Goal: Information Seeking & Learning: Understand process/instructions

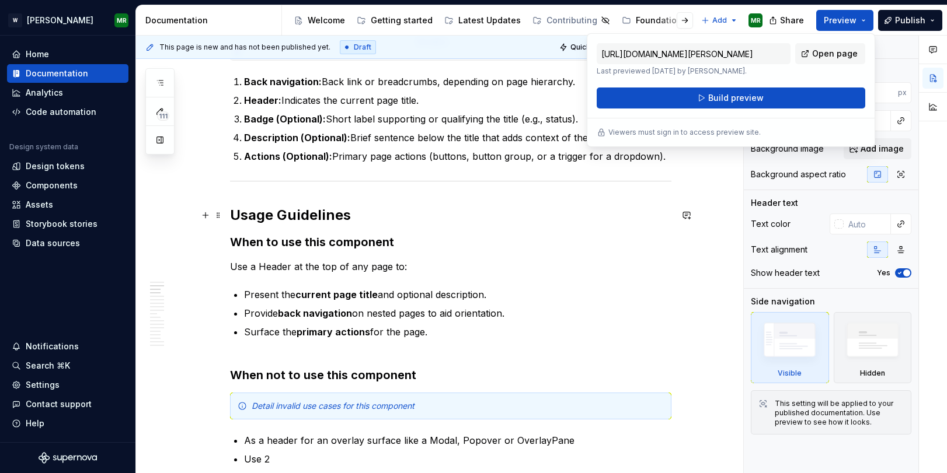
scroll to position [761, 0]
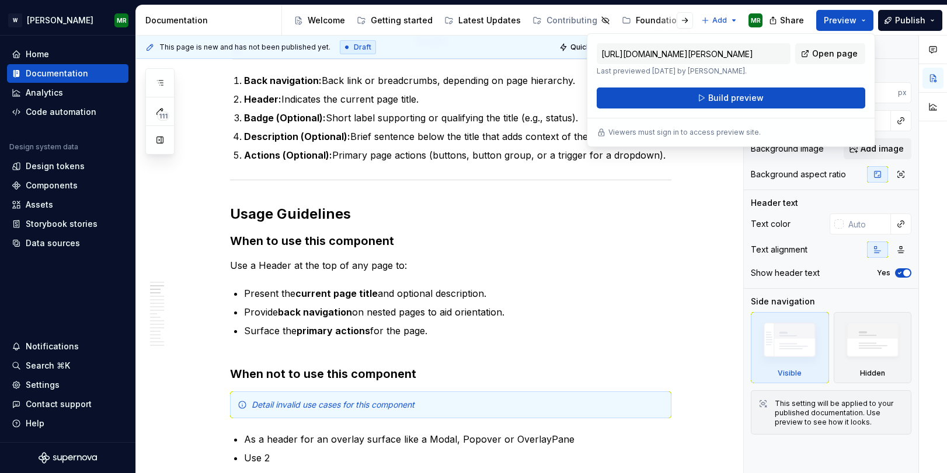
type textarea "*"
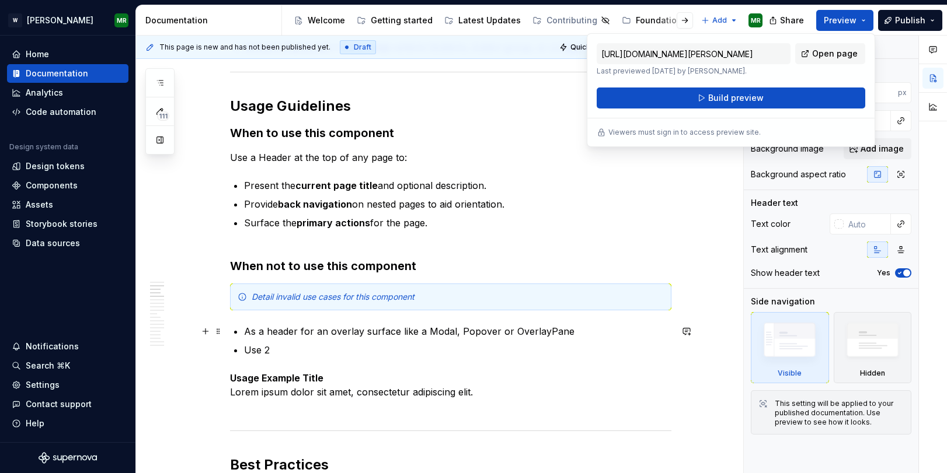
scroll to position [894, 0]
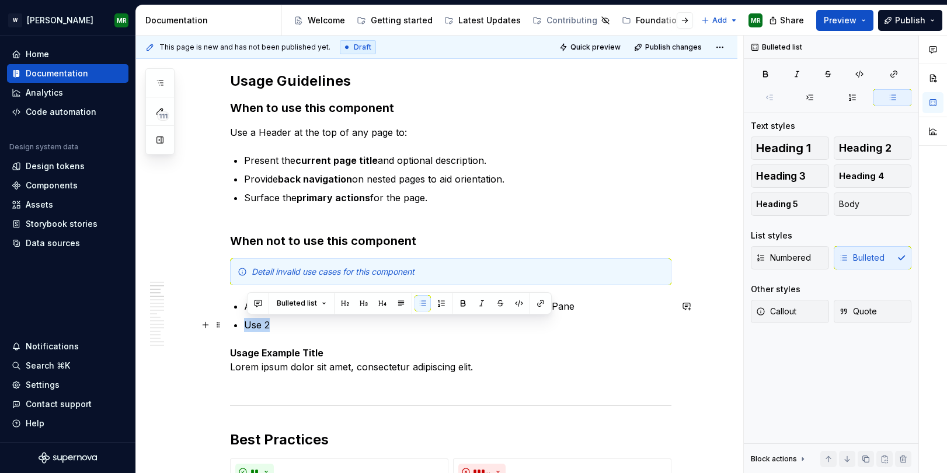
drag, startPoint x: 276, startPoint y: 323, endPoint x: 249, endPoint y: 321, distance: 27.5
click at [249, 321] on p "Use 2" at bounding box center [457, 325] width 427 height 14
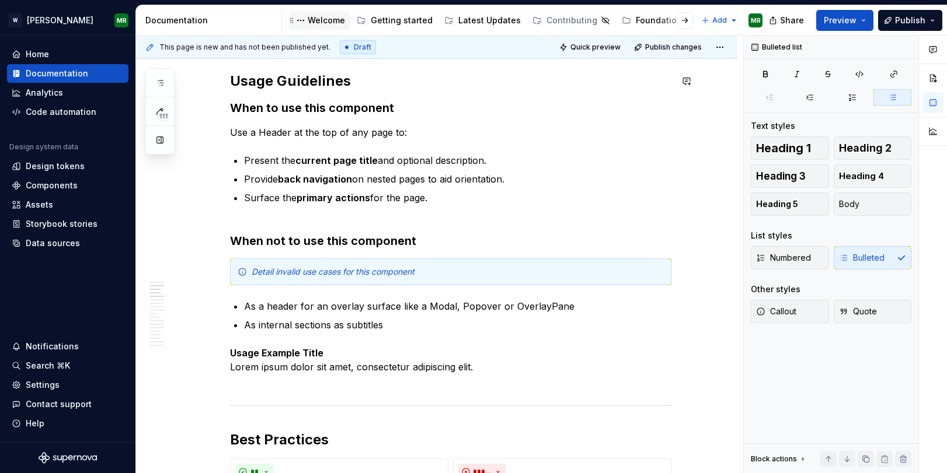
type textarea "*"
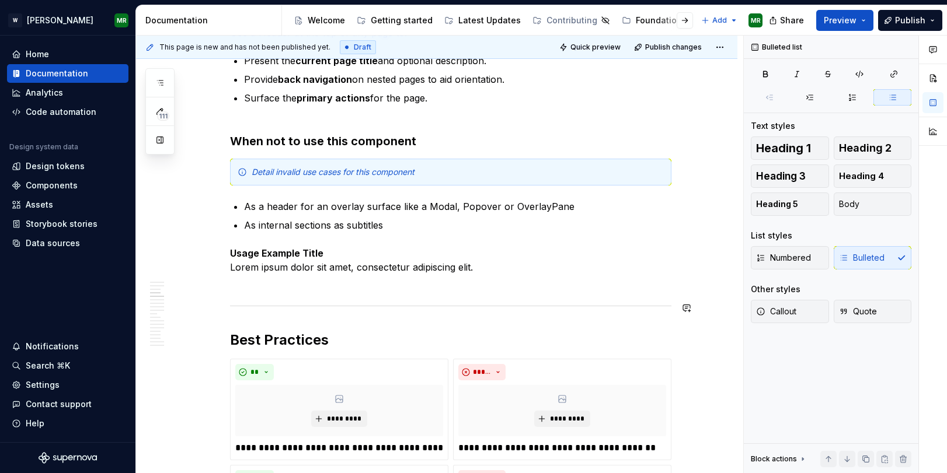
scroll to position [972, 0]
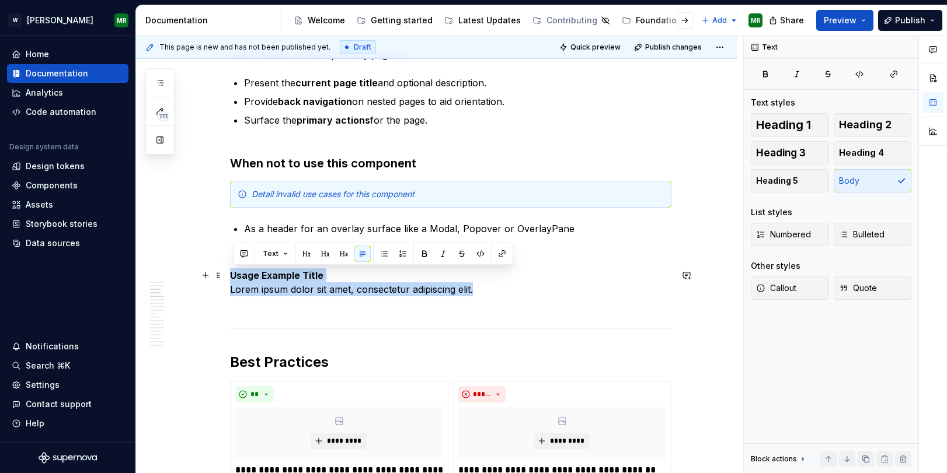
drag, startPoint x: 482, startPoint y: 290, endPoint x: 233, endPoint y: 275, distance: 249.1
click at [233, 275] on p "Usage Example Title Lorem ipsum dolor sit amet, consectetur adipiscing elit." at bounding box center [450, 290] width 441 height 42
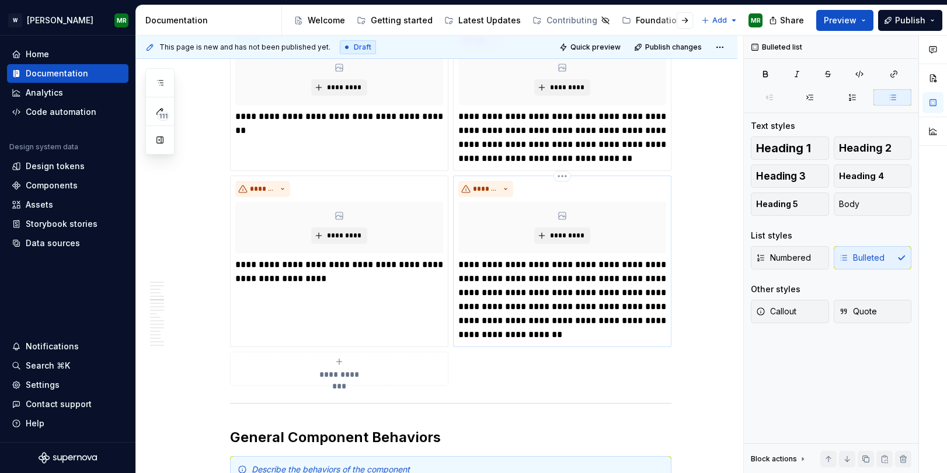
scroll to position [1485, 0]
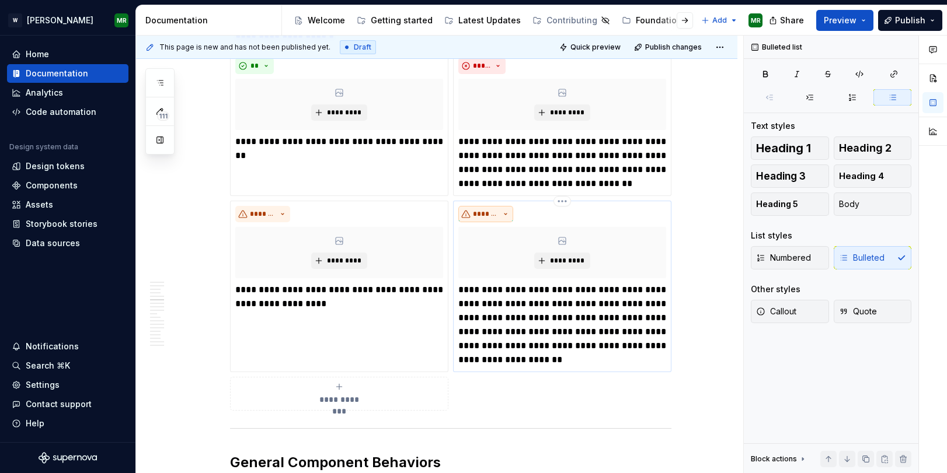
click at [499, 210] on span "*******" at bounding box center [486, 214] width 26 height 9
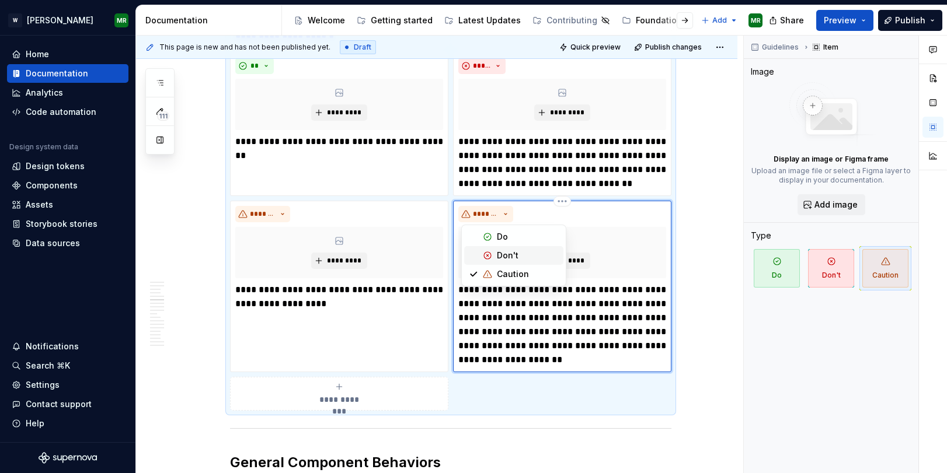
click at [499, 250] on div "Don't" at bounding box center [508, 256] width 22 height 12
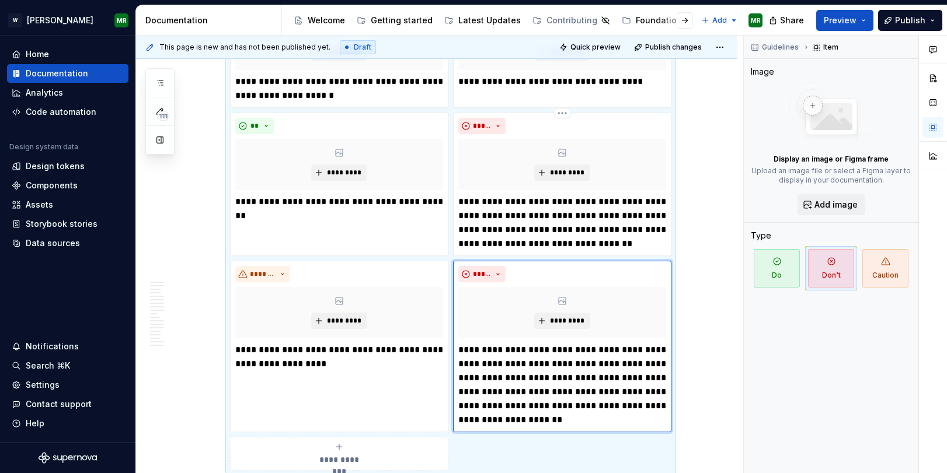
scroll to position [1441, 0]
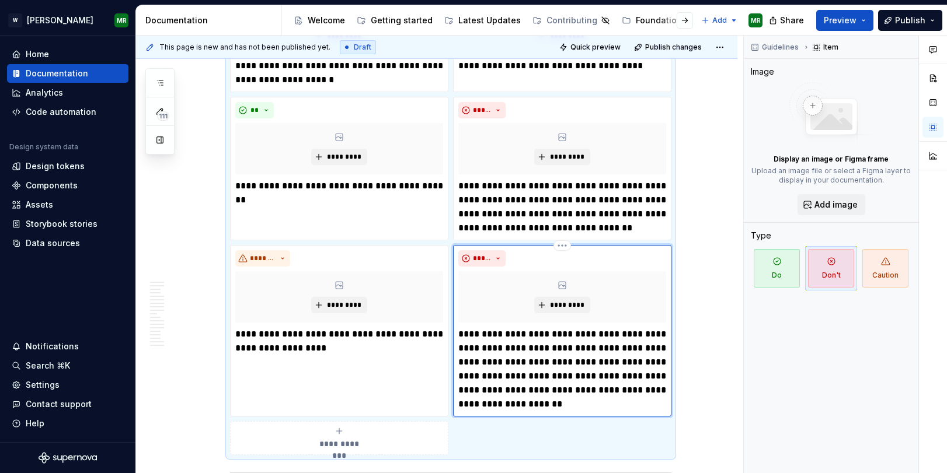
click at [469, 336] on p "**********" at bounding box center [562, 369] width 208 height 84
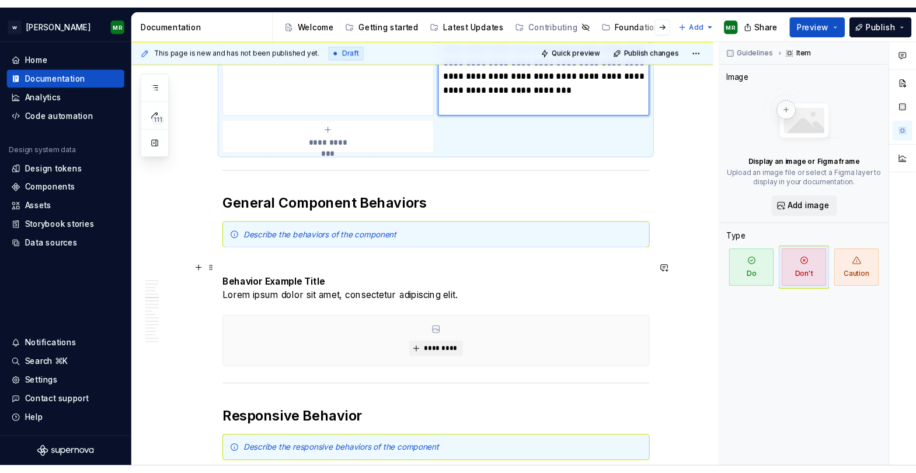
scroll to position [1682, 0]
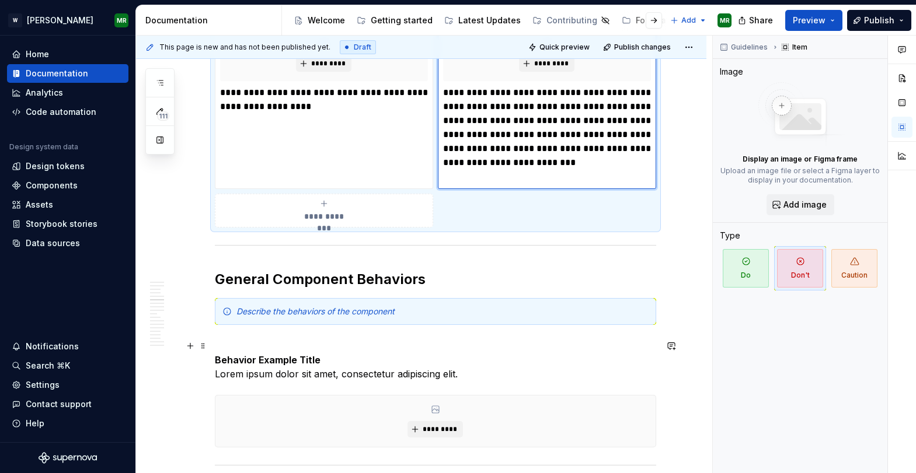
click at [282, 358] on strong "Behavior Example Title" at bounding box center [268, 360] width 106 height 12
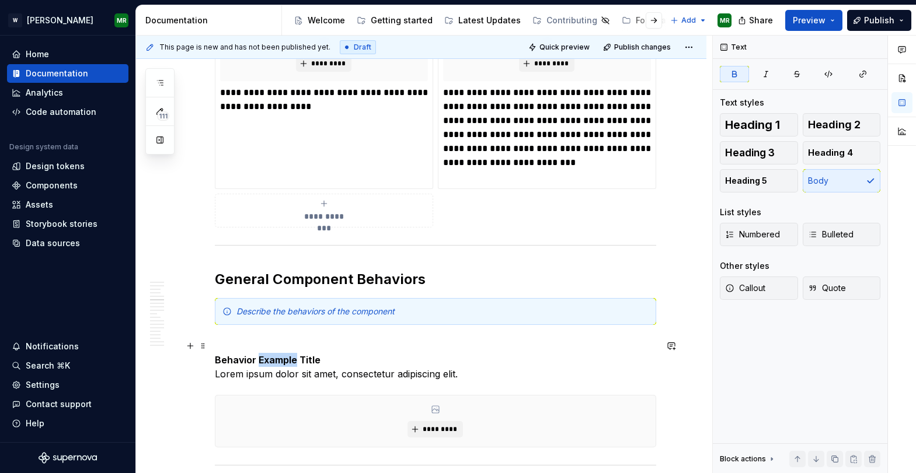
click at [282, 358] on strong "Behavior Example Title" at bounding box center [268, 360] width 106 height 12
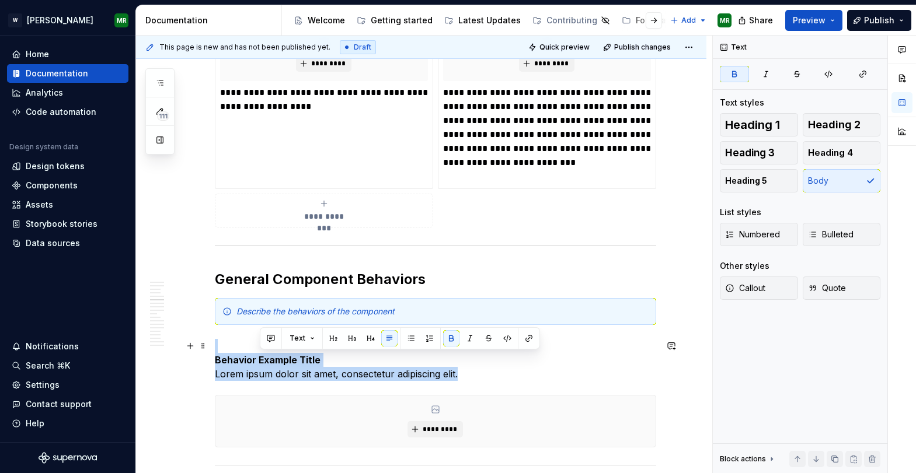
click at [282, 358] on strong "Behavior Example Title" at bounding box center [268, 360] width 106 height 12
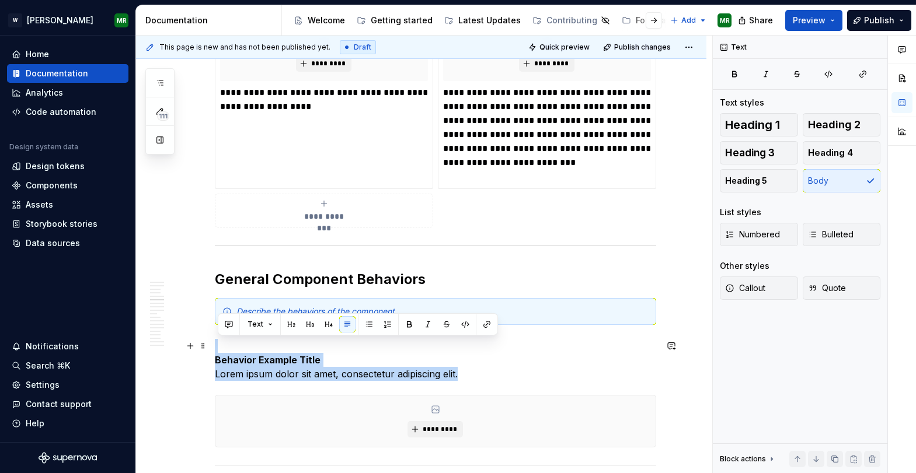
click at [282, 358] on strong "Behavior Example Title" at bounding box center [268, 360] width 106 height 12
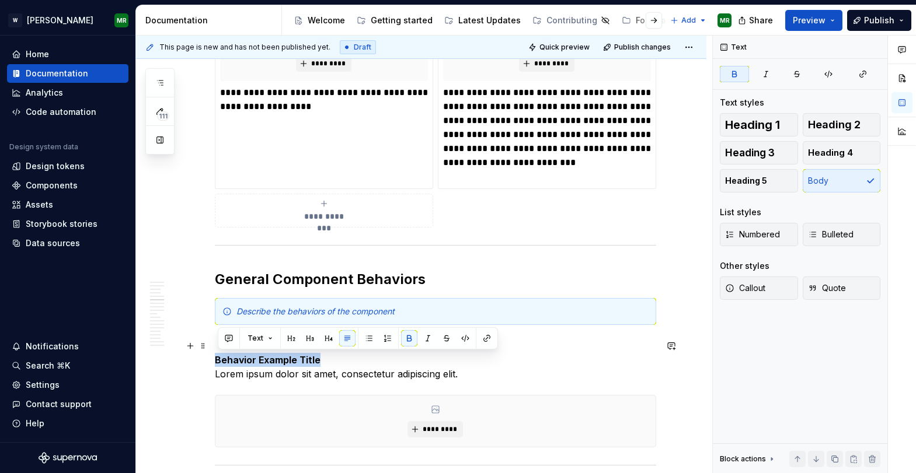
drag, startPoint x: 319, startPoint y: 360, endPoint x: 212, endPoint y: 360, distance: 107.4
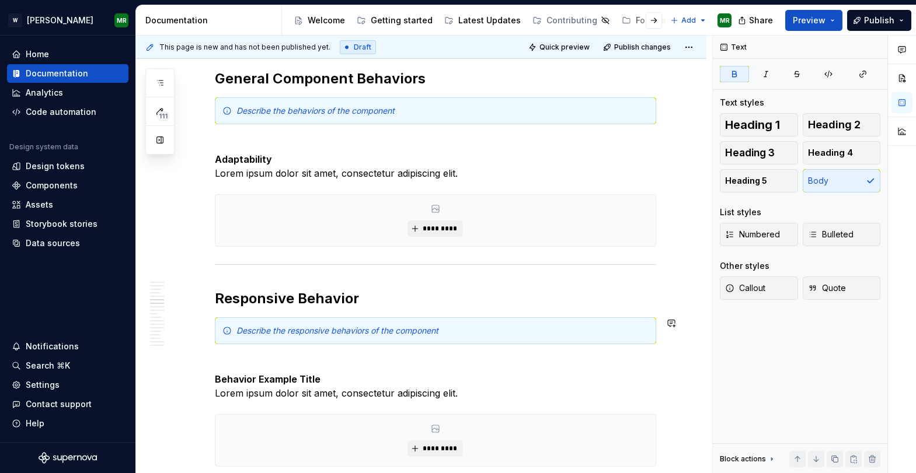
scroll to position [1910, 0]
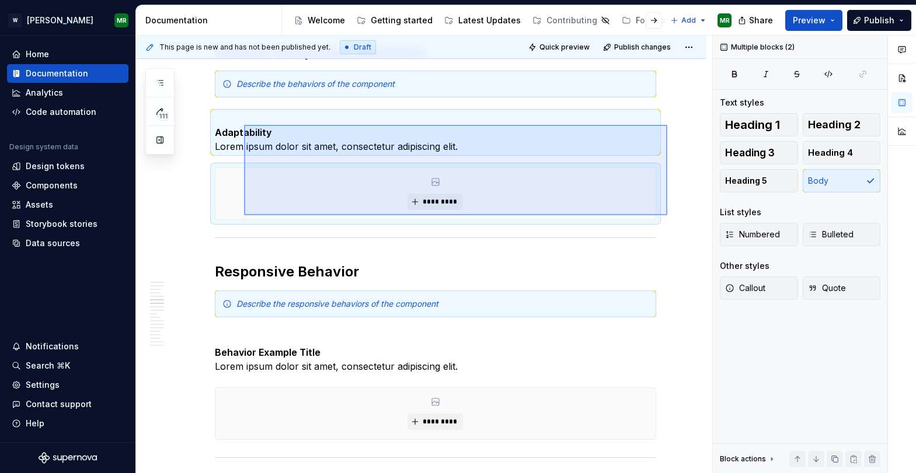
drag, startPoint x: 667, startPoint y: 215, endPoint x: 244, endPoint y: 125, distance: 432.8
click at [244, 125] on div "**********" at bounding box center [424, 255] width 576 height 438
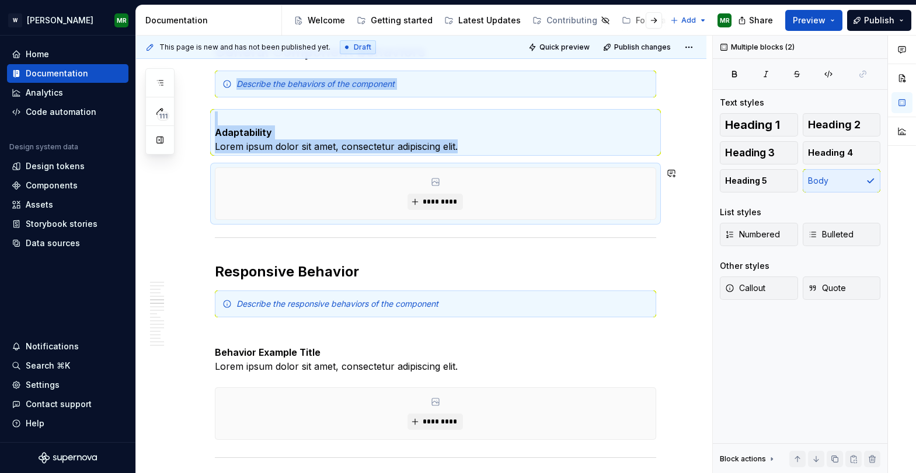
copy div "Describe the behaviors of the component Adaptability Lorem ipsum dolor sit amet…"
click at [681, 209] on div "**********" at bounding box center [421, 312] width 570 height 3982
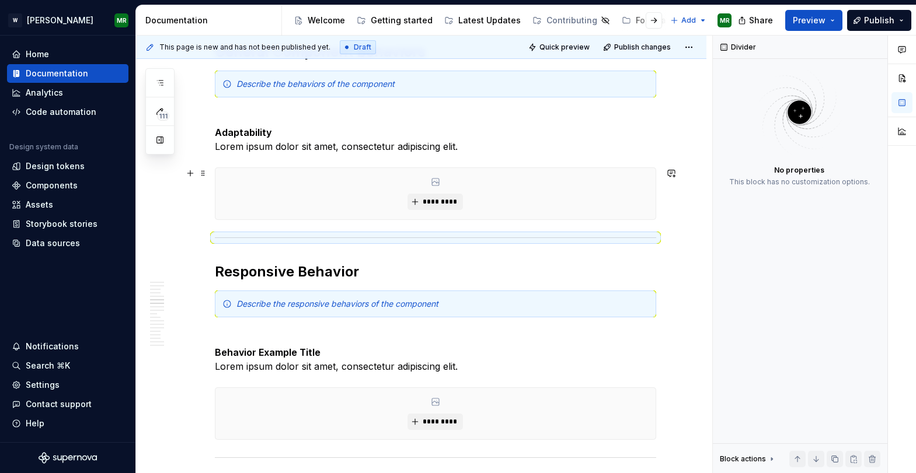
click at [664, 213] on div "**********" at bounding box center [421, 312] width 570 height 3982
click at [652, 211] on div "*********" at bounding box center [435, 193] width 440 height 51
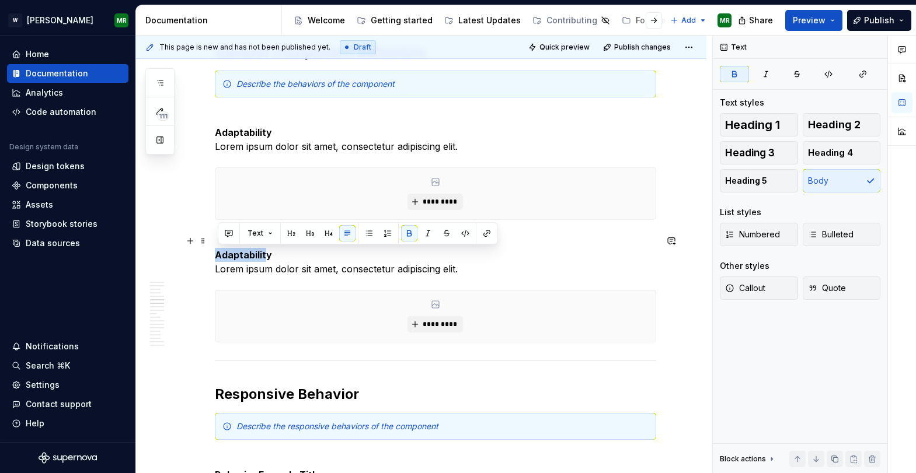
drag, startPoint x: 269, startPoint y: 252, endPoint x: 221, endPoint y: 254, distance: 47.9
click at [221, 254] on strong "Adaptability" at bounding box center [243, 255] width 57 height 12
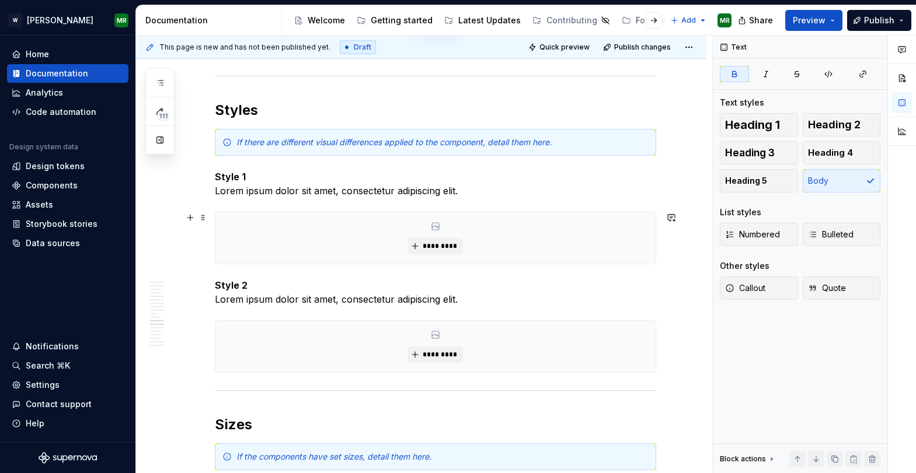
scroll to position [2871, 0]
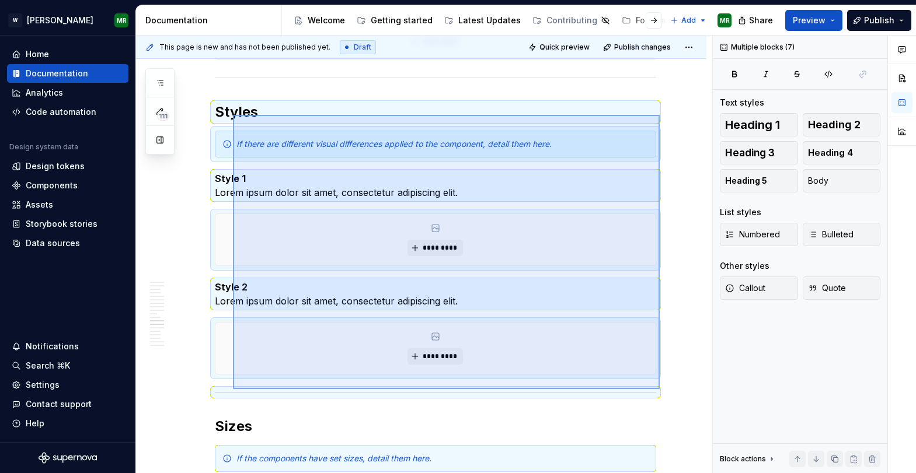
drag, startPoint x: 660, startPoint y: 389, endPoint x: 233, endPoint y: 115, distance: 507.3
click at [233, 115] on div "**********" at bounding box center [424, 255] width 576 height 438
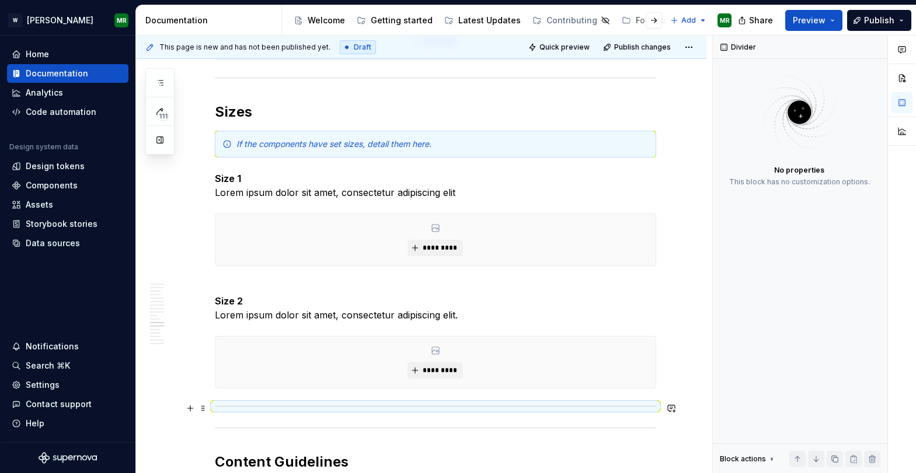
click at [656, 407] on div at bounding box center [435, 407] width 441 height 8
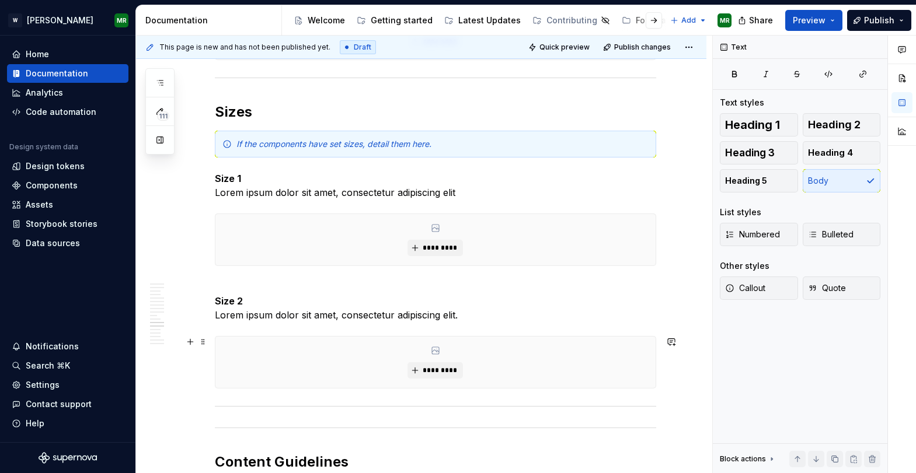
drag, startPoint x: 663, startPoint y: 409, endPoint x: 625, endPoint y: 389, distance: 43.1
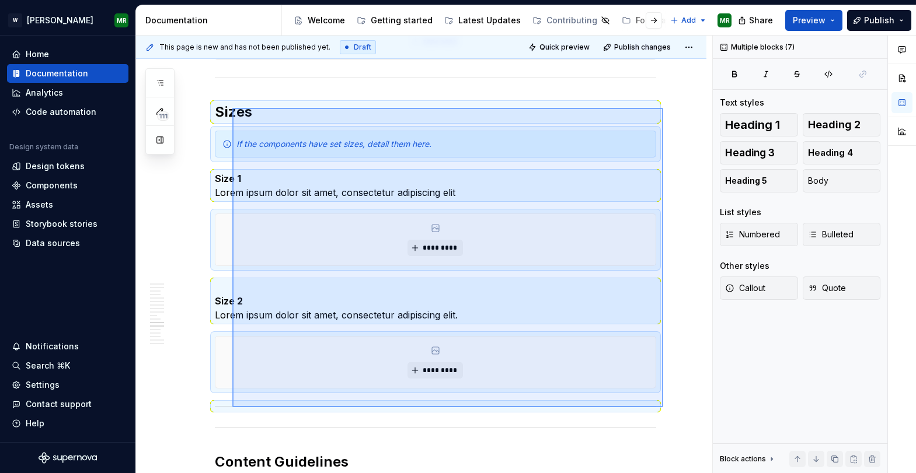
drag, startPoint x: 663, startPoint y: 407, endPoint x: 232, endPoint y: 108, distance: 524.6
click at [232, 108] on div "**********" at bounding box center [424, 255] width 576 height 438
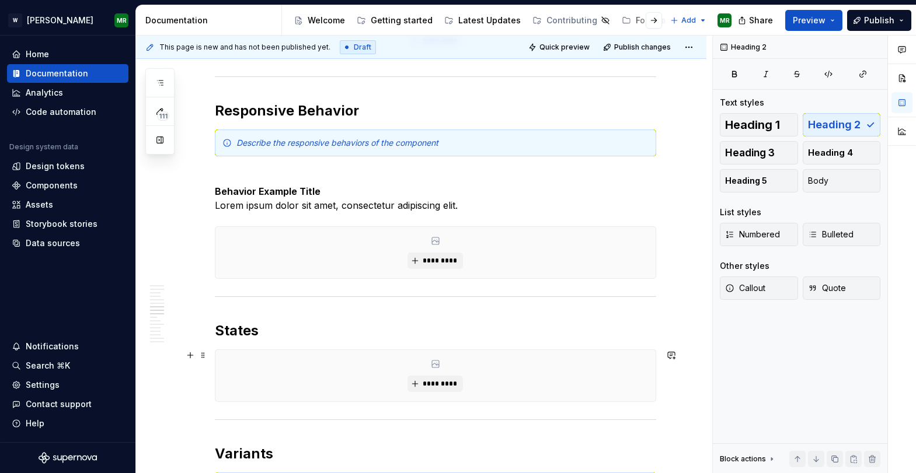
scroll to position [2190, 0]
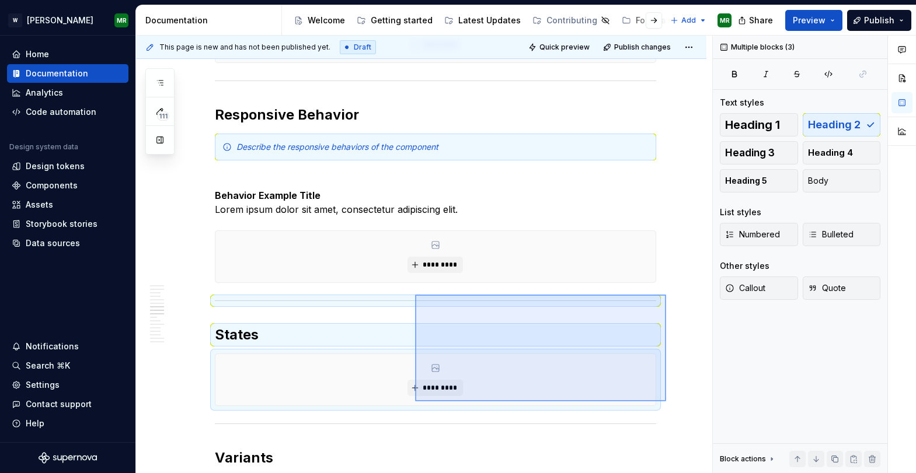
drag, startPoint x: 666, startPoint y: 402, endPoint x: 415, endPoint y: 295, distance: 272.8
click at [415, 295] on div "**********" at bounding box center [424, 255] width 576 height 438
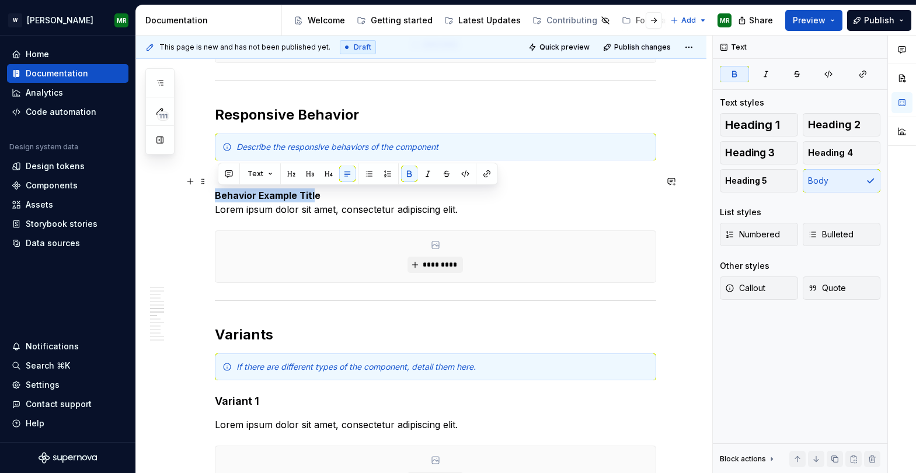
drag, startPoint x: 318, startPoint y: 195, endPoint x: 218, endPoint y: 189, distance: 100.6
click at [218, 190] on strong "Behavior Example Title" at bounding box center [268, 196] width 106 height 12
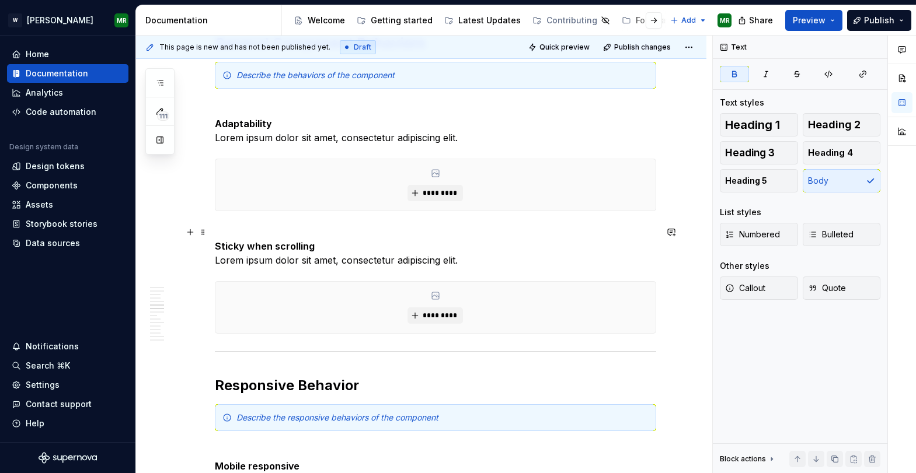
scroll to position [1923, 0]
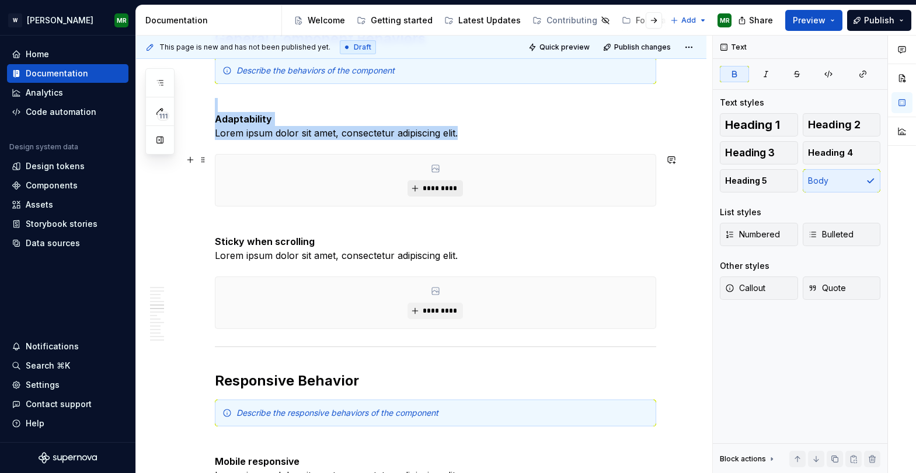
click at [451, 180] on button "*********" at bounding box center [434, 188] width 55 height 16
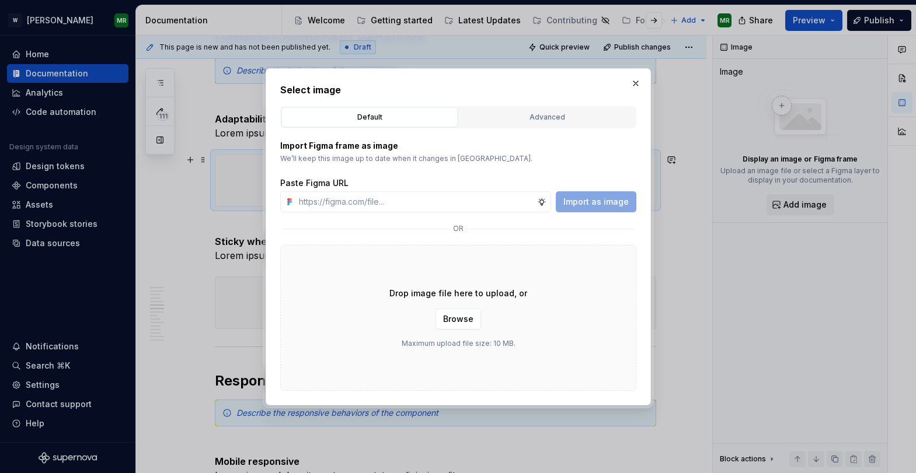
type textarea "*"
click at [410, 206] on input "text" at bounding box center [415, 201] width 243 height 21
type input "[URL][DOMAIN_NAME]"
click at [607, 207] on button "Import as image" at bounding box center [596, 201] width 81 height 21
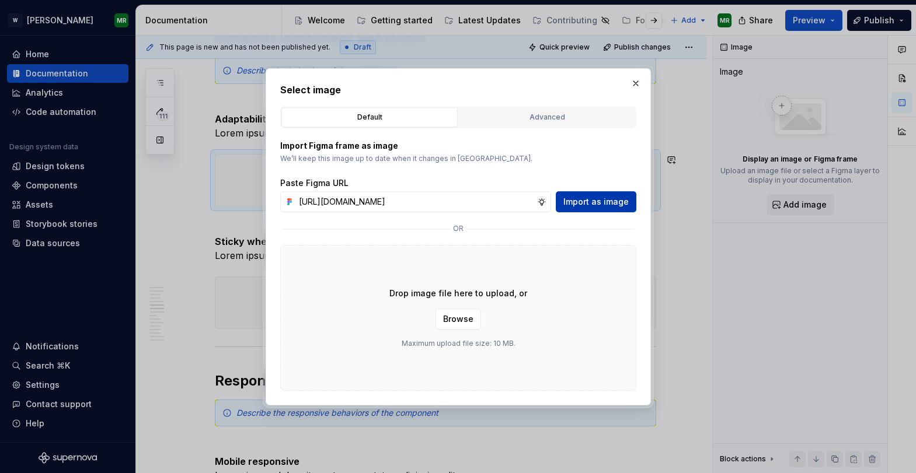
scroll to position [0, 0]
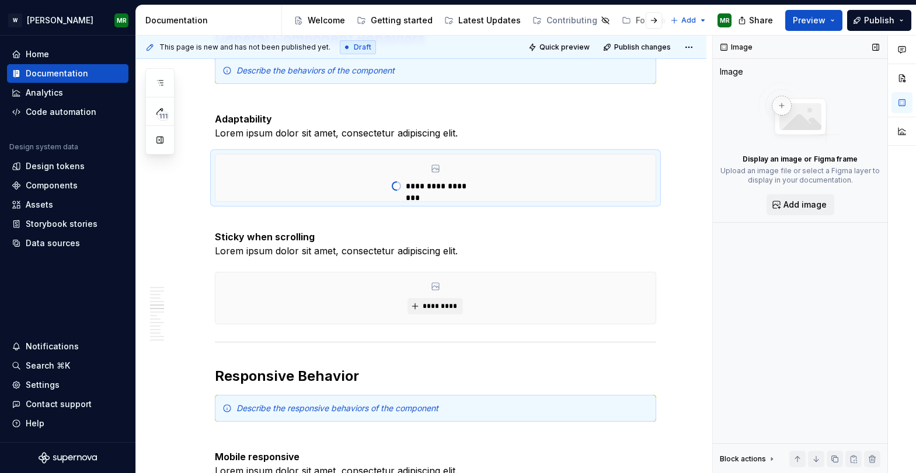
type textarea "*"
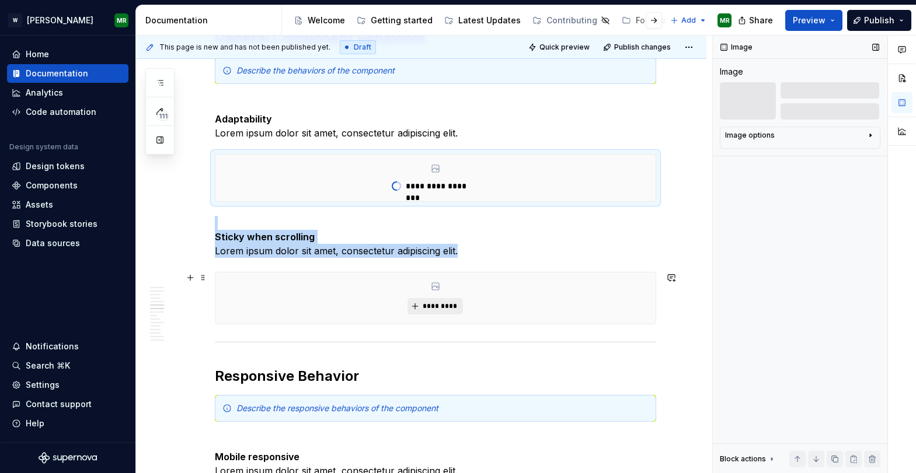
click at [430, 306] on span "*********" at bounding box center [440, 306] width 36 height 9
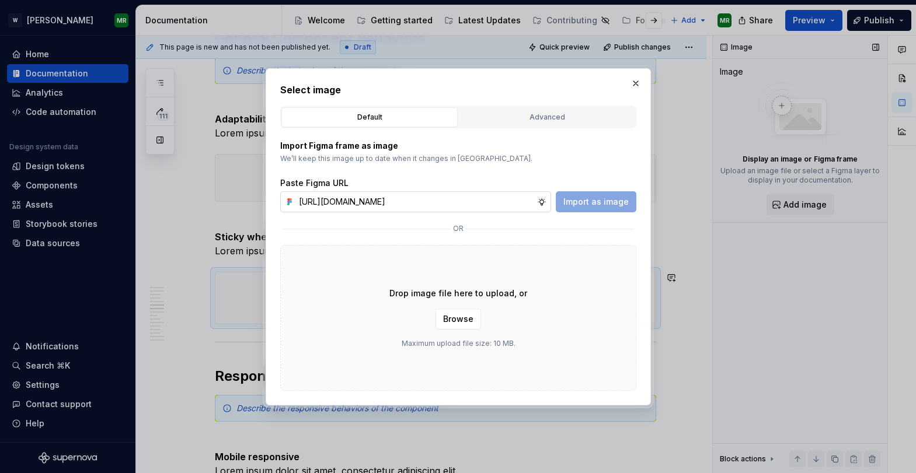
scroll to position [0, 255]
type input "[URL][DOMAIN_NAME]"
click at [576, 204] on span "Import as image" at bounding box center [595, 202] width 65 height 12
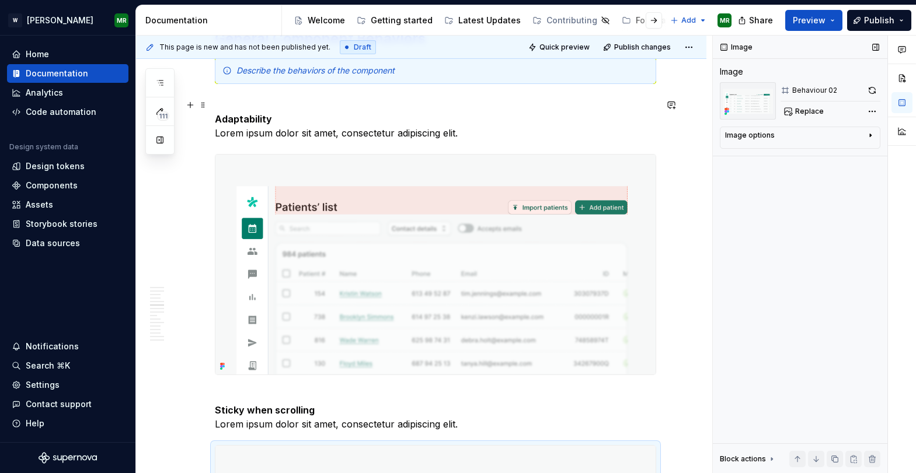
click at [321, 131] on p "Adaptability Lorem ipsum dolor sit amet, consectetur adipiscing elit." at bounding box center [435, 119] width 441 height 42
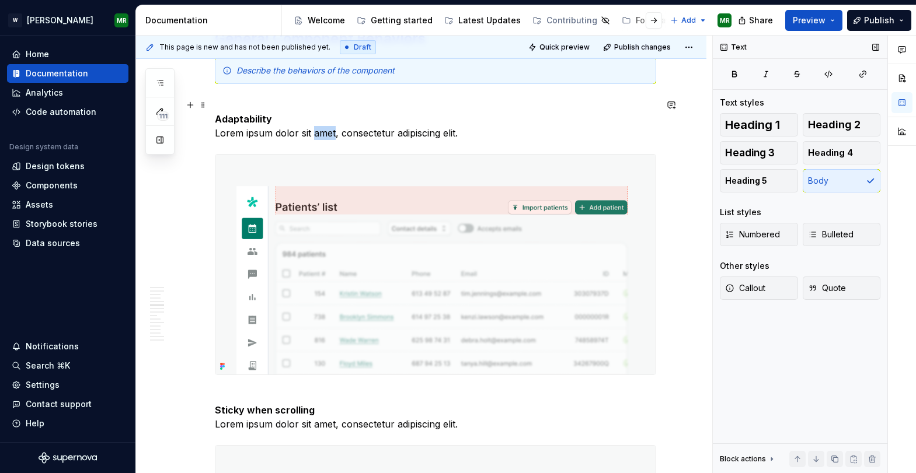
click at [321, 131] on p "Adaptability Lorem ipsum dolor sit amet, consectetur adipiscing elit." at bounding box center [435, 119] width 441 height 42
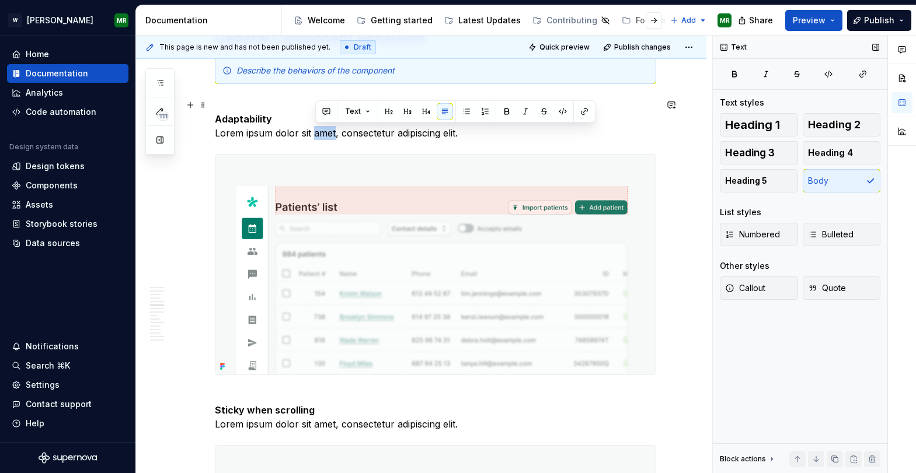
click at [321, 131] on p "Adaptability Lorem ipsum dolor sit amet, consectetur adipiscing elit." at bounding box center [435, 119] width 441 height 42
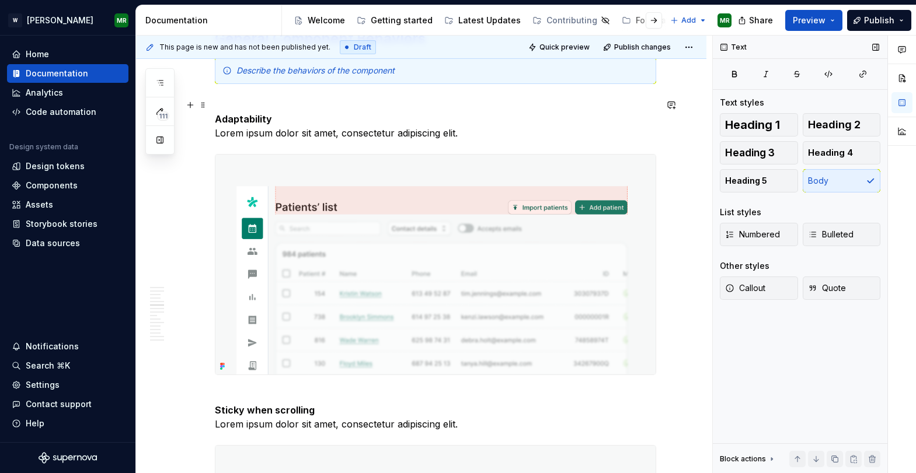
click at [321, 131] on p "Adaptability Lorem ipsum dolor sit amet, consectetur adipiscing elit." at bounding box center [435, 119] width 441 height 42
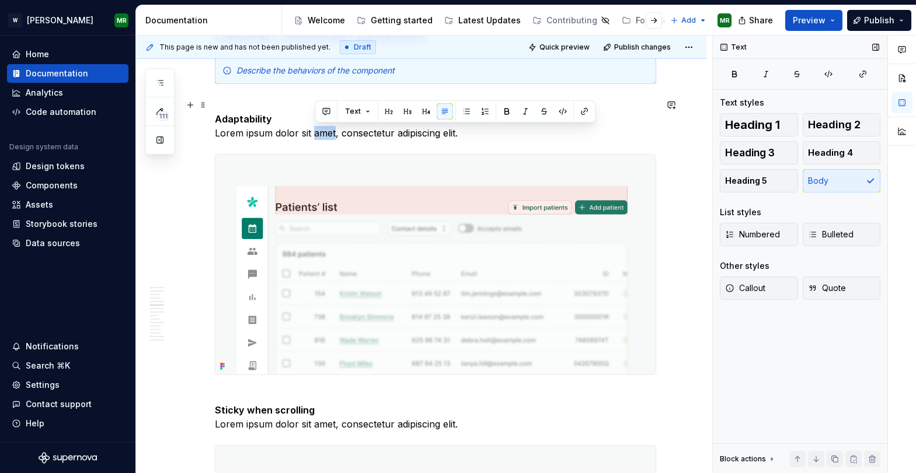
click at [321, 131] on p "Adaptability Lorem ipsum dolor sit amet, consectetur adipiscing elit." at bounding box center [435, 119] width 441 height 42
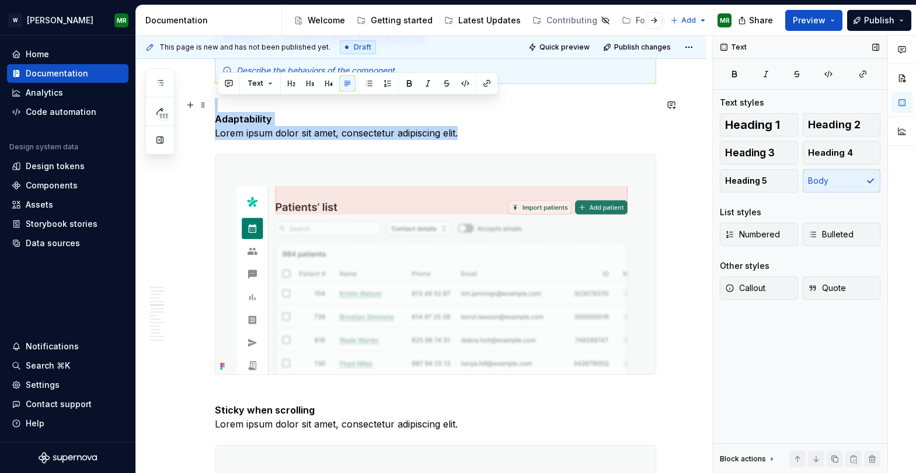
click at [399, 135] on p "Adaptability Lorem ipsum dolor sit amet, consectetur adipiscing elit." at bounding box center [435, 119] width 441 height 42
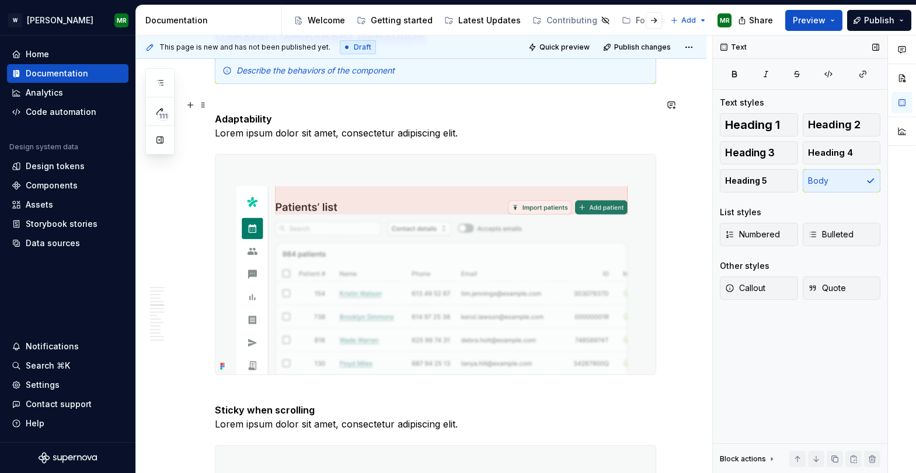
click at [290, 118] on p "Adaptability Lorem ipsum dolor sit amet, consectetur adipiscing elit." at bounding box center [435, 119] width 441 height 42
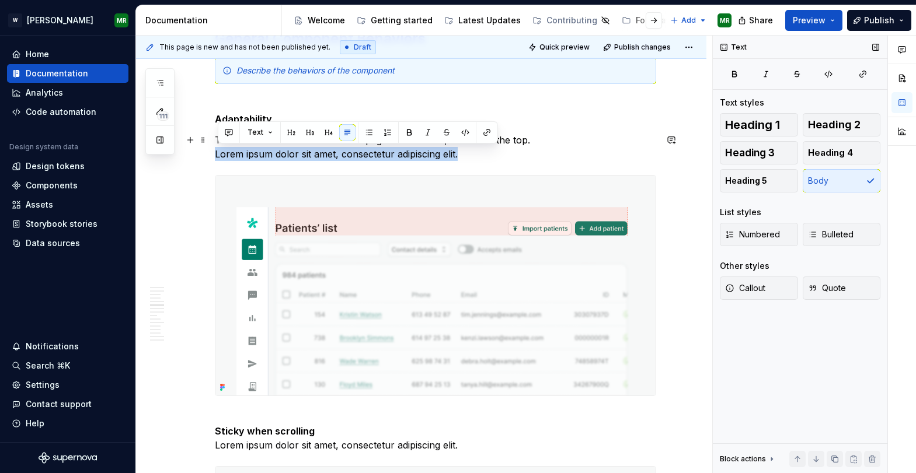
drag, startPoint x: 472, startPoint y: 156, endPoint x: 217, endPoint y: 154, distance: 254.5
click at [217, 154] on p "The header fits the full width of a page or container, located at the top. Lore…" at bounding box center [435, 147] width 441 height 28
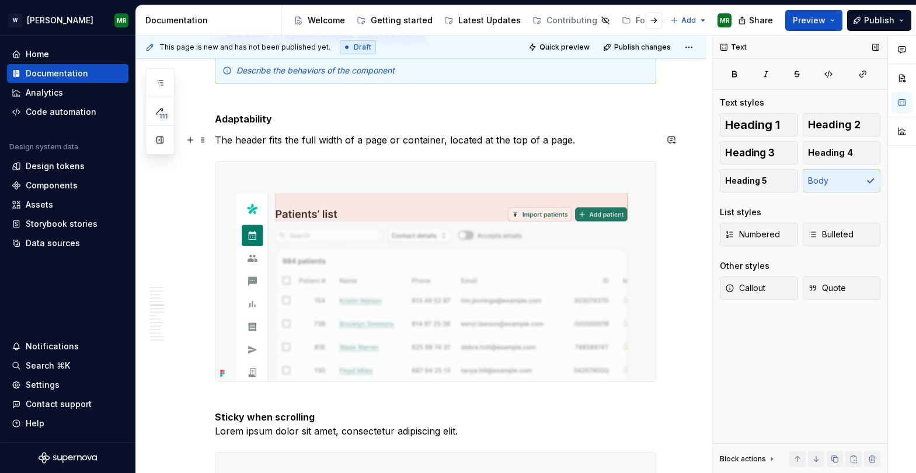
click at [574, 143] on p "The header fits the full width of a page or container, located at the top of a …" at bounding box center [435, 140] width 441 height 14
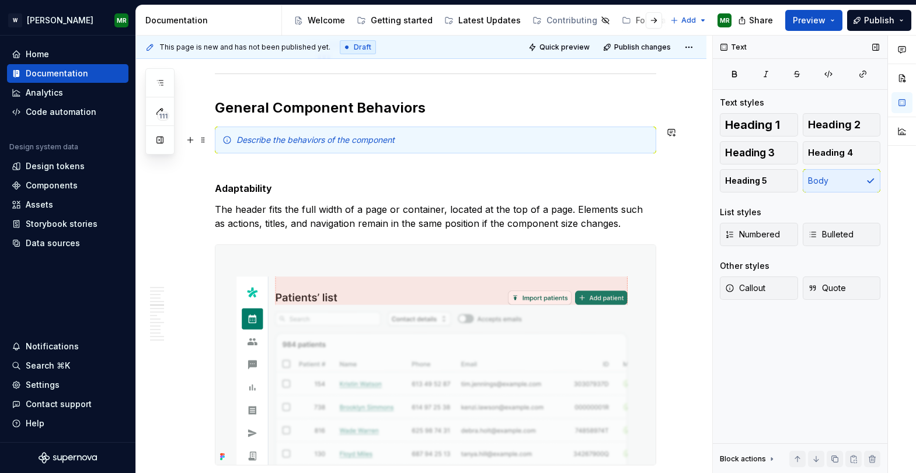
scroll to position [1838, 0]
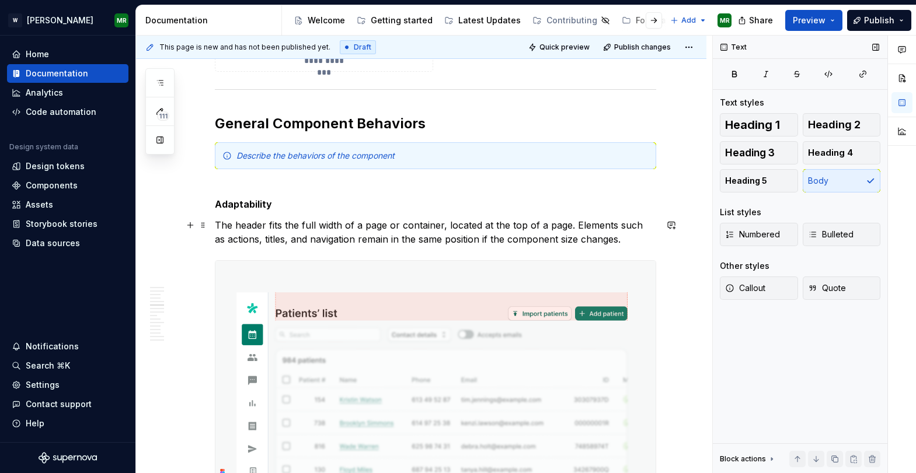
click at [301, 240] on p "The header fits the full width of a page or container, located at the top of a …" at bounding box center [435, 232] width 441 height 28
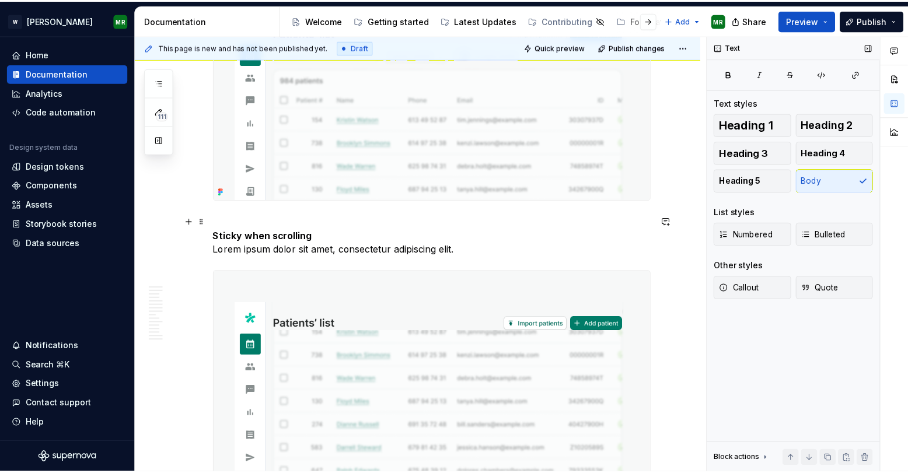
scroll to position [2136, 0]
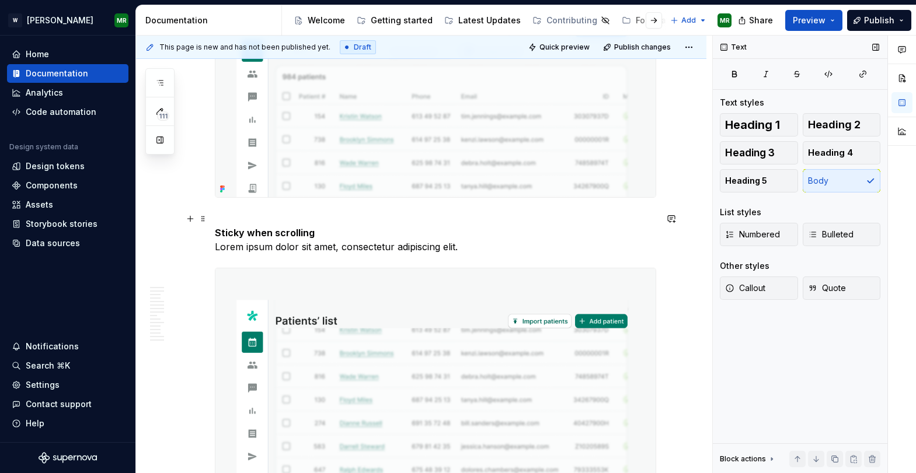
click at [326, 228] on p "Sticky when scrolling Lorem ipsum dolor sit amet, consectetur adipiscing elit." at bounding box center [435, 233] width 441 height 42
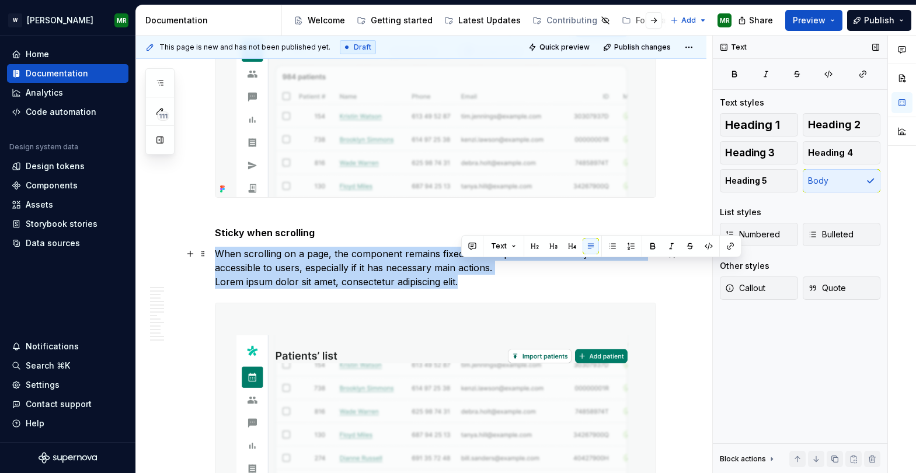
drag, startPoint x: 477, startPoint y: 287, endPoint x: 500, endPoint y: 274, distance: 26.9
click at [500, 274] on p "When scrolling on a page, the component remains fixed at the top so that it is …" at bounding box center [435, 268] width 441 height 42
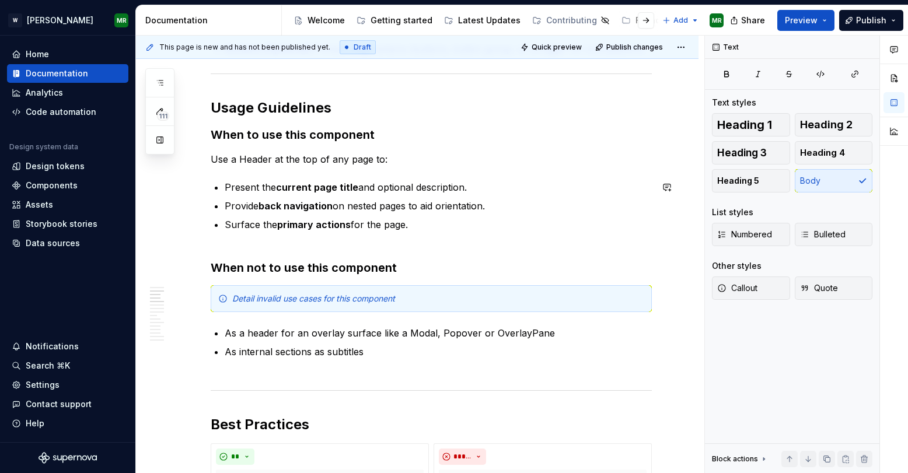
scroll to position [894, 0]
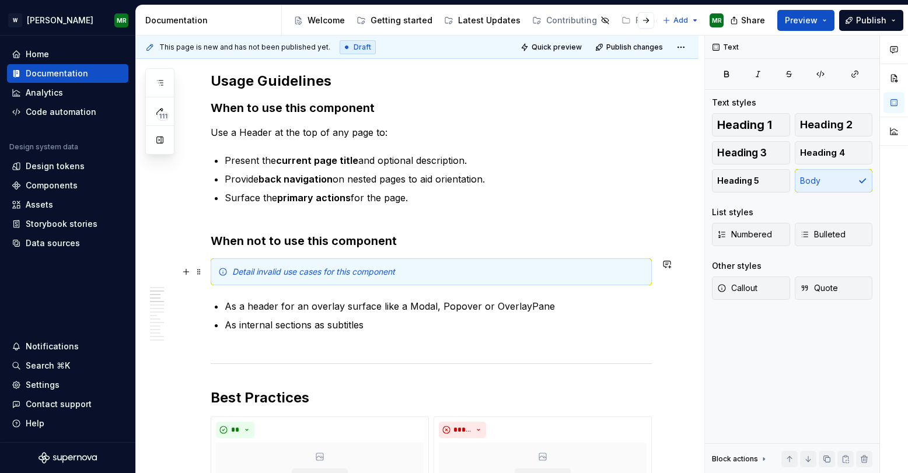
click at [405, 276] on div "Detail invalid use cases for this component" at bounding box center [438, 272] width 412 height 12
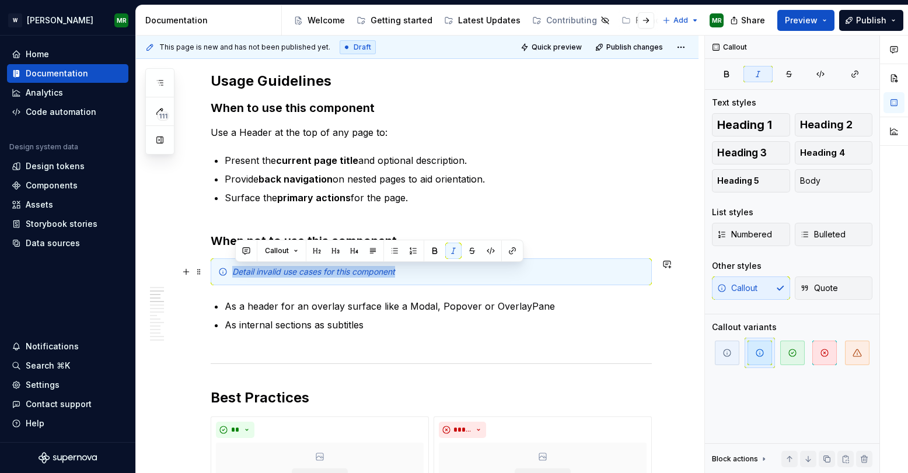
drag, startPoint x: 405, startPoint y: 274, endPoint x: 221, endPoint y: 269, distance: 183.9
click at [221, 269] on div "Detail invalid use cases for this component" at bounding box center [431, 272] width 441 height 27
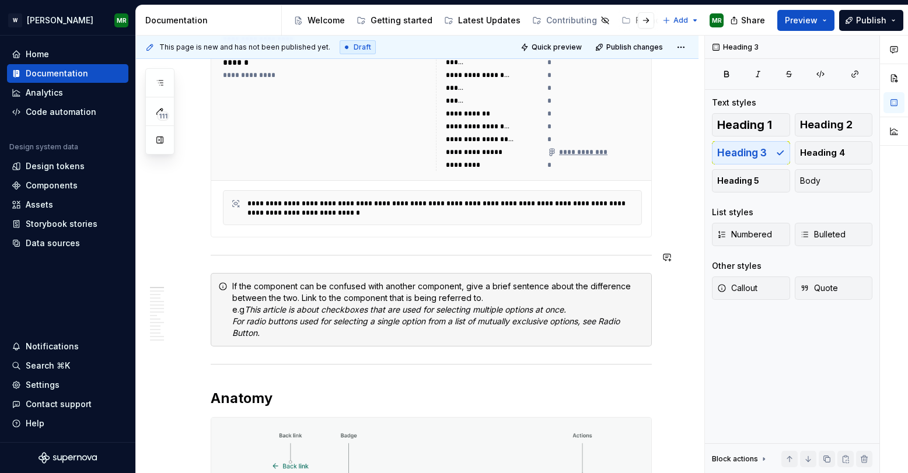
scroll to position [292, 0]
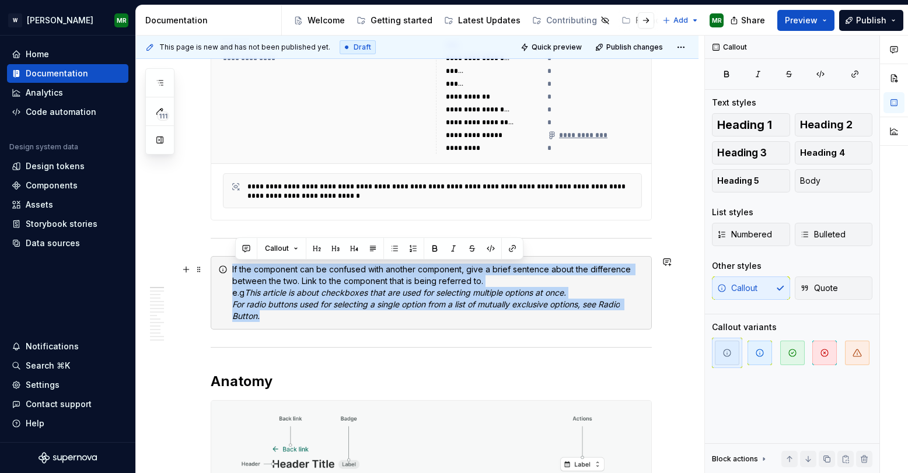
drag, startPoint x: 270, startPoint y: 319, endPoint x: 225, endPoint y: 269, distance: 67.8
click at [225, 269] on div "If the component can be confused with another component, give a brief sentence …" at bounding box center [431, 293] width 441 height 74
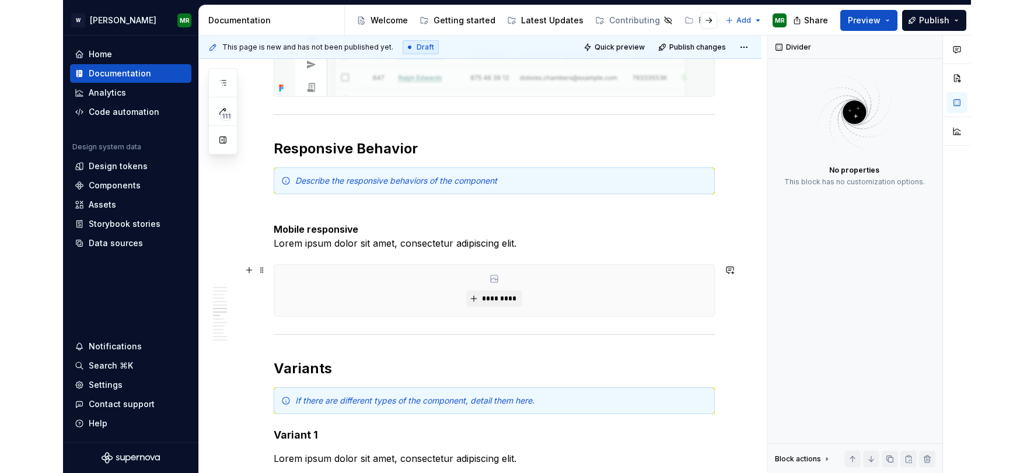
scroll to position [2400, 0]
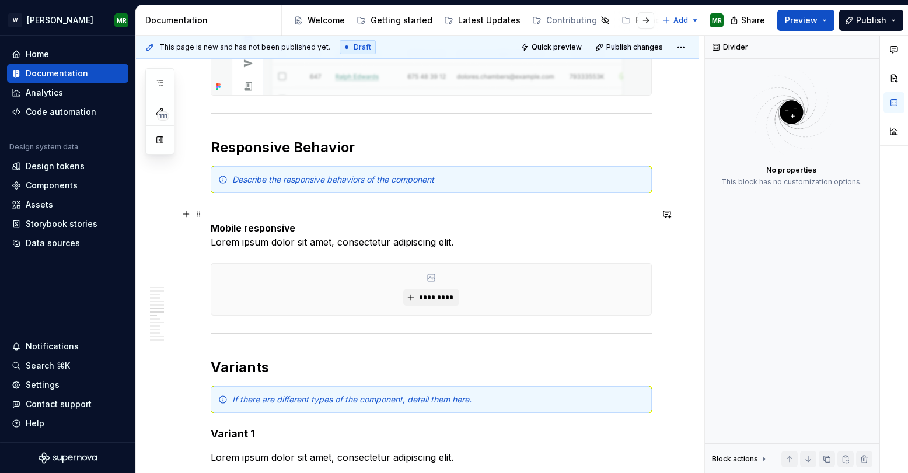
click at [304, 222] on p "Mobile responsive Lorem ipsum dolor sit amet, consectetur adipiscing elit." at bounding box center [431, 228] width 441 height 42
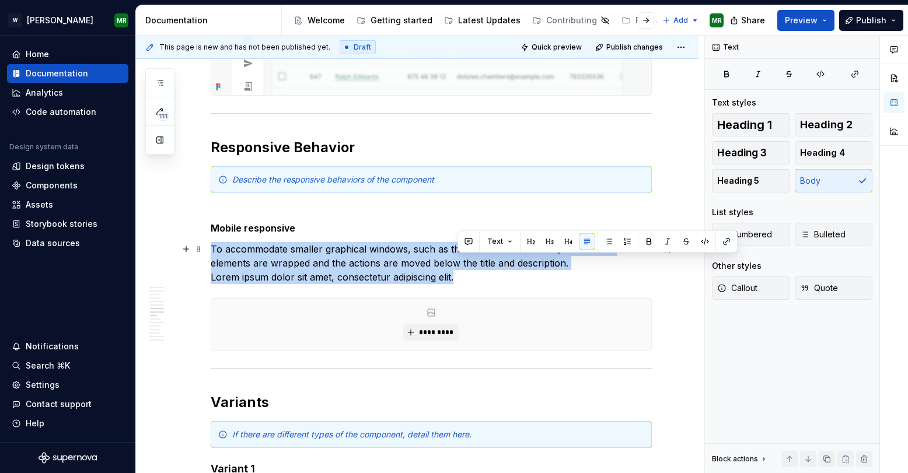
drag, startPoint x: 465, startPoint y: 281, endPoint x: 584, endPoint y: 263, distance: 120.5
click at [584, 263] on p "To accommodate smaller graphical windows, such as those on mobile devices, the …" at bounding box center [431, 263] width 441 height 42
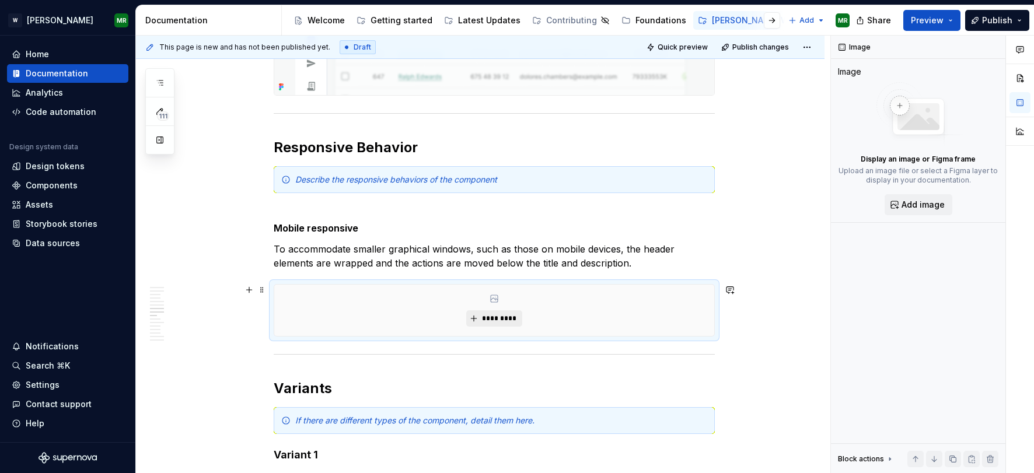
click at [498, 320] on span "*********" at bounding box center [499, 318] width 36 height 9
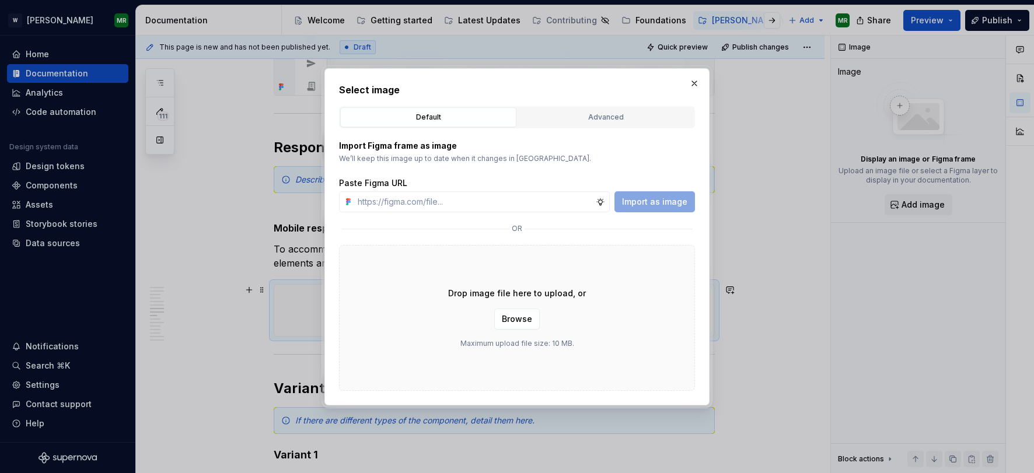
type textarea "*"
type input "[URL][DOMAIN_NAME]"
type textarea "*"
type input "[URL][DOMAIN_NAME]"
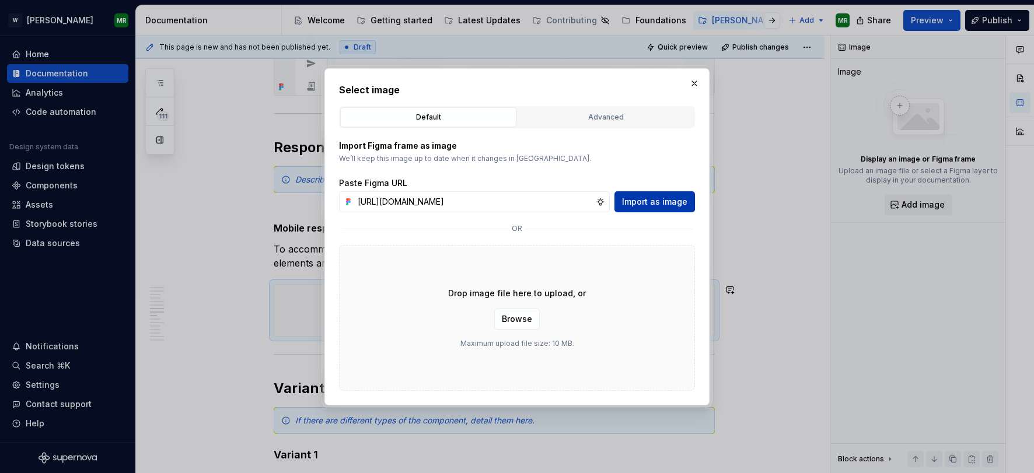
click at [641, 199] on span "Import as image" at bounding box center [654, 202] width 65 height 12
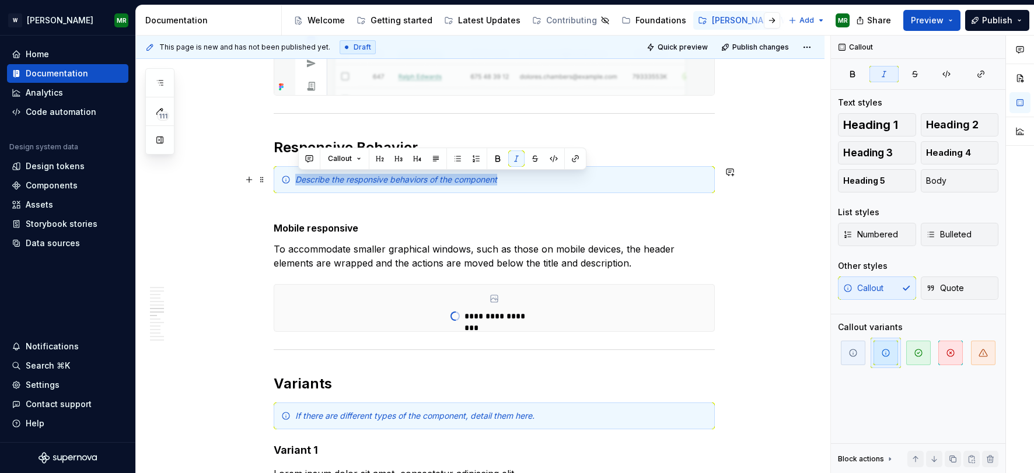
drag, startPoint x: 523, startPoint y: 177, endPoint x: 278, endPoint y: 182, distance: 244.6
click at [278, 182] on div "Describe the responsive behaviors of the component" at bounding box center [494, 179] width 441 height 27
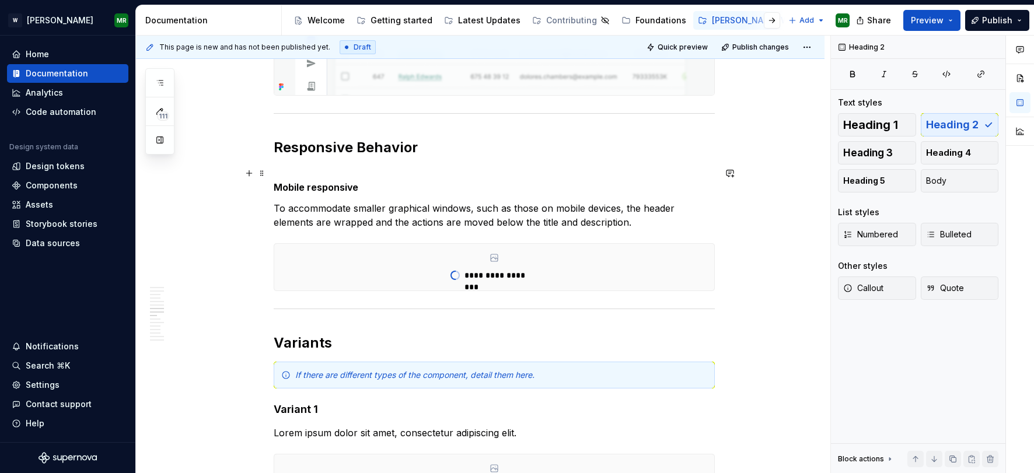
click at [284, 168] on p "Mobile responsive" at bounding box center [494, 180] width 441 height 28
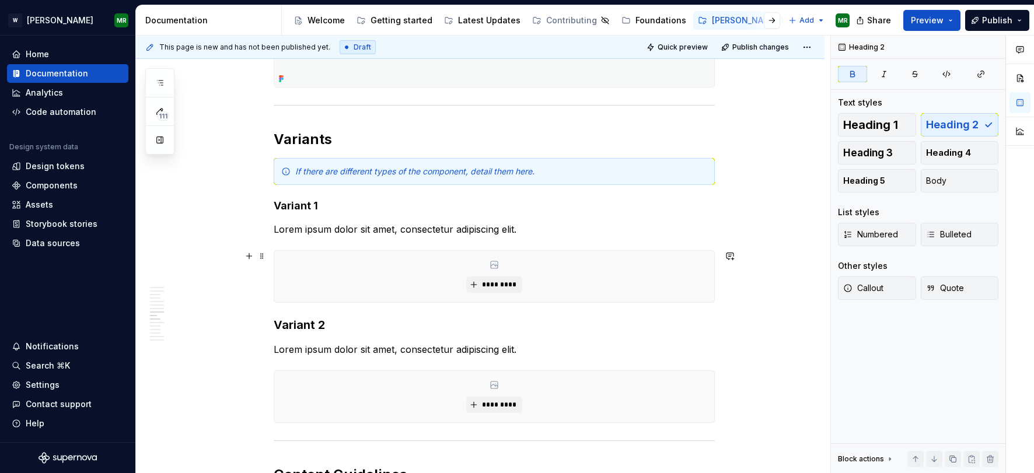
scroll to position [2719, 0]
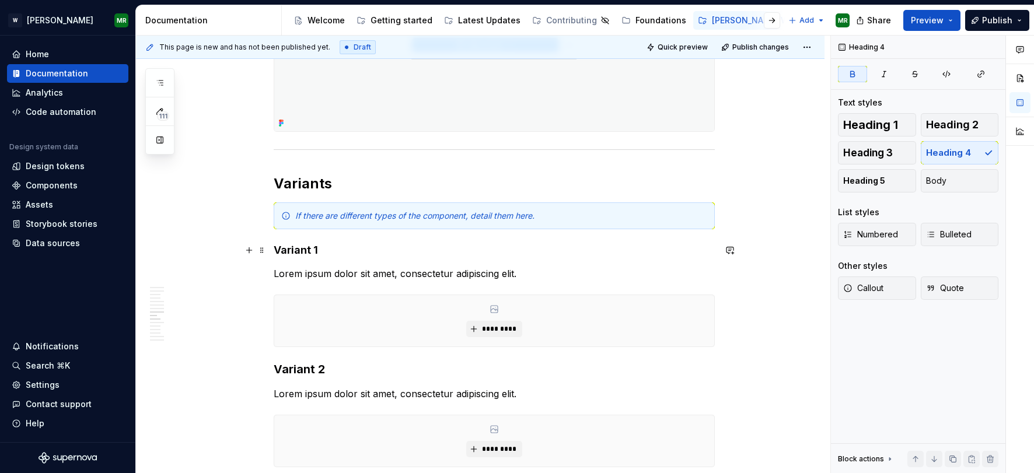
click at [304, 250] on strong "Variant 1" at bounding box center [296, 250] width 44 height 12
click at [316, 370] on strong "Variant 2" at bounding box center [299, 369] width 51 height 14
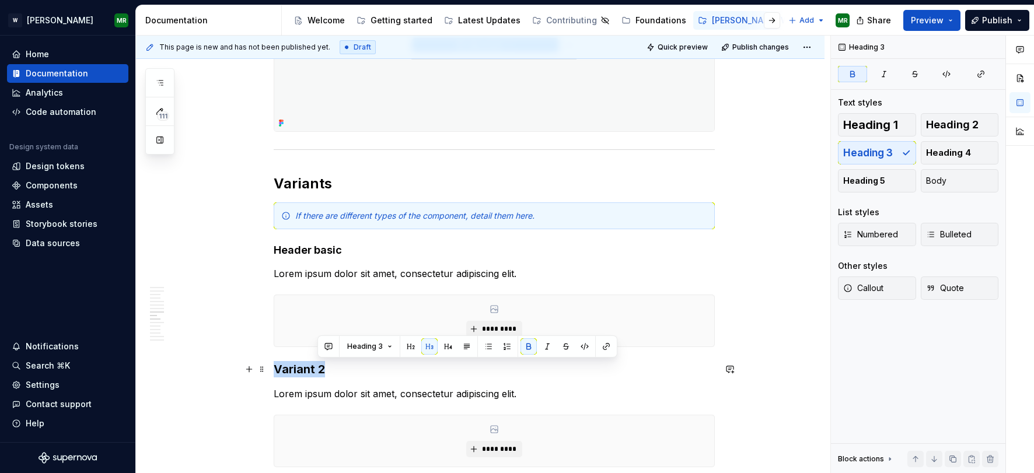
click at [318, 369] on strong "Variant 2" at bounding box center [299, 369] width 51 height 14
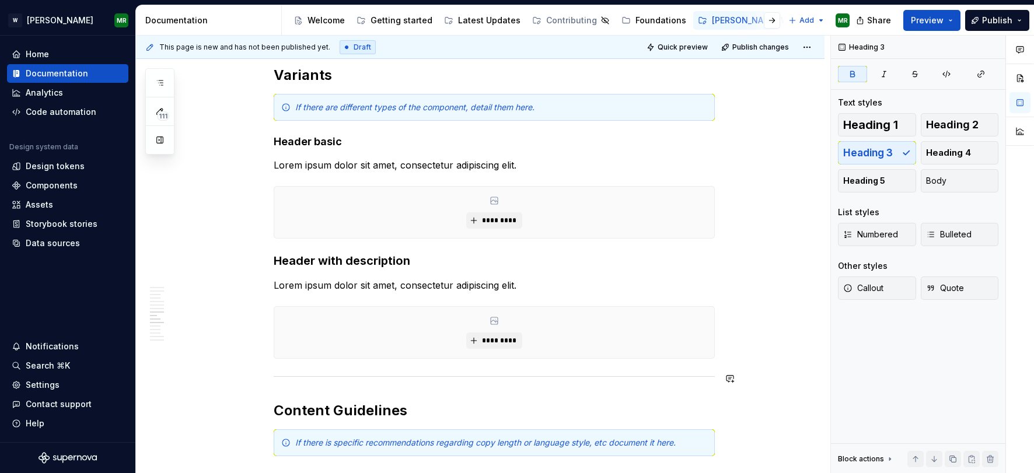
scroll to position [2853, 0]
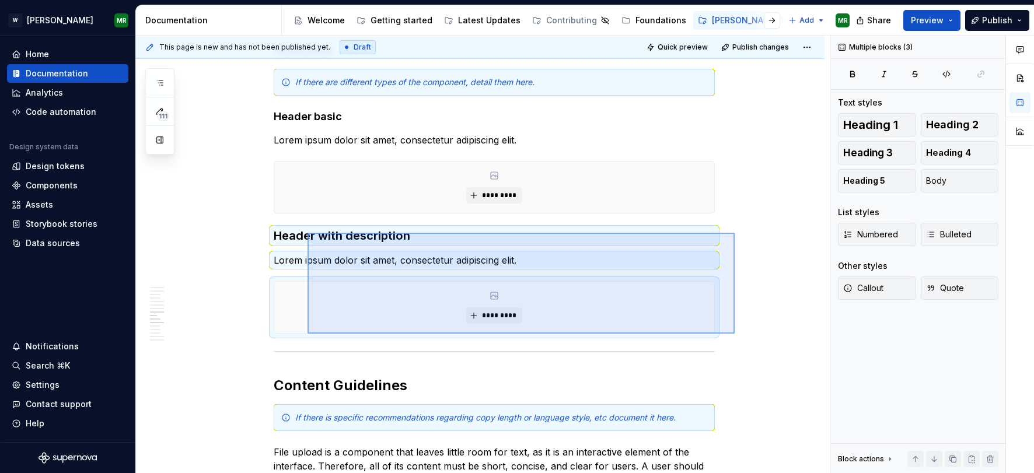
drag, startPoint x: 735, startPoint y: 334, endPoint x: 308, endPoint y: 233, distance: 439.1
click at [308, 233] on div "**********" at bounding box center [483, 255] width 695 height 438
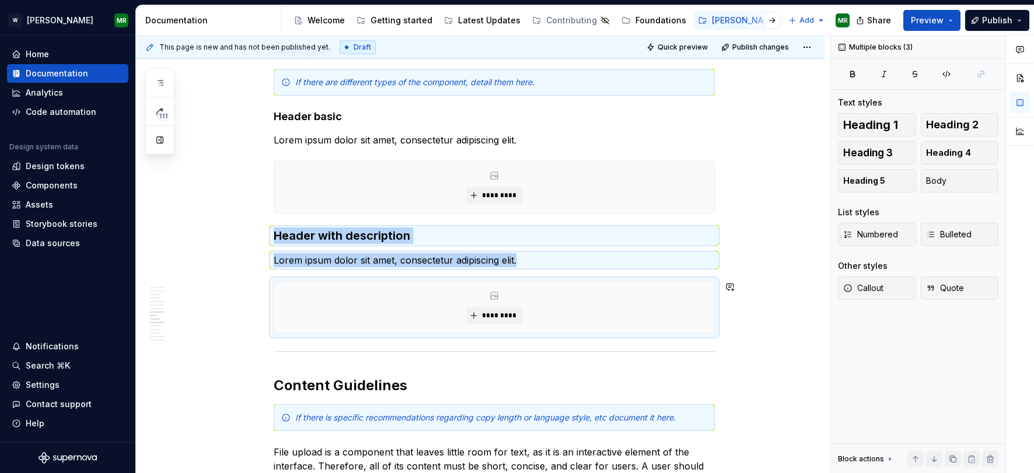
copy div "********* Header with description Lorem ipsum dolor sit amet, consectetur adipi…"
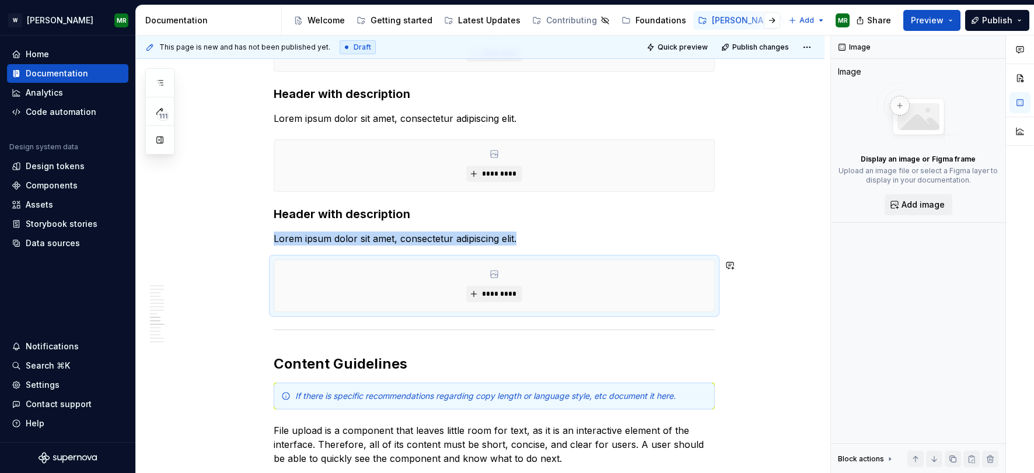
scroll to position [3001, 0]
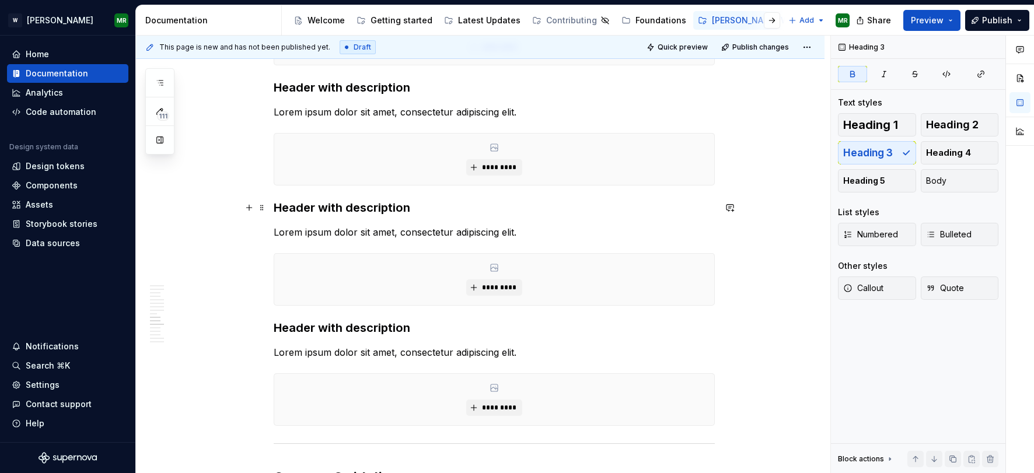
drag, startPoint x: 347, startPoint y: 207, endPoint x: 420, endPoint y: 210, distance: 73.6
click at [420, 210] on h3 "Header with description" at bounding box center [494, 208] width 441 height 16
drag, startPoint x: 391, startPoint y: 208, endPoint x: 351, endPoint y: 208, distance: 39.7
click at [351, 208] on strong "Header with description" at bounding box center [342, 208] width 137 height 14
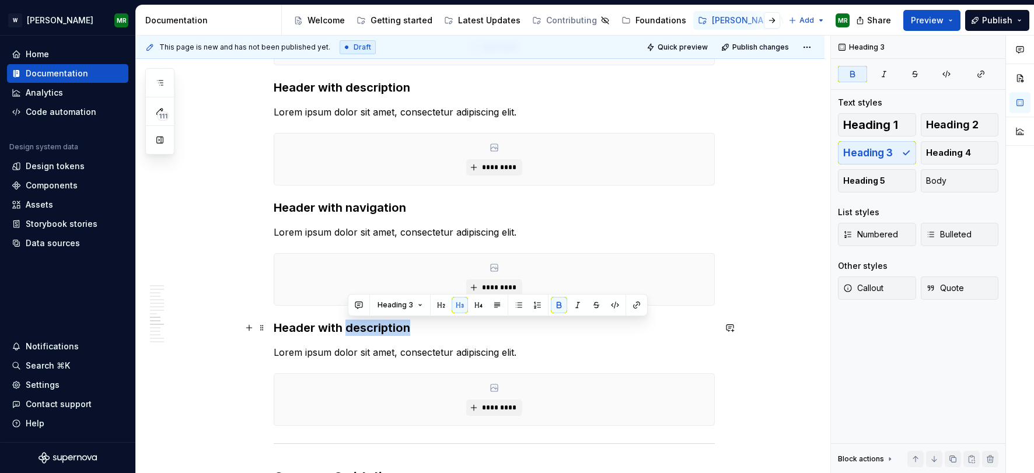
drag, startPoint x: 351, startPoint y: 327, endPoint x: 411, endPoint y: 328, distance: 60.1
click at [410, 328] on strong "Header with description" at bounding box center [342, 328] width 137 height 14
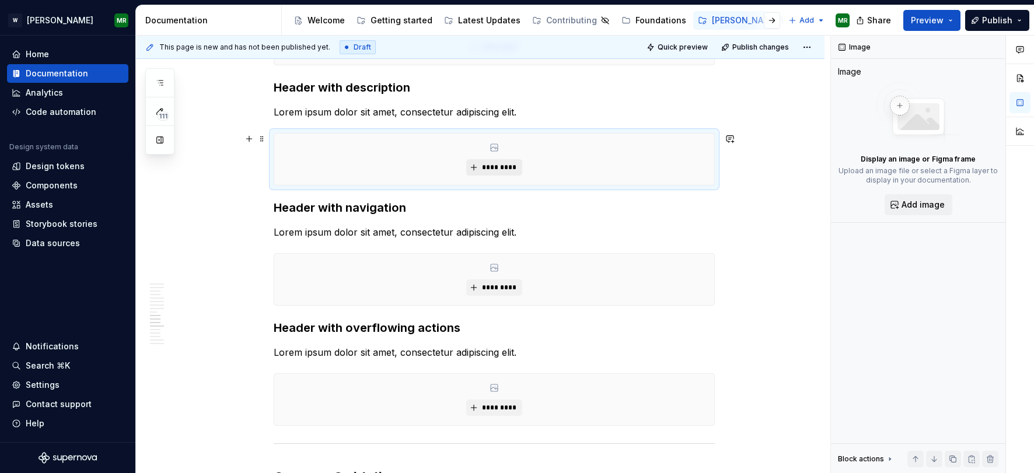
click at [485, 161] on button "*********" at bounding box center [493, 167] width 55 height 16
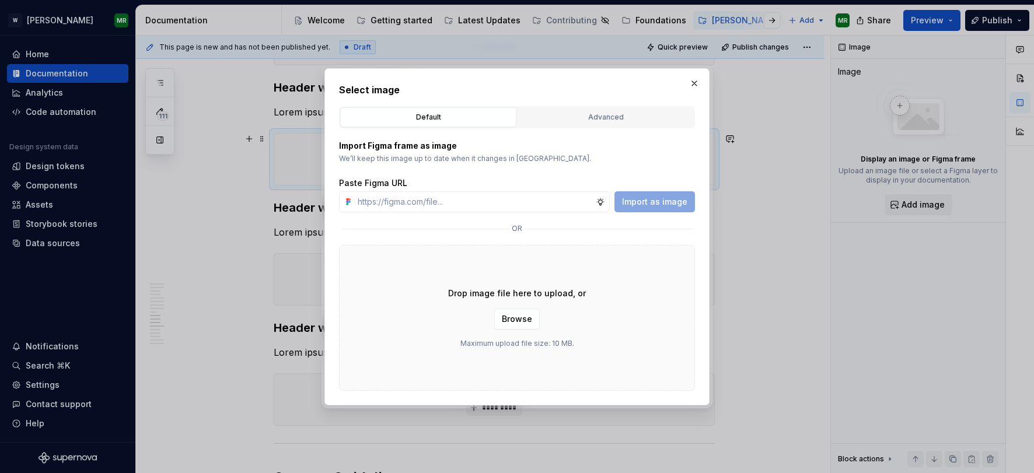
type textarea "*"
click at [406, 201] on input "text" at bounding box center [474, 201] width 243 height 21
type input "[URL][DOMAIN_NAME]"
click at [655, 205] on span "Import as image" at bounding box center [654, 202] width 65 height 12
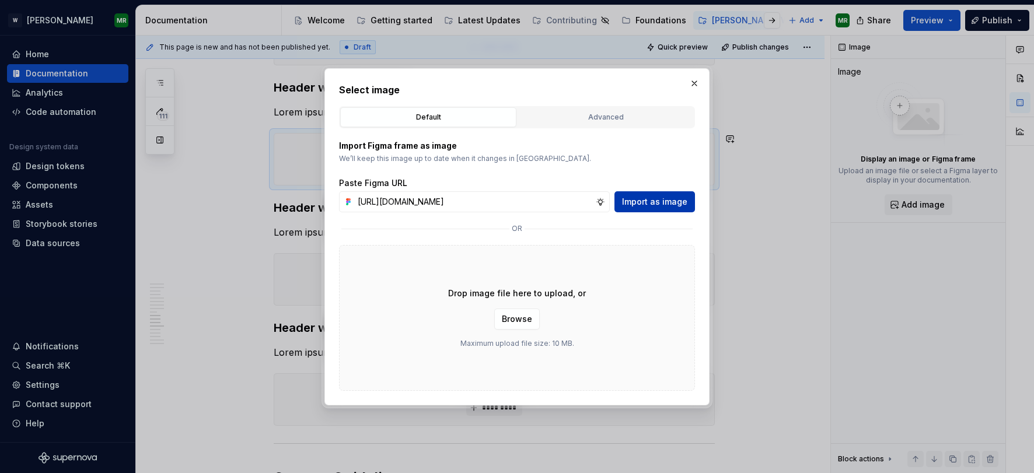
scroll to position [0, 0]
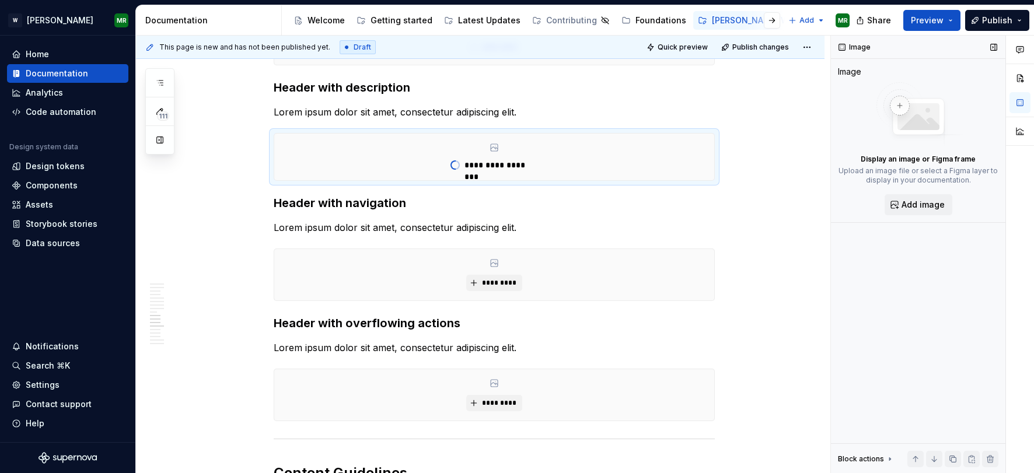
type textarea "*"
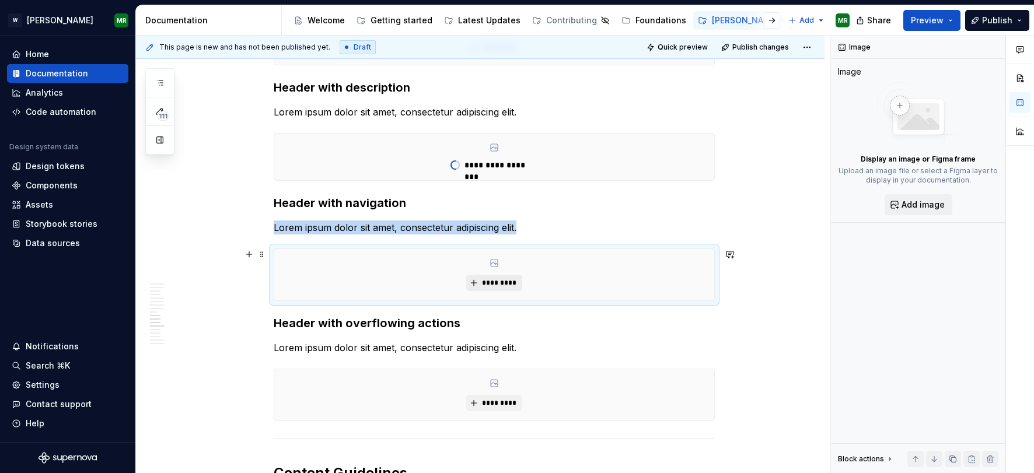
click at [503, 277] on button "*********" at bounding box center [493, 283] width 55 height 16
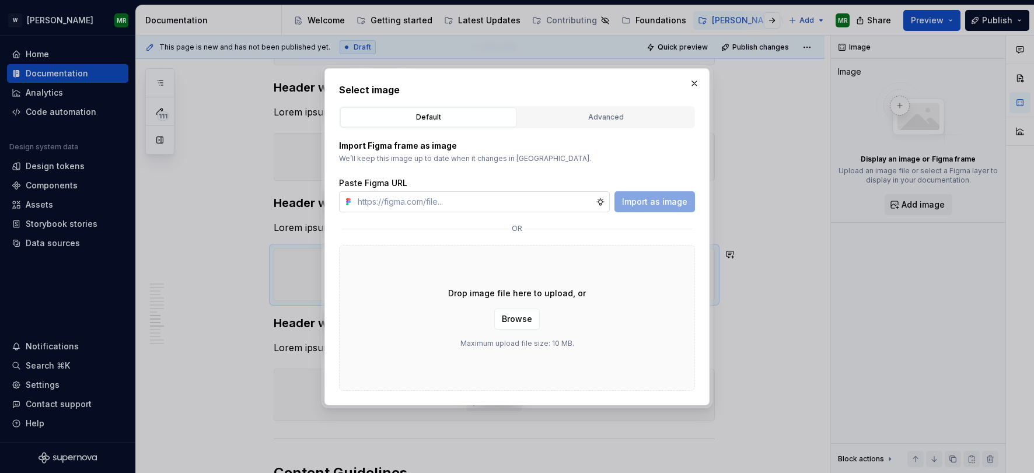
click at [499, 204] on input "text" at bounding box center [474, 201] width 243 height 21
type input "[URL][DOMAIN_NAME]"
click at [680, 200] on span "Import as image" at bounding box center [654, 202] width 65 height 12
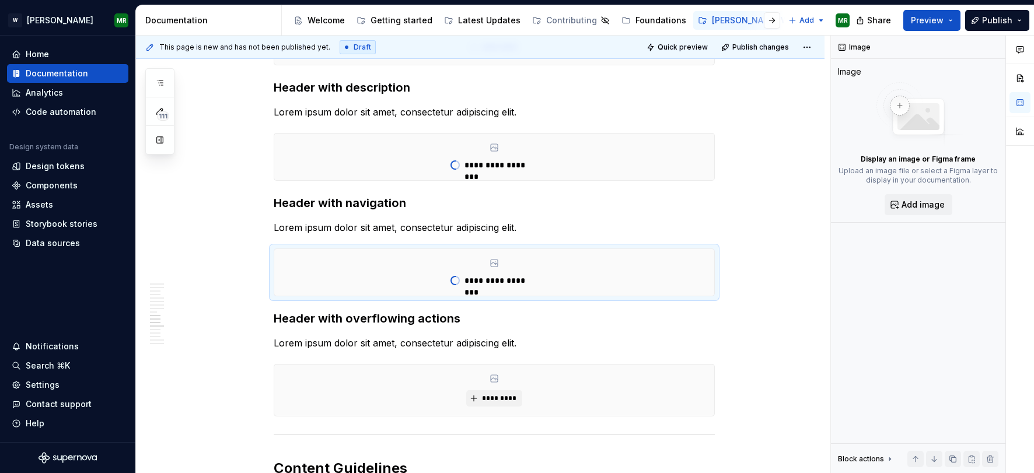
type textarea "*"
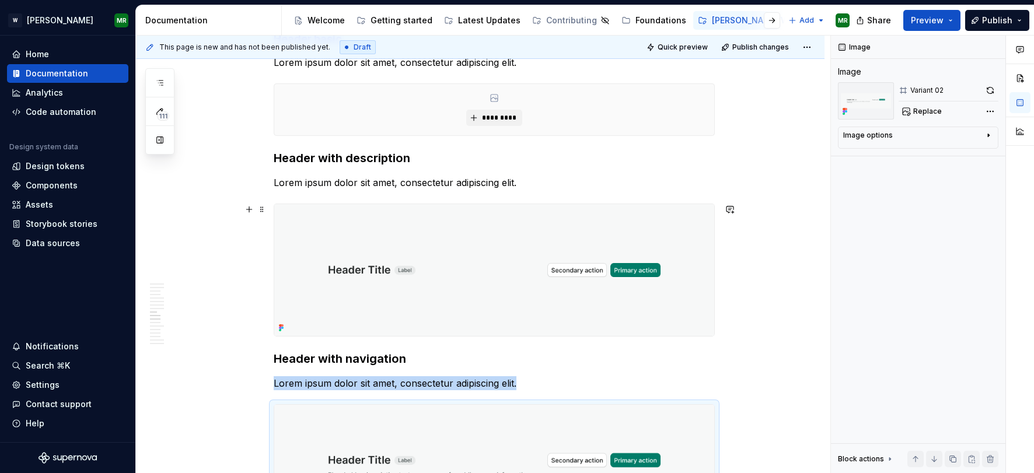
scroll to position [2931, 0]
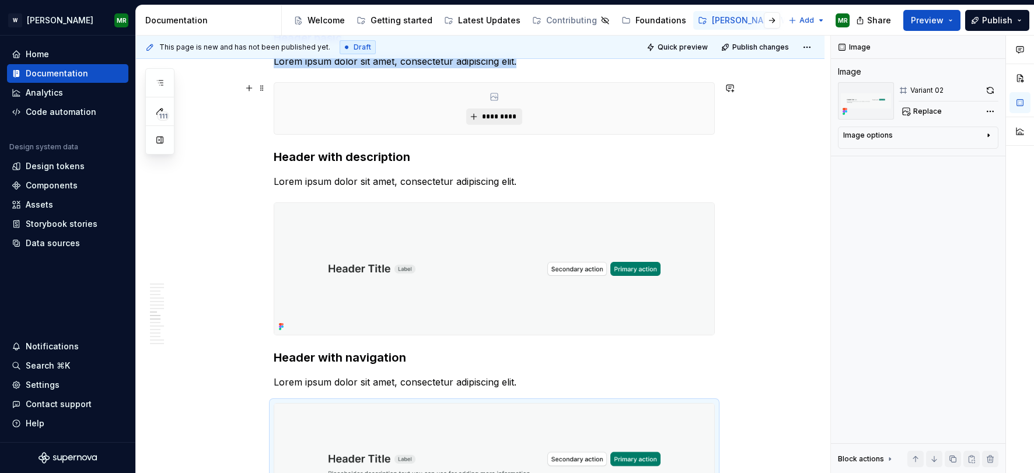
click at [496, 119] on span "*********" at bounding box center [499, 116] width 36 height 9
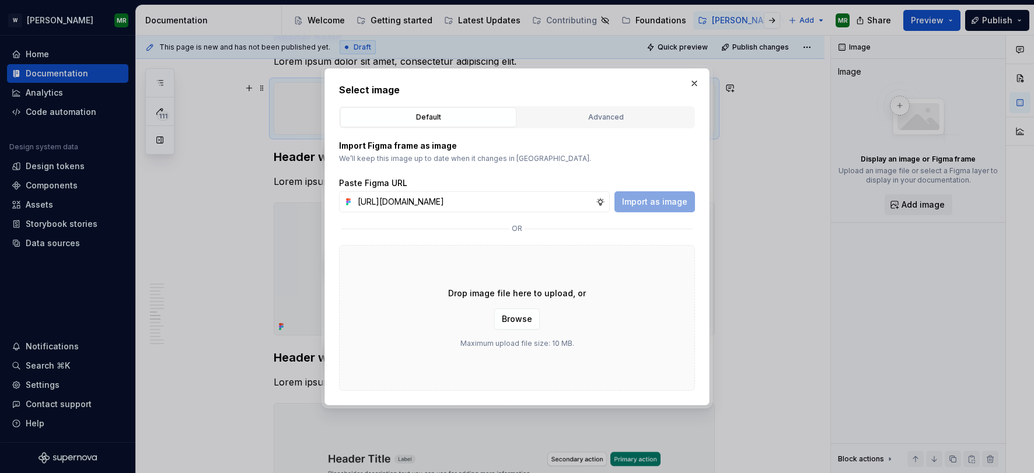
scroll to position [0, 250]
type input "[URL][DOMAIN_NAME]"
click at [645, 199] on span "Import as image" at bounding box center [654, 202] width 65 height 12
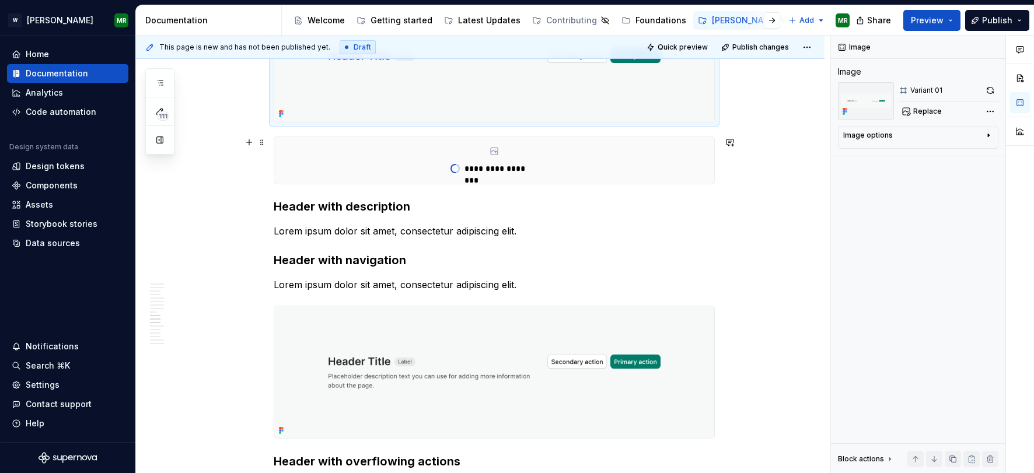
scroll to position [3028, 0]
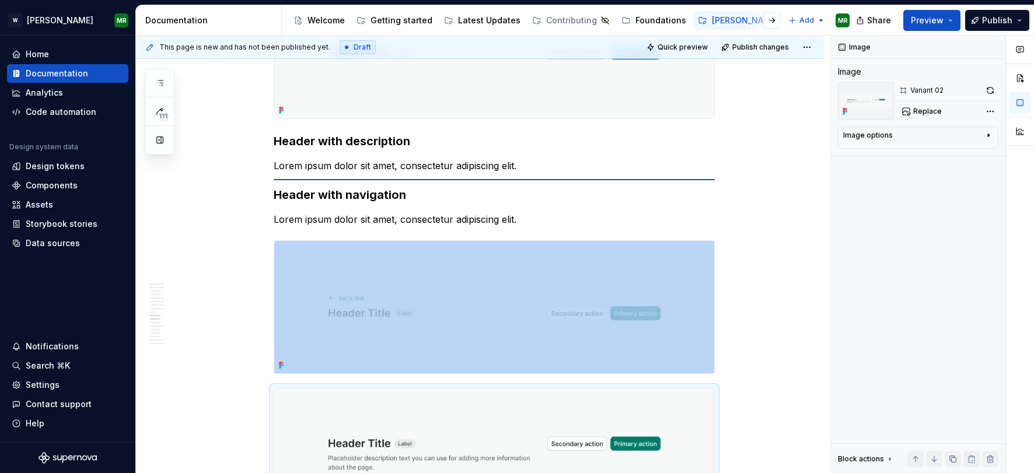
type textarea "*"
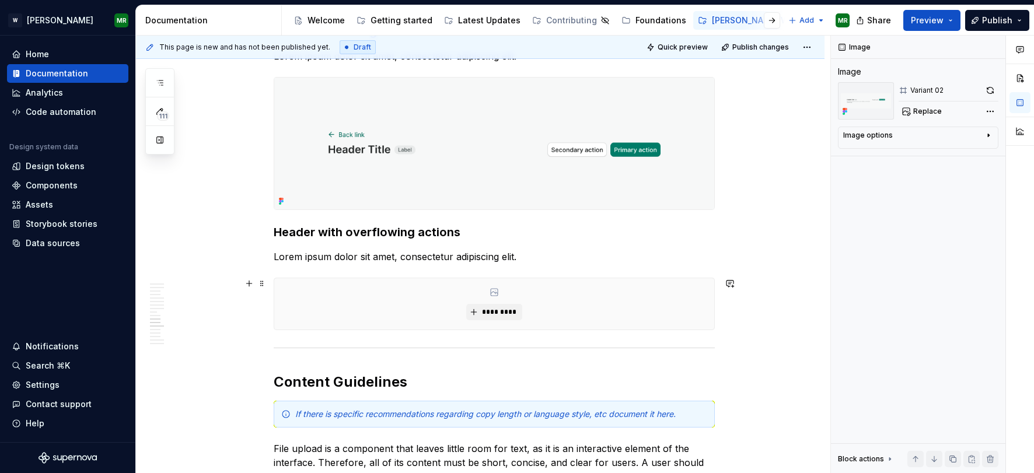
scroll to position [3341, 0]
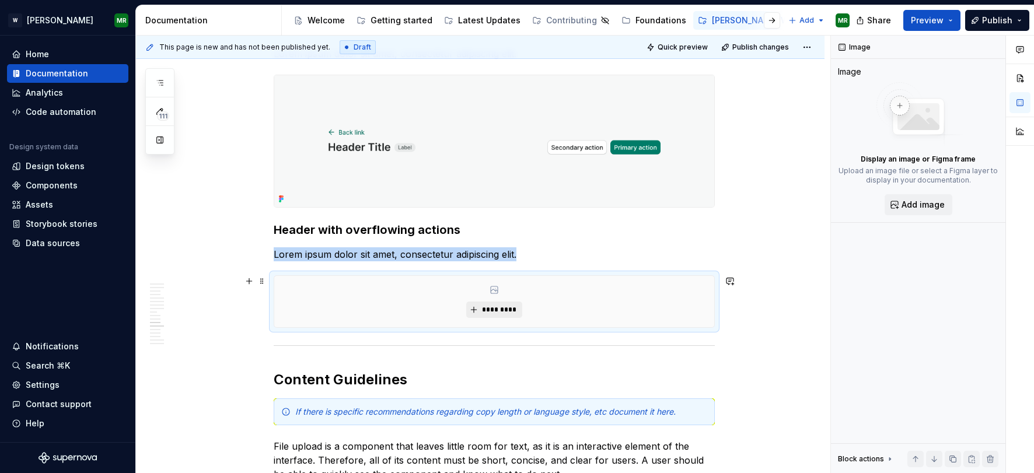
click at [515, 310] on span "*********" at bounding box center [499, 309] width 36 height 9
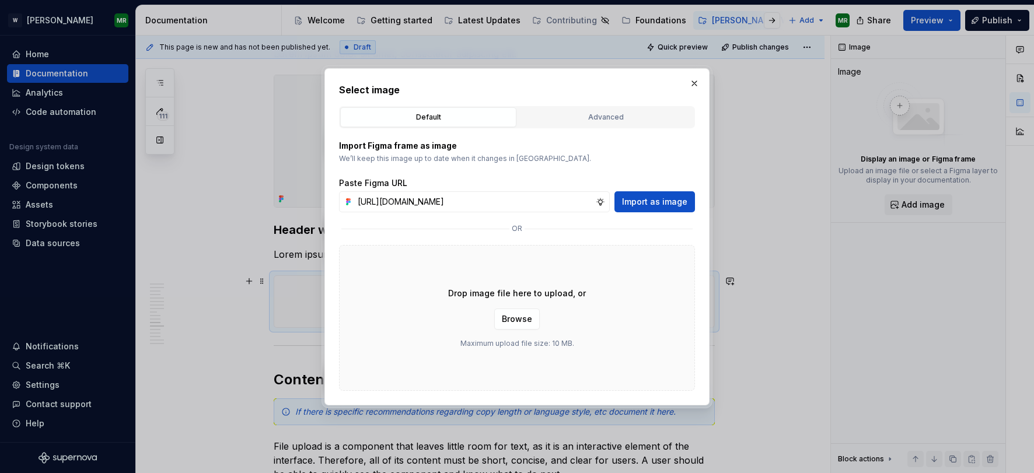
scroll to position [0, 250]
type input "[URL][DOMAIN_NAME]"
click at [635, 202] on span "Import as image" at bounding box center [654, 202] width 65 height 12
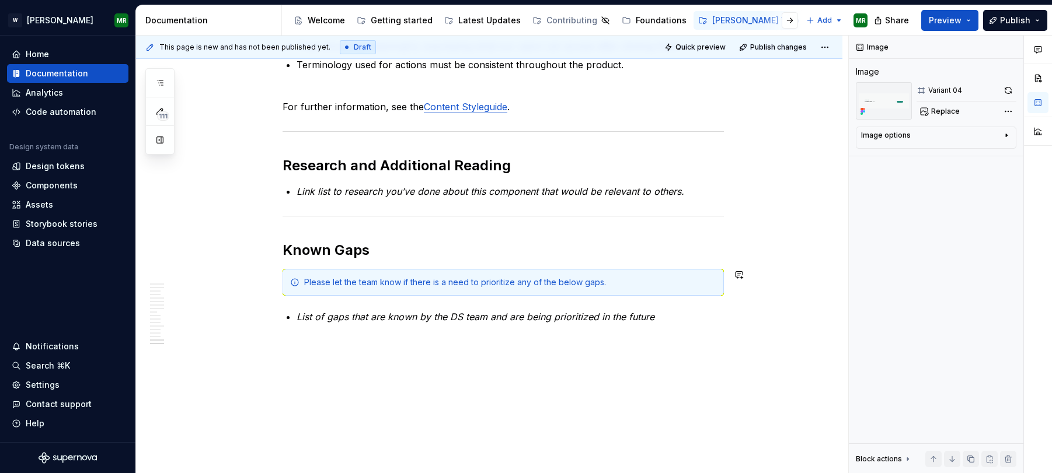
scroll to position [4032, 0]
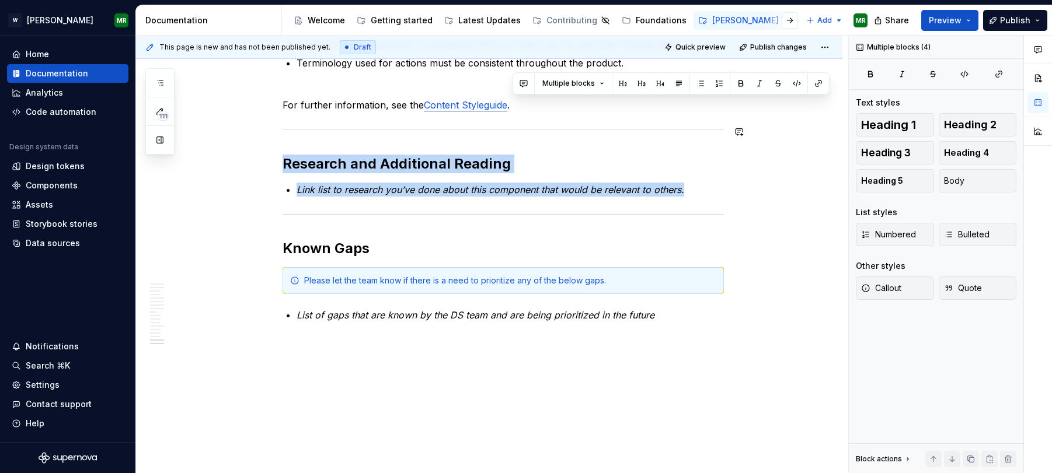
drag, startPoint x: 709, startPoint y: 187, endPoint x: 357, endPoint y: 123, distance: 358.4
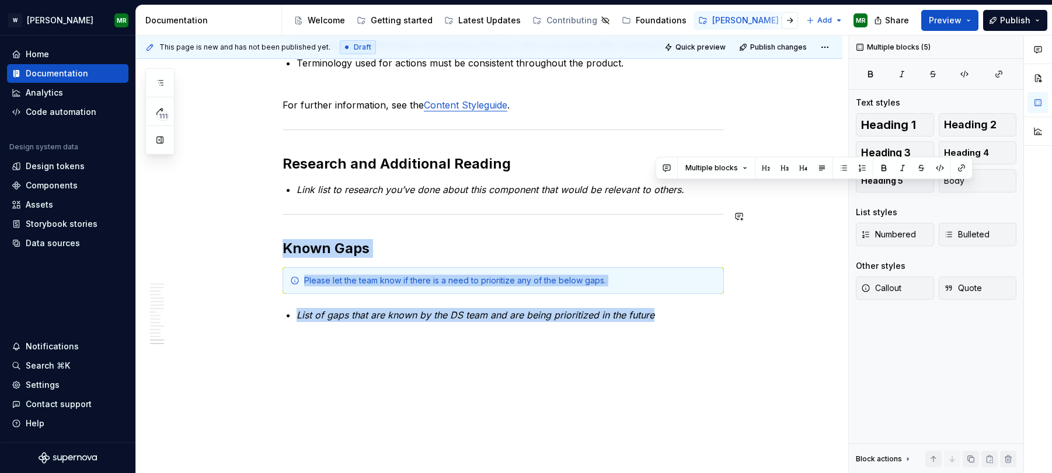
drag, startPoint x: 670, startPoint y: 314, endPoint x: 271, endPoint y: 208, distance: 413.2
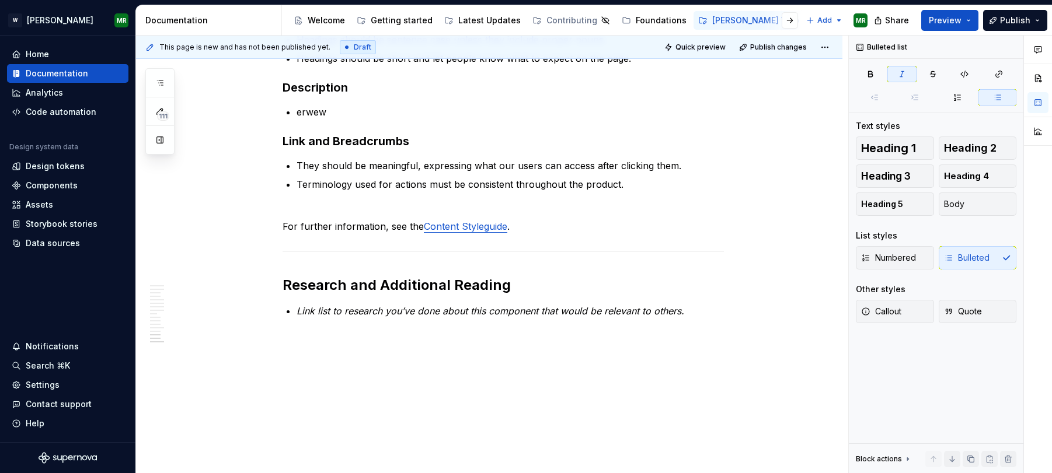
scroll to position [3910, 0]
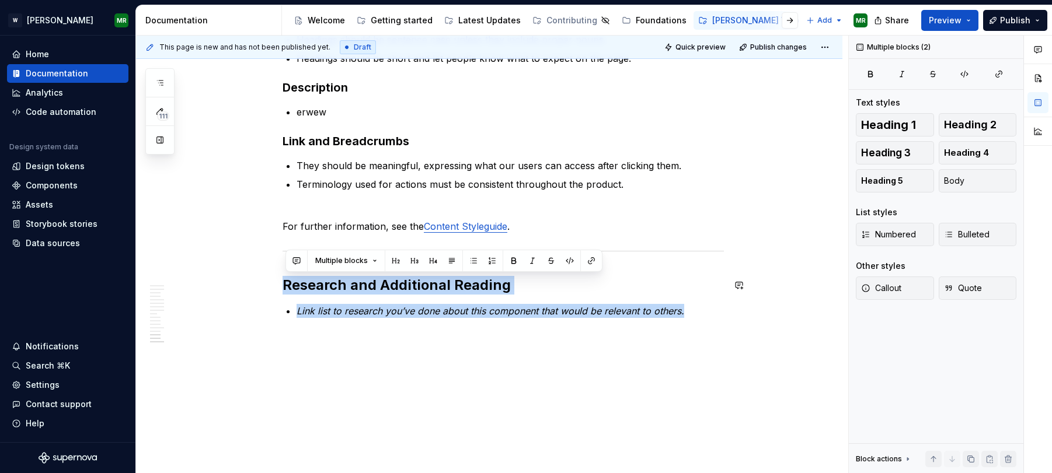
drag, startPoint x: 696, startPoint y: 313, endPoint x: 327, endPoint y: 259, distance: 373.5
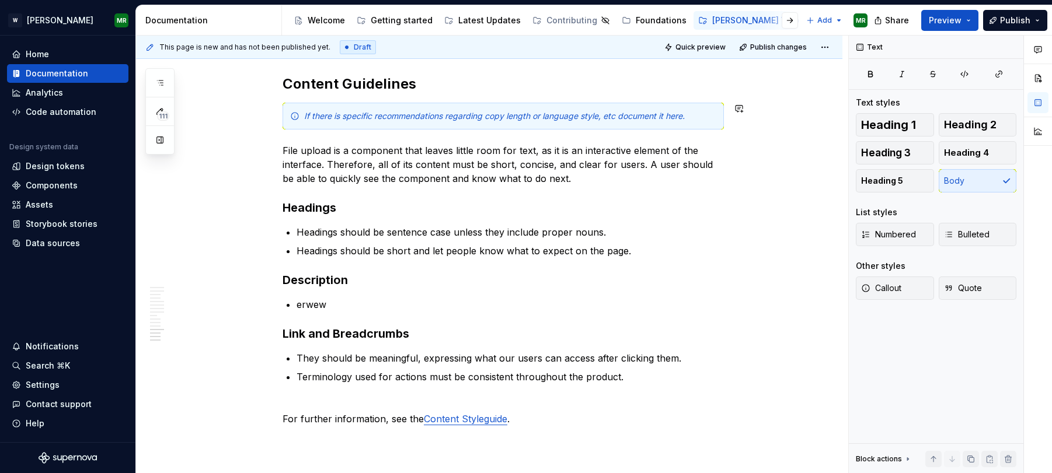
scroll to position [3722, 0]
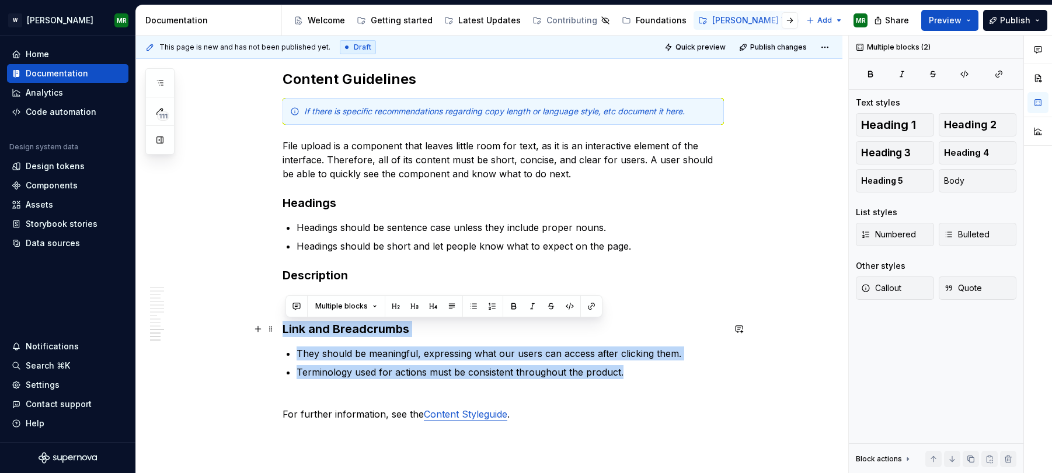
drag, startPoint x: 623, startPoint y: 375, endPoint x: 284, endPoint y: 327, distance: 342.5
copy div "Link and Breadcrumbs They should be meaningful, expressing what our users can a…"
click at [646, 371] on p "Terminology used for actions must be consistent throughout the product." at bounding box center [510, 372] width 427 height 14
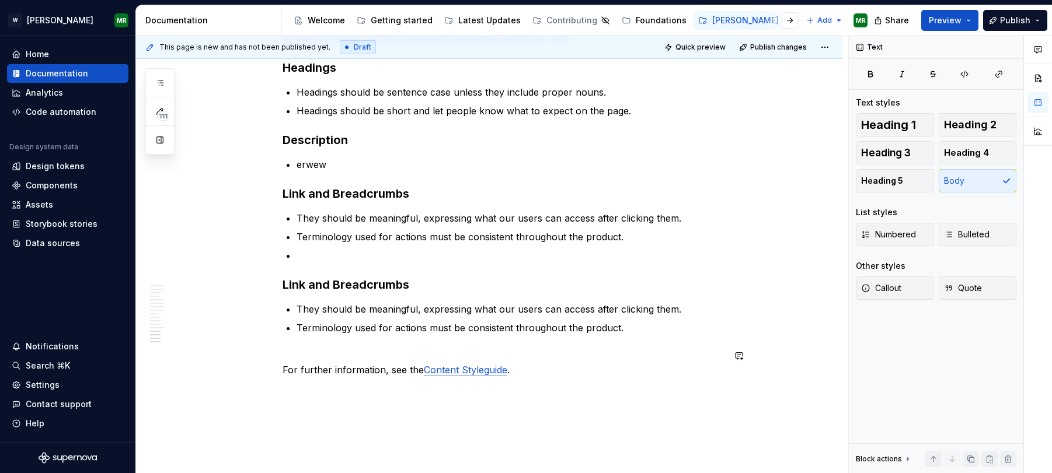
scroll to position [3892, 0]
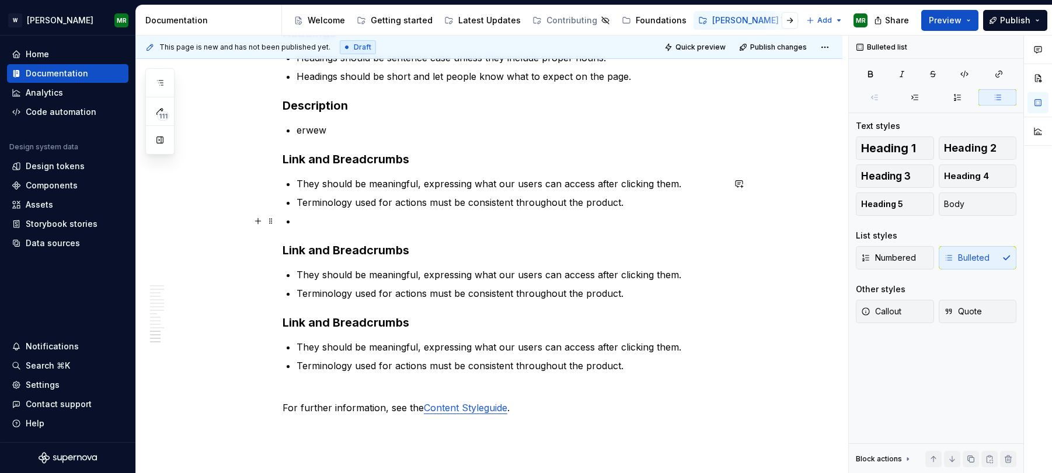
click at [301, 215] on p at bounding box center [510, 221] width 427 height 14
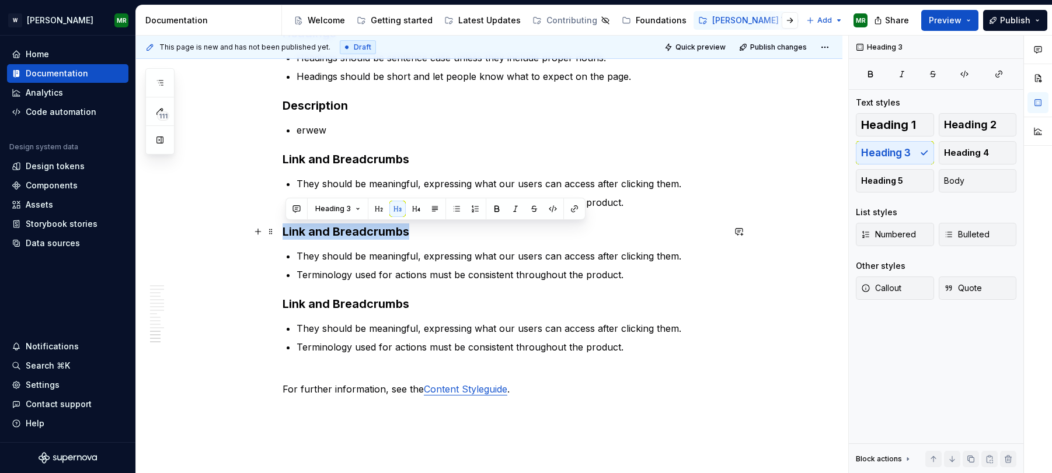
drag, startPoint x: 409, startPoint y: 232, endPoint x: 287, endPoint y: 231, distance: 122.6
click at [287, 231] on h3 "Link and Breadcrumbs" at bounding box center [503, 232] width 441 height 16
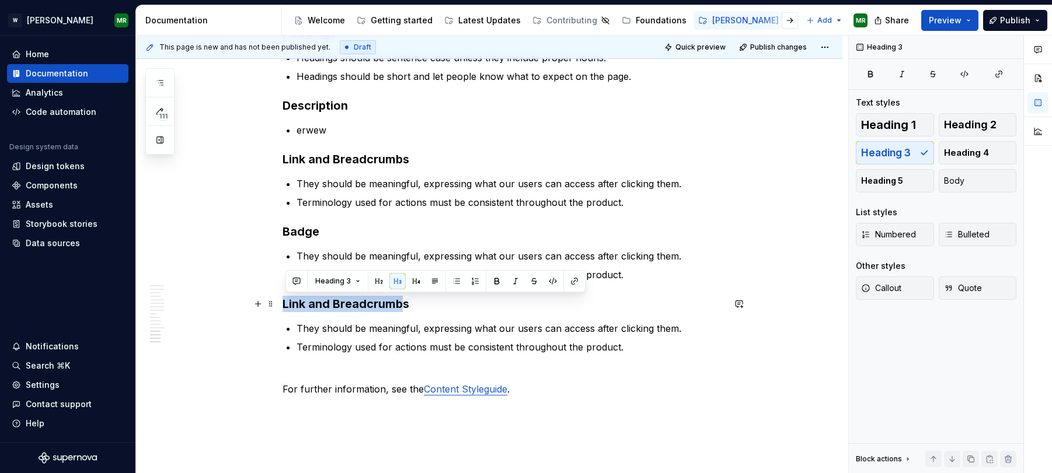
drag, startPoint x: 405, startPoint y: 303, endPoint x: 281, endPoint y: 312, distance: 124.6
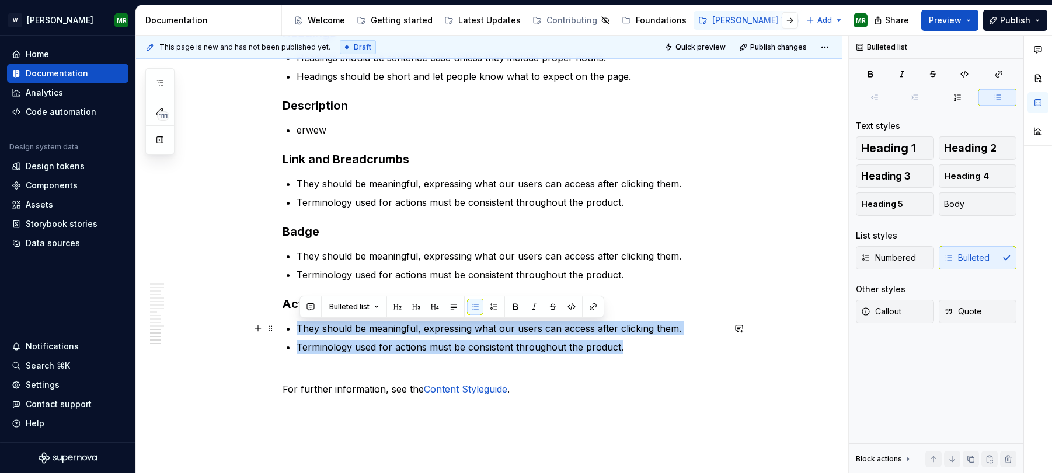
drag, startPoint x: 622, startPoint y: 347, endPoint x: 299, endPoint y: 332, distance: 323.2
click at [299, 332] on ul "They should be meaningful, expressing what our users can access after clicking …" at bounding box center [510, 338] width 427 height 33
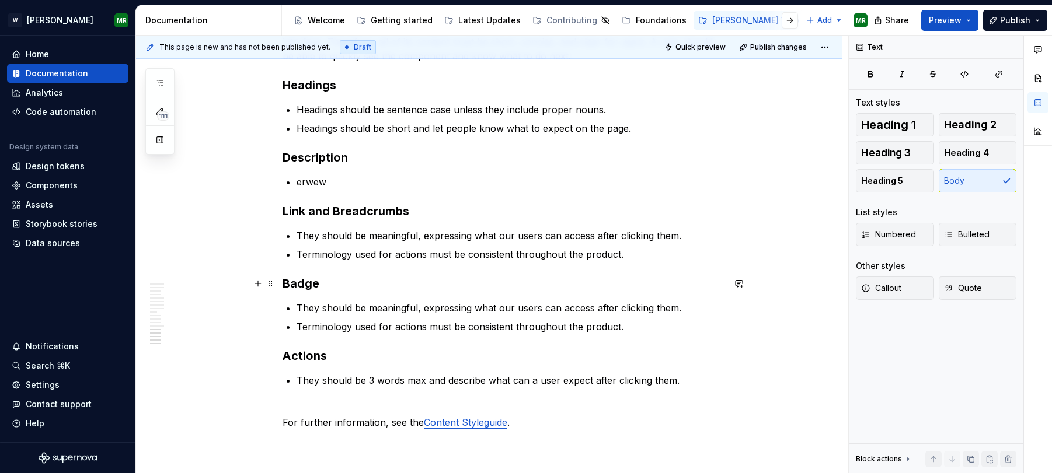
scroll to position [3838, 0]
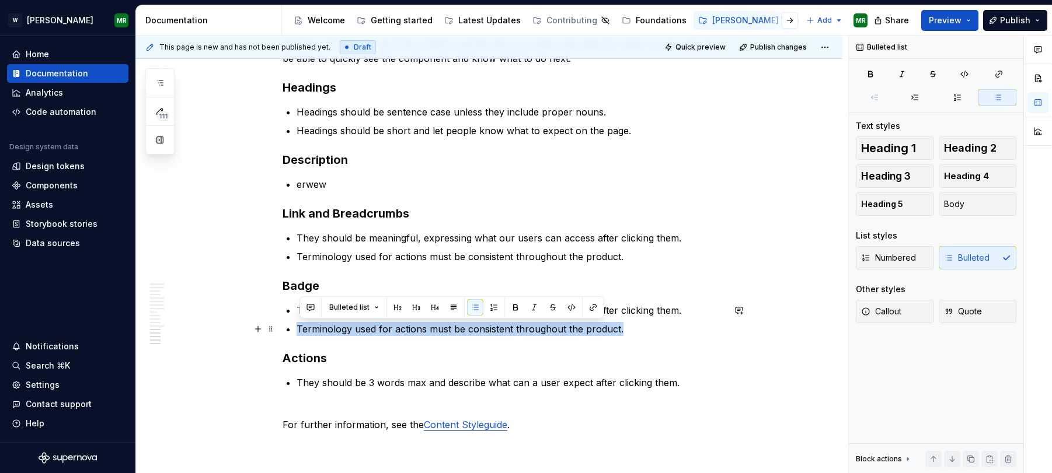
drag, startPoint x: 301, startPoint y: 328, endPoint x: 637, endPoint y: 325, distance: 336.2
click at [637, 325] on p "Terminology used for actions must be consistent throughout the product." at bounding box center [510, 329] width 427 height 14
copy p "Terminology used for actions must be consistent throughout the product."
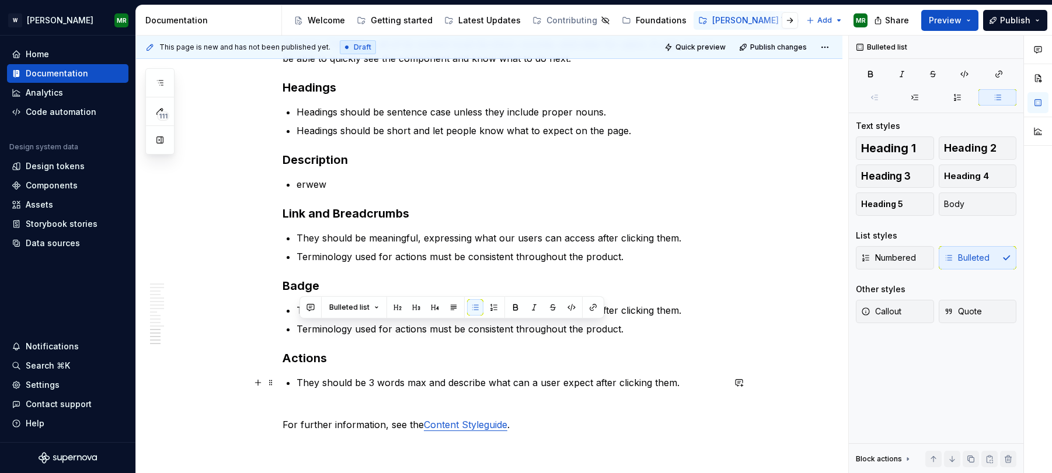
click at [681, 385] on p "They should be 3 words max and describe what can a user expect after clicking t…" at bounding box center [510, 383] width 427 height 14
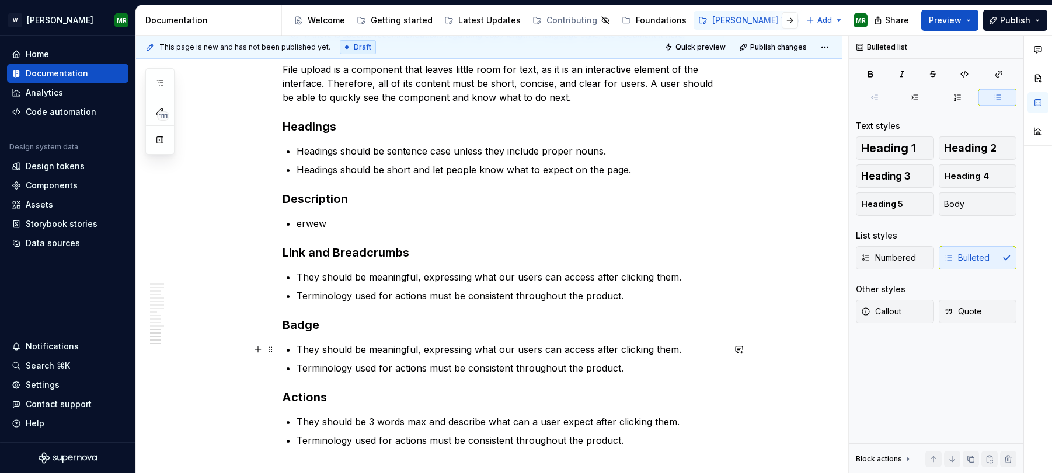
scroll to position [3797, 0]
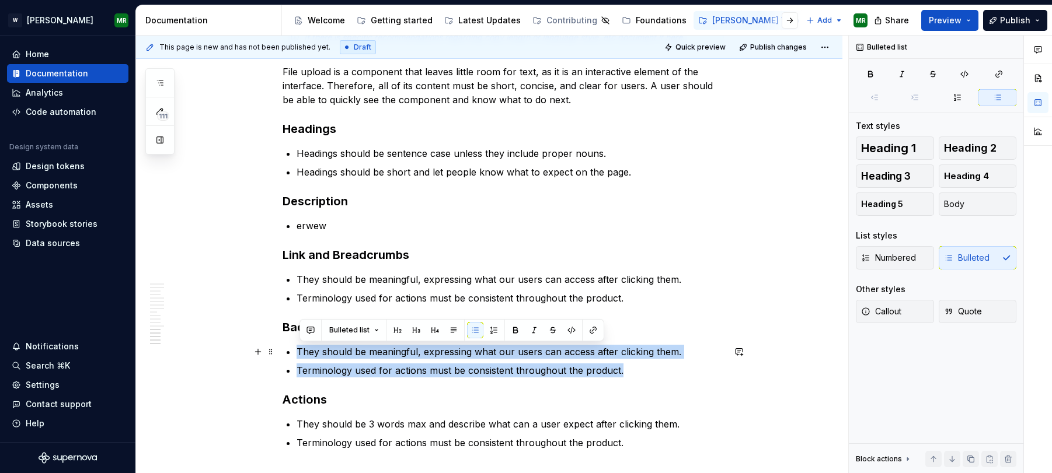
drag, startPoint x: 623, startPoint y: 371, endPoint x: 302, endPoint y: 357, distance: 321.4
click at [302, 357] on ul "They should be meaningful, expressing what our users can access after clicking …" at bounding box center [510, 361] width 427 height 33
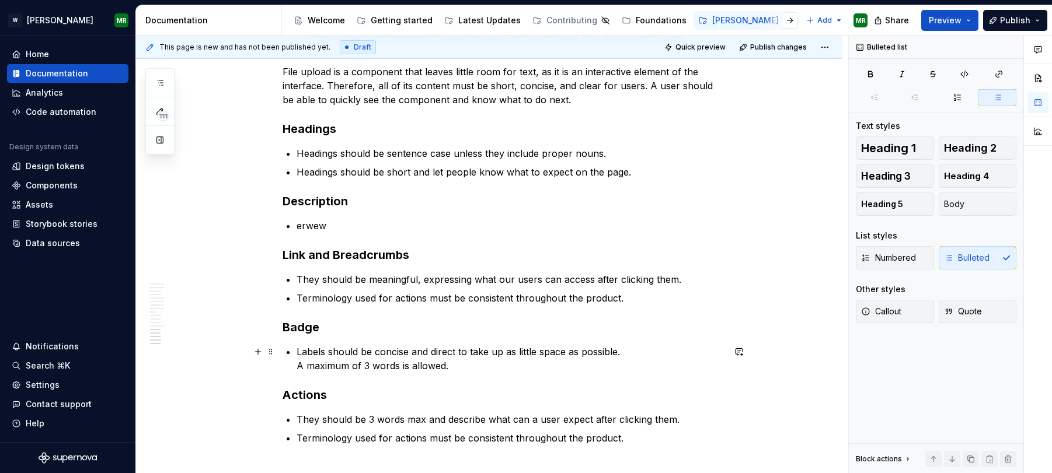
click at [300, 366] on p "Labels should be concise and direct to take up as little space as possible. A m…" at bounding box center [510, 359] width 427 height 28
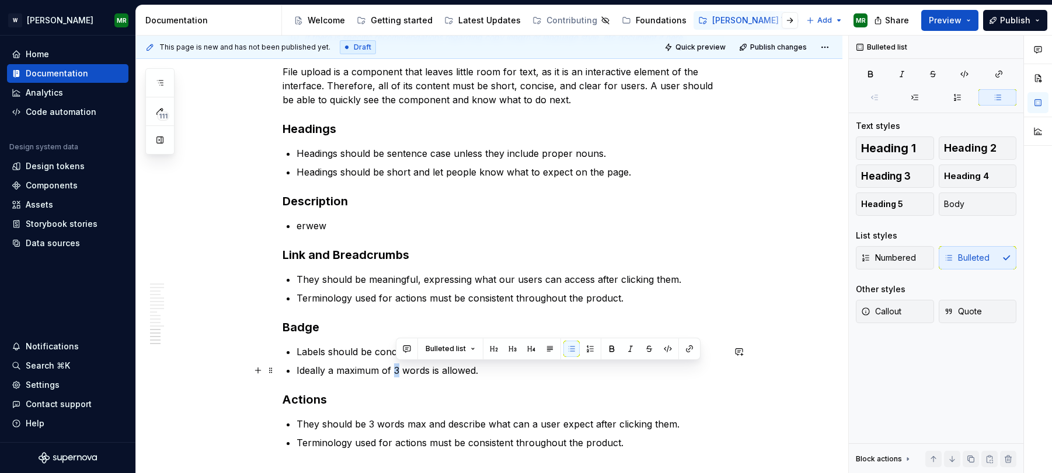
click at [402, 369] on p "Ideally a maximum of 3 words is allowed." at bounding box center [510, 371] width 427 height 14
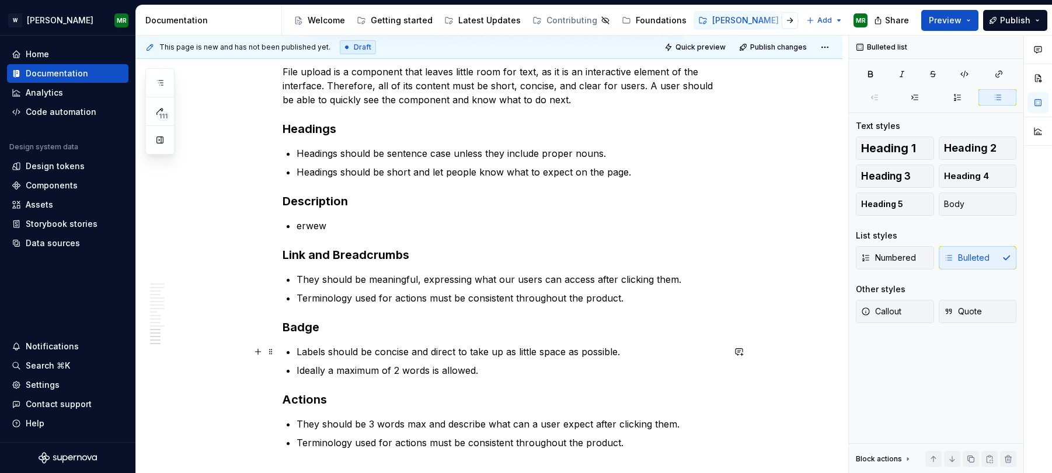
click at [374, 351] on p "Labels should be concise and direct to take up as little space as possible." at bounding box center [510, 352] width 427 height 14
click at [372, 352] on p "Labels should beclear and concise and direct to take up as little space as poss…" at bounding box center [510, 352] width 427 height 14
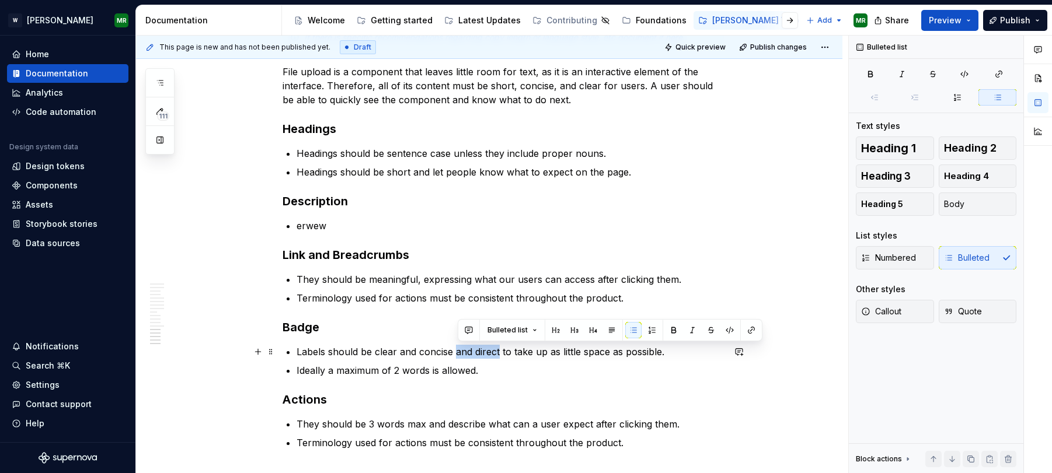
drag, startPoint x: 501, startPoint y: 354, endPoint x: 459, endPoint y: 353, distance: 42.0
click at [459, 353] on p "Labels should be clear and concise and direct to take up as little space as pos…" at bounding box center [510, 352] width 427 height 14
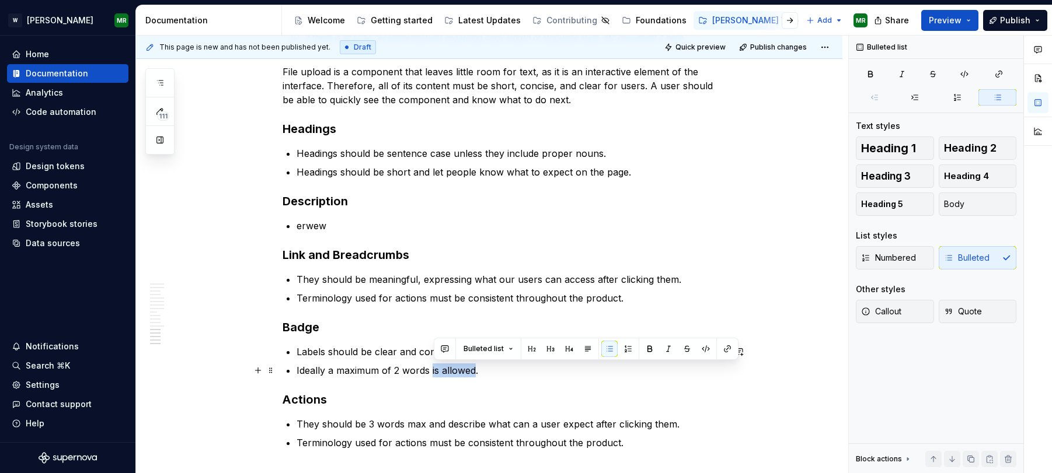
drag, startPoint x: 477, startPoint y: 372, endPoint x: 434, endPoint y: 372, distance: 43.8
click at [434, 372] on p "Ideally a maximum of 2 words is allowed." at bounding box center [510, 371] width 427 height 14
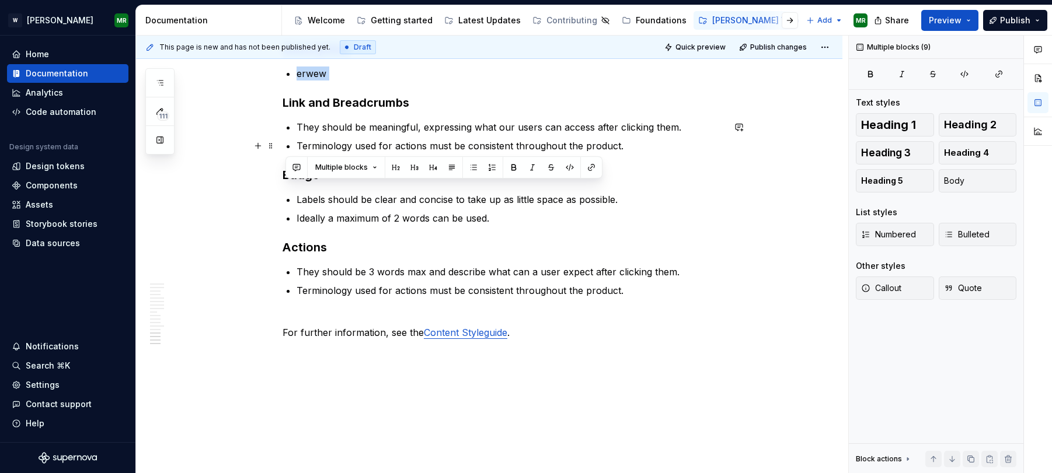
scroll to position [3937, 0]
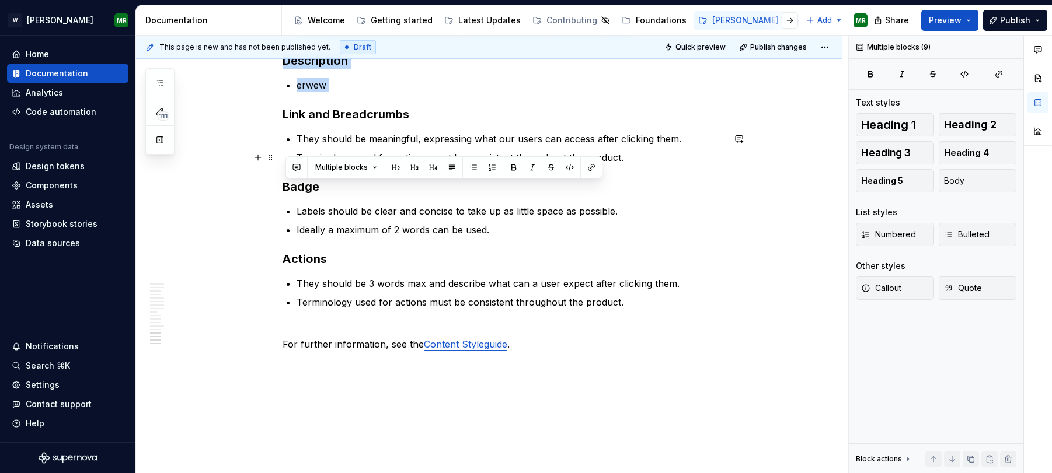
drag, startPoint x: 285, startPoint y: 319, endPoint x: 445, endPoint y: 92, distance: 278.2
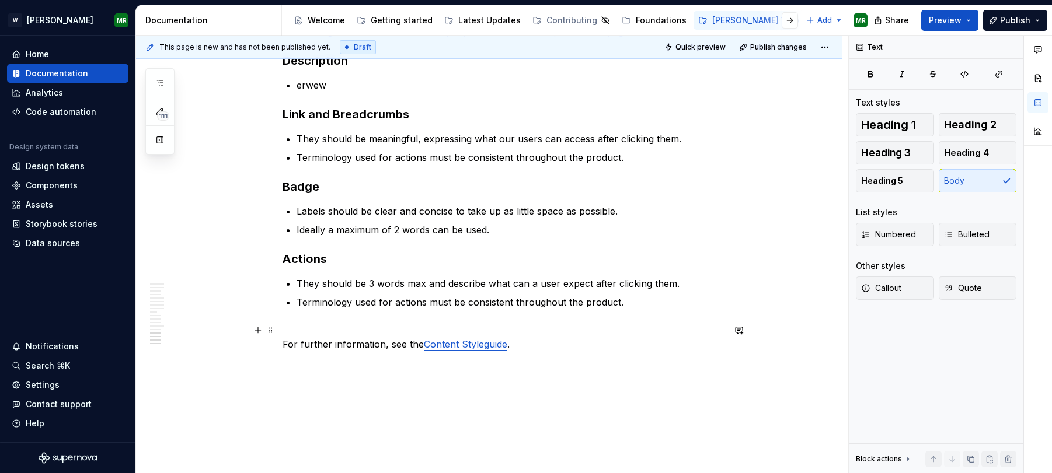
click at [529, 348] on p "For further information, see the Content Styleguide ." at bounding box center [503, 337] width 441 height 28
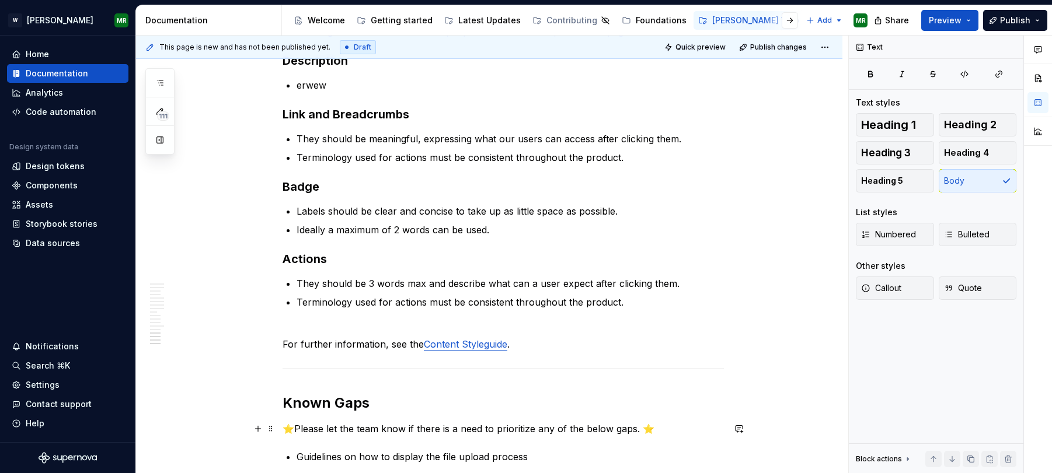
click at [346, 427] on p "⭐Please let the team know if there is a need to prioritize any of the below gap…" at bounding box center [503, 429] width 441 height 14
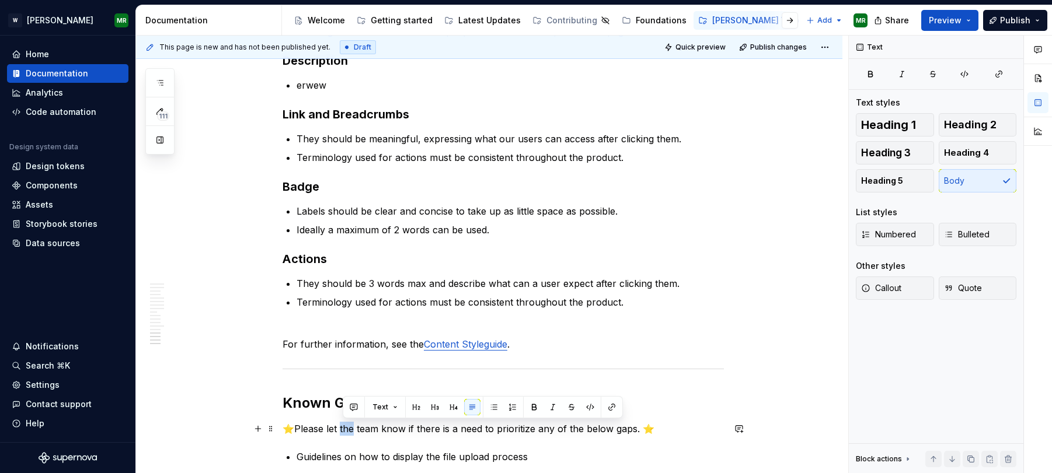
click at [346, 427] on p "⭐Please let the team know if there is a need to prioritize any of the below gap…" at bounding box center [503, 429] width 441 height 14
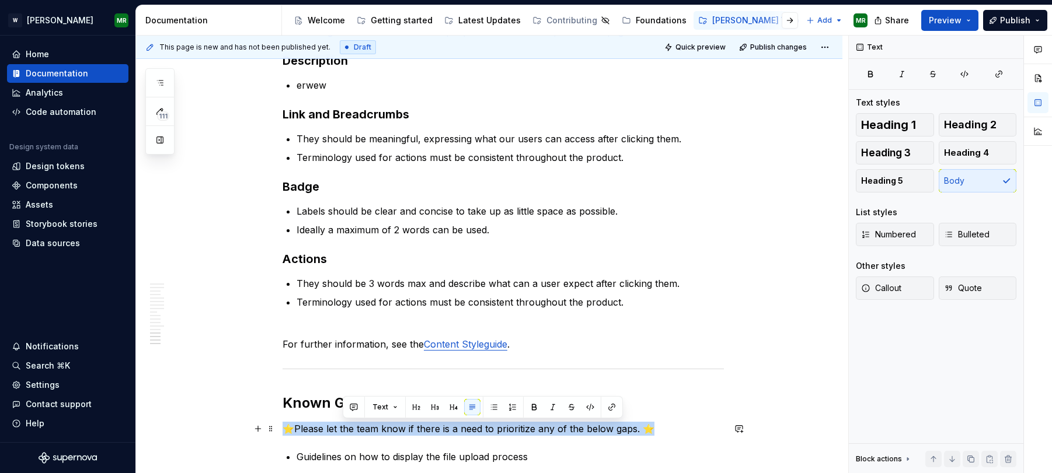
click at [346, 427] on p "⭐Please let the team know if there is a need to prioritize any of the below gap…" at bounding box center [503, 429] width 441 height 14
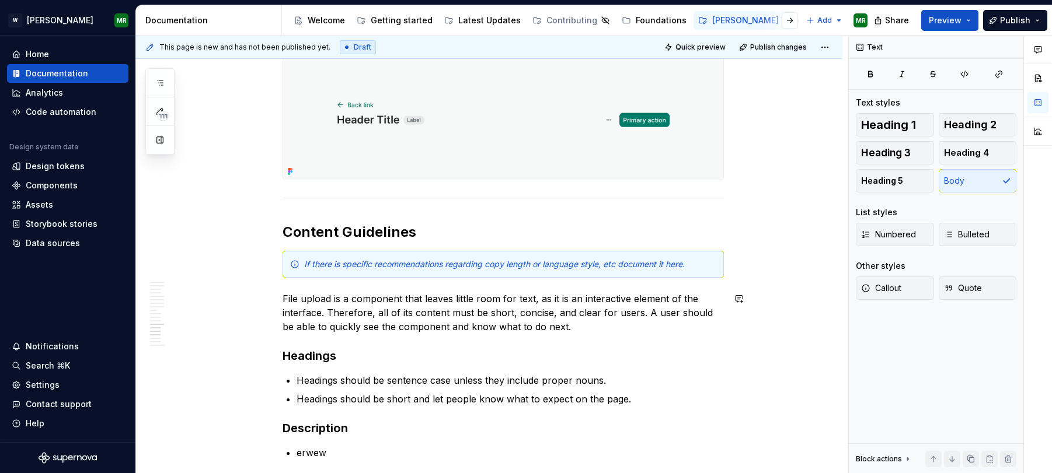
scroll to position [3550, 0]
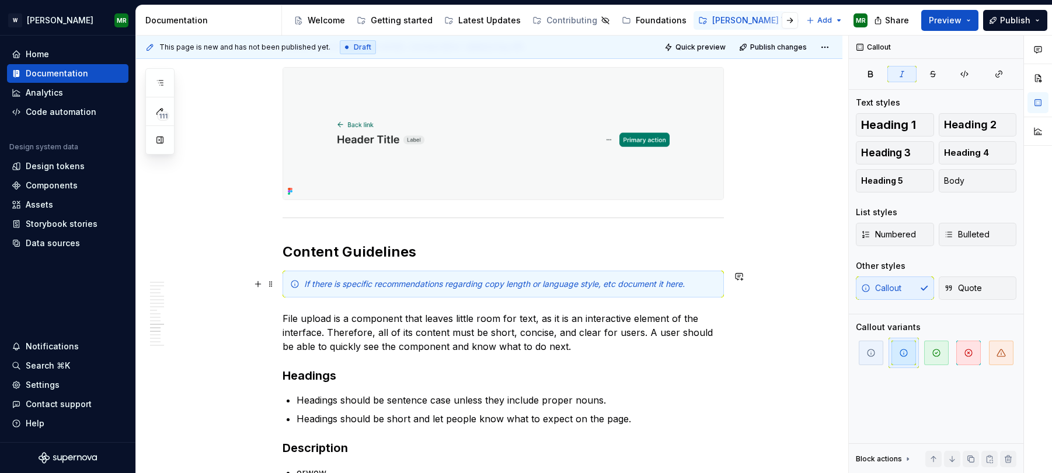
click at [378, 284] on em "If there is specific recommendations regarding copy length or language style, e…" at bounding box center [494, 284] width 381 height 10
click at [276, 286] on span at bounding box center [270, 284] width 9 height 16
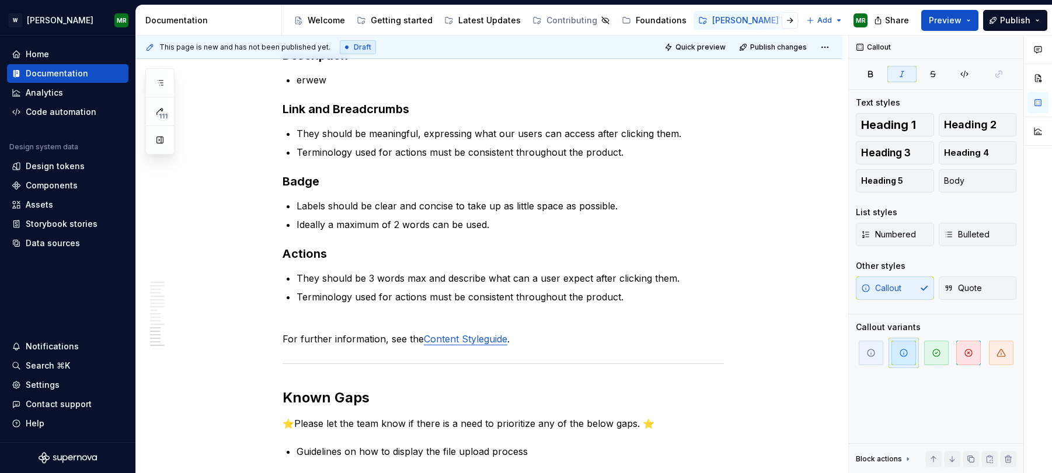
scroll to position [4083, 0]
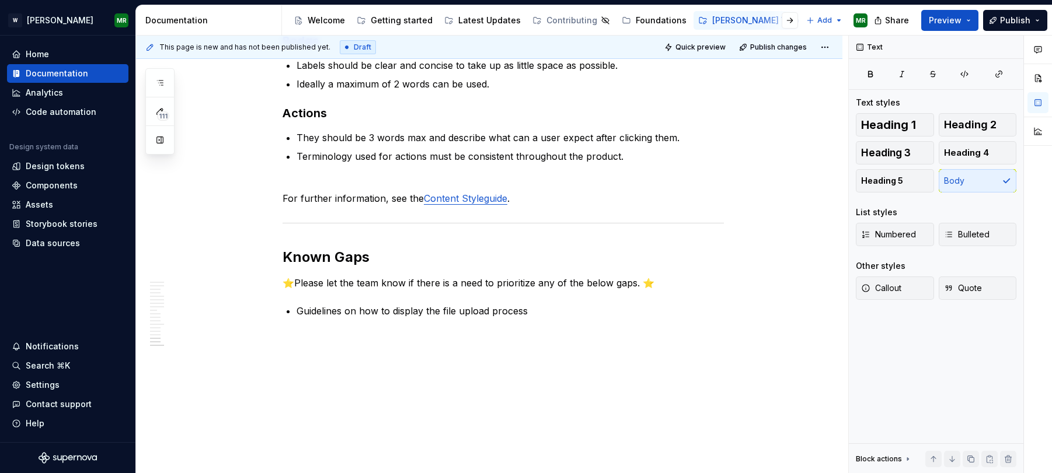
click at [513, 285] on p "⭐Please let the team know if there is a need to prioritize any of the below gap…" at bounding box center [503, 283] width 441 height 14
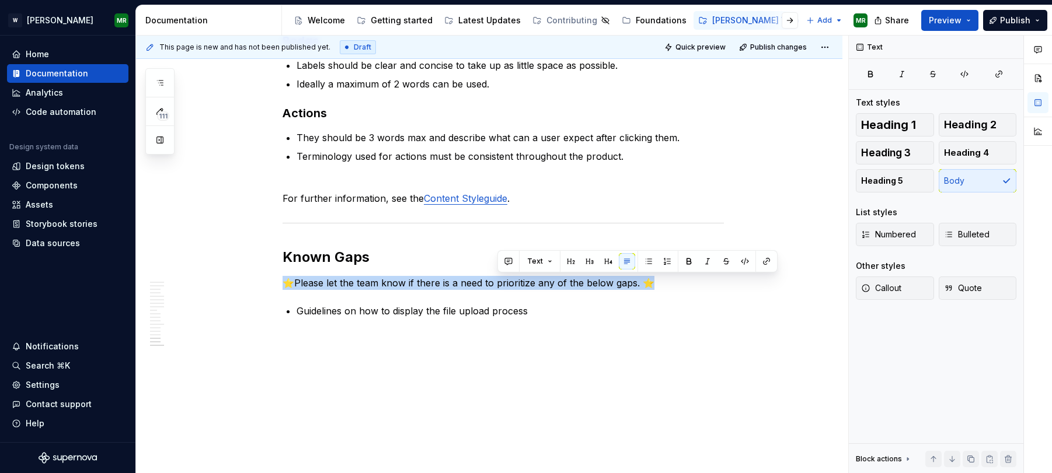
click at [513, 285] on p "⭐Please let the team know if there is a need to prioritize any of the below gap…" at bounding box center [503, 283] width 441 height 14
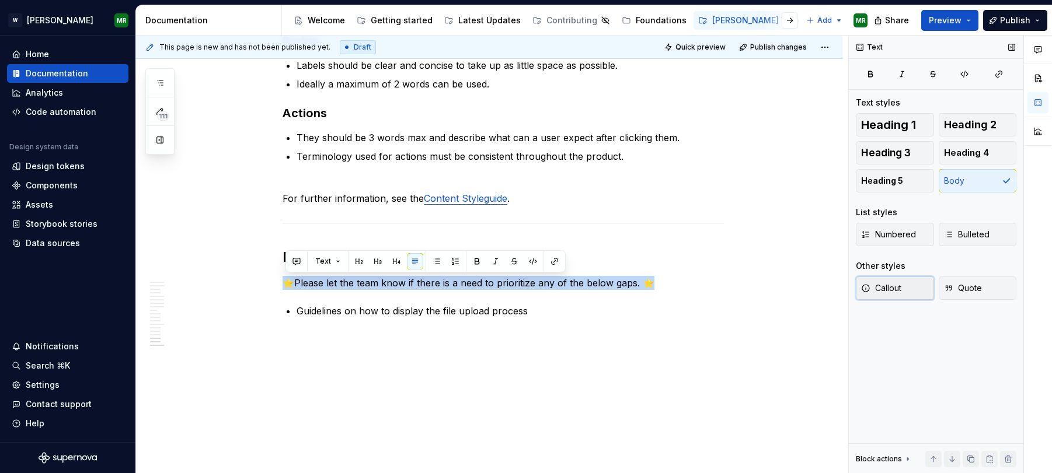
click at [872, 288] on span "Callout" at bounding box center [881, 289] width 40 height 12
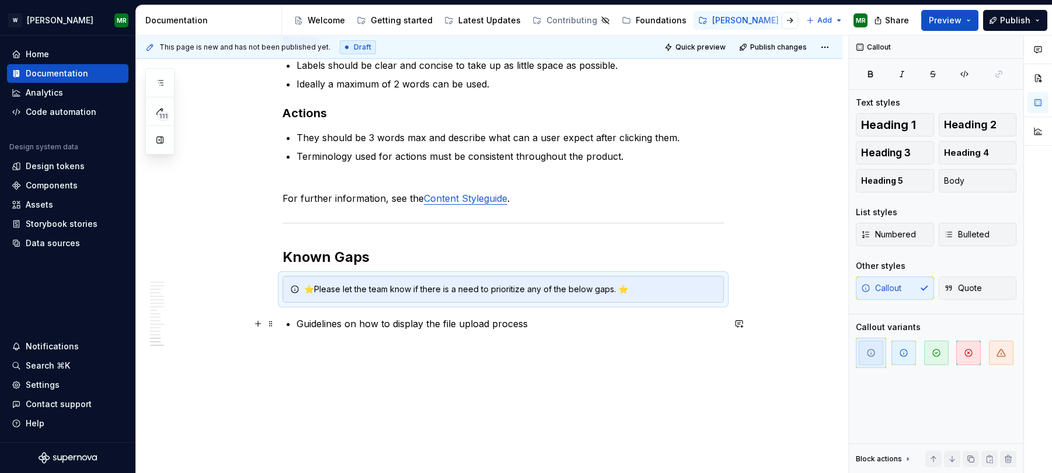
click at [536, 325] on p "Guidelines on how to display the file upload process" at bounding box center [510, 324] width 427 height 14
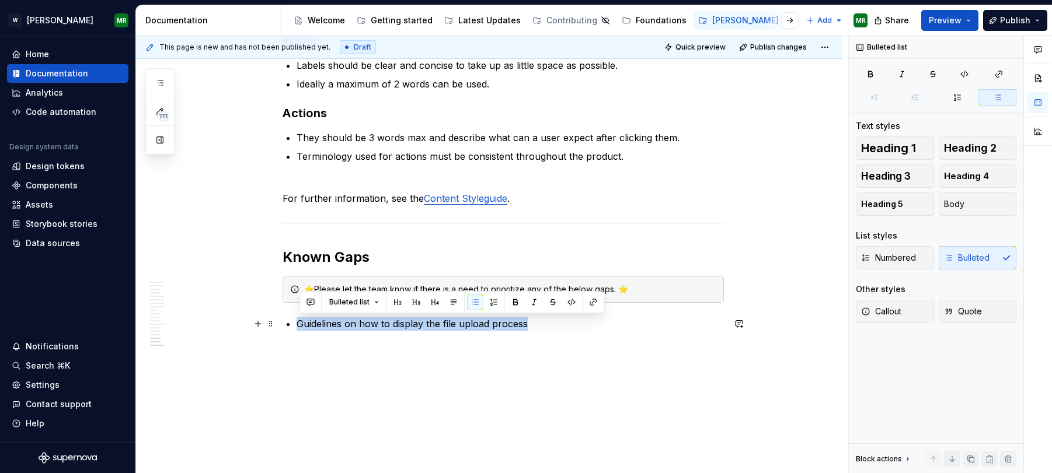
drag, startPoint x: 536, startPoint y: 325, endPoint x: 299, endPoint y: 328, distance: 237.6
click at [299, 328] on p "Guidelines on how to display the file upload process" at bounding box center [510, 324] width 427 height 14
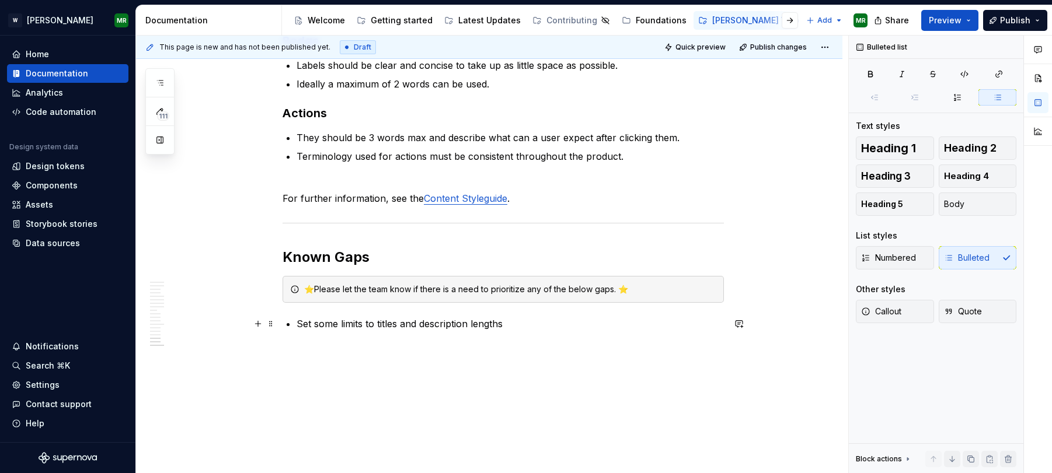
click at [339, 326] on p "Set some limits to titles and description lengths" at bounding box center [510, 324] width 427 height 14
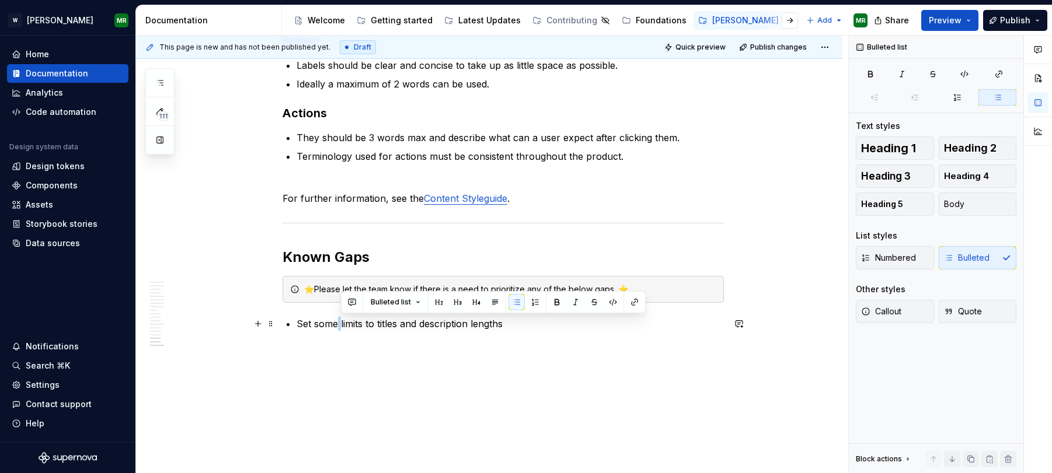
click at [339, 326] on p "Set some limits to titles and description lengths" at bounding box center [510, 324] width 427 height 14
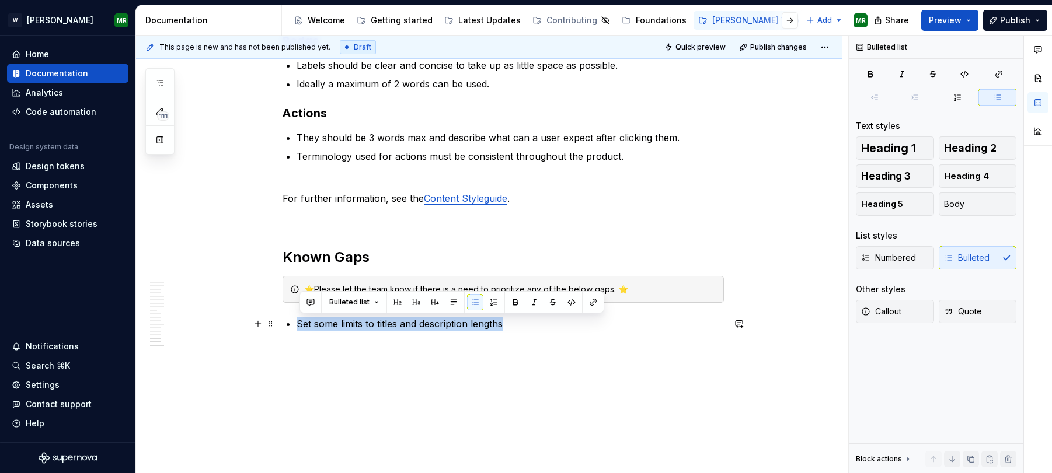
copy p "Set some limits to titles and description lengths"
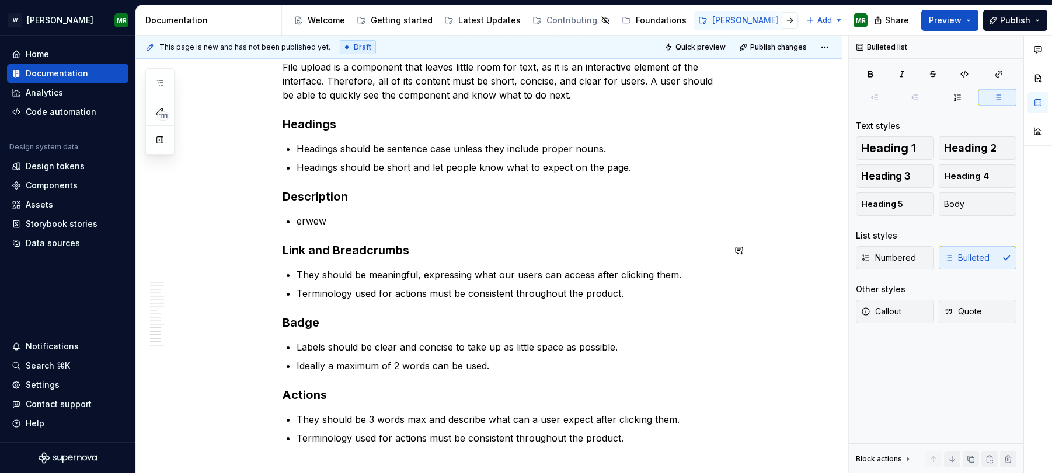
scroll to position [3799, 0]
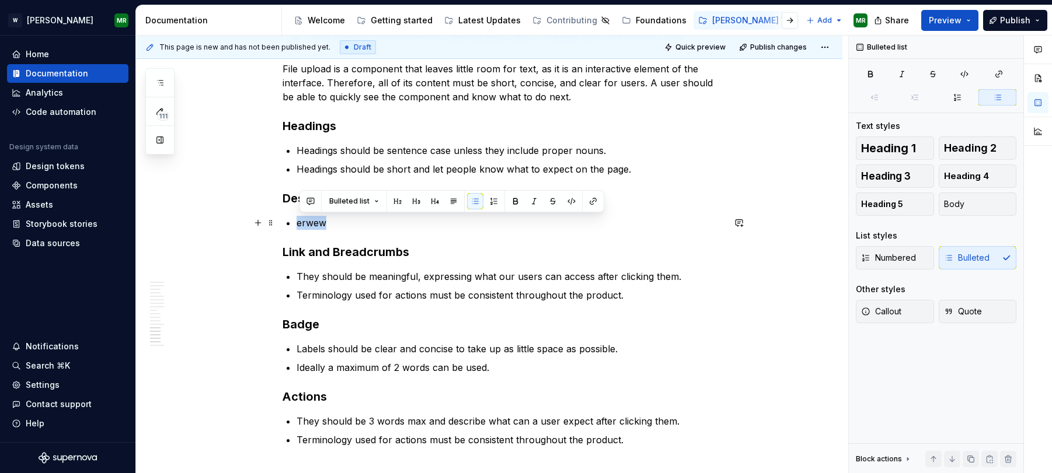
drag, startPoint x: 331, startPoint y: 221, endPoint x: 300, endPoint y: 222, distance: 31.0
click at [300, 222] on p "erwew" at bounding box center [510, 223] width 427 height 14
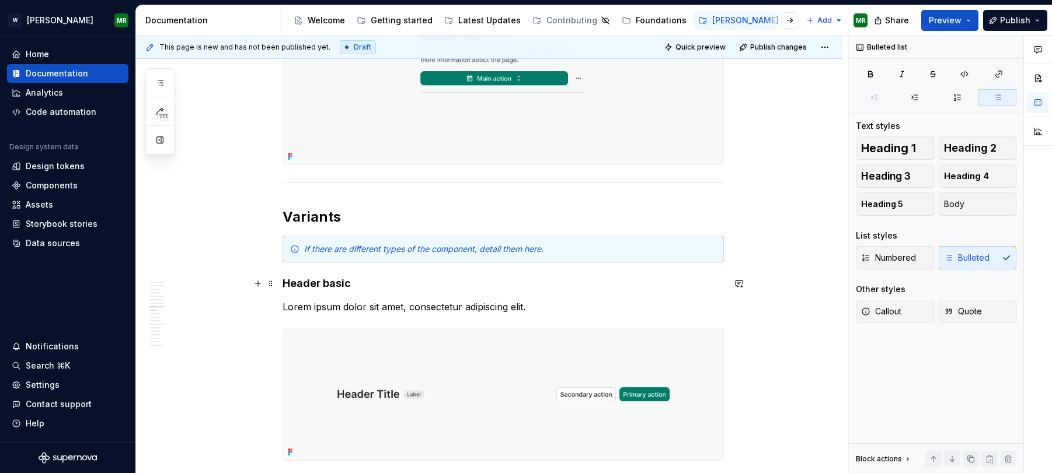
scroll to position [2800, 0]
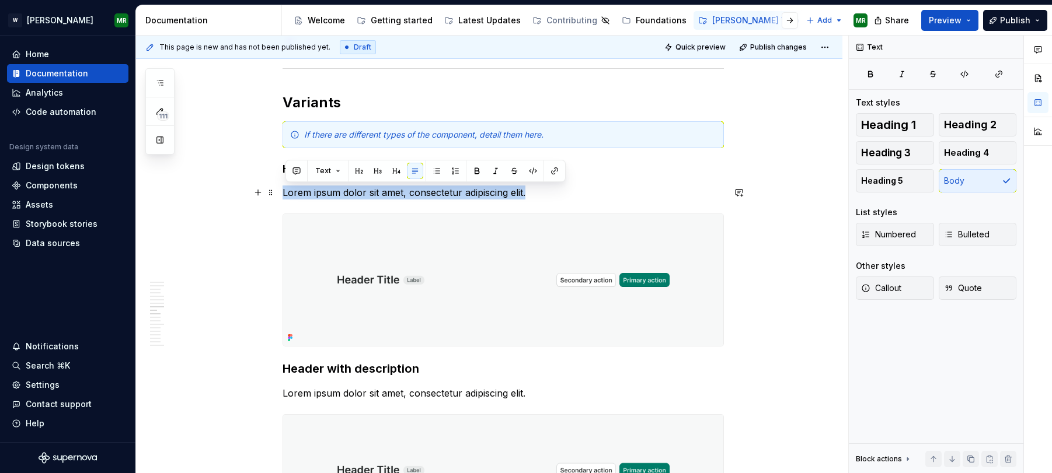
drag, startPoint x: 528, startPoint y: 193, endPoint x: 284, endPoint y: 188, distance: 244.1
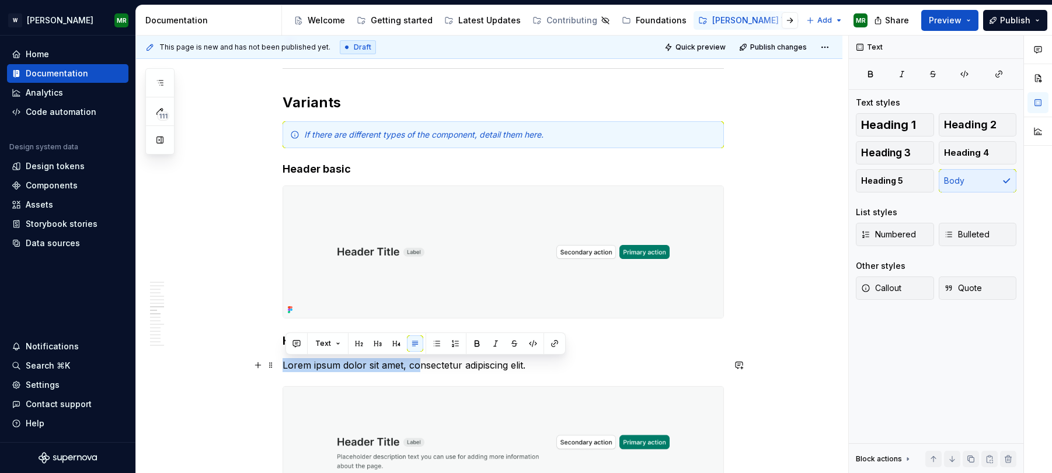
drag, startPoint x: 529, startPoint y: 362, endPoint x: 287, endPoint y: 371, distance: 242.4
click at [287, 371] on p "Lorem ipsum dolor sit amet, consectetur adipiscing elit." at bounding box center [503, 365] width 441 height 14
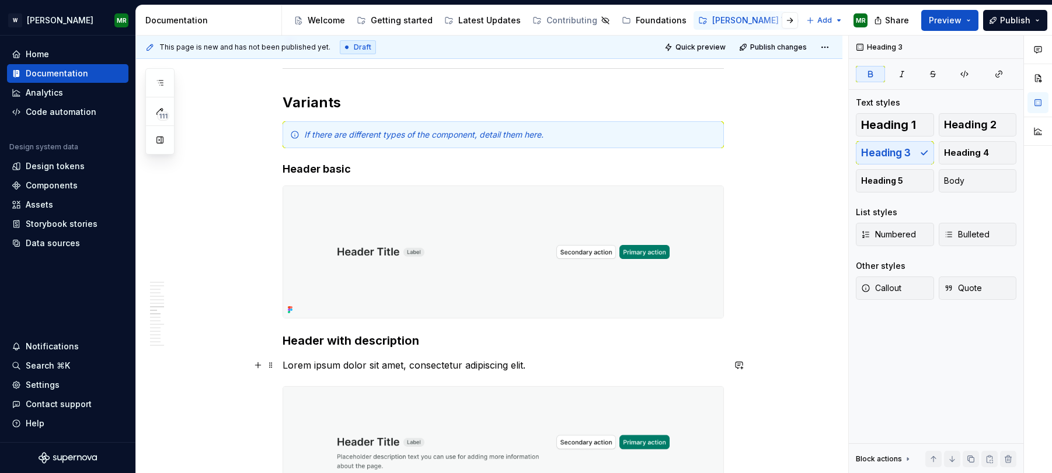
click at [299, 367] on p "Lorem ipsum dolor sit amet, consectetur adipiscing elit." at bounding box center [503, 365] width 441 height 14
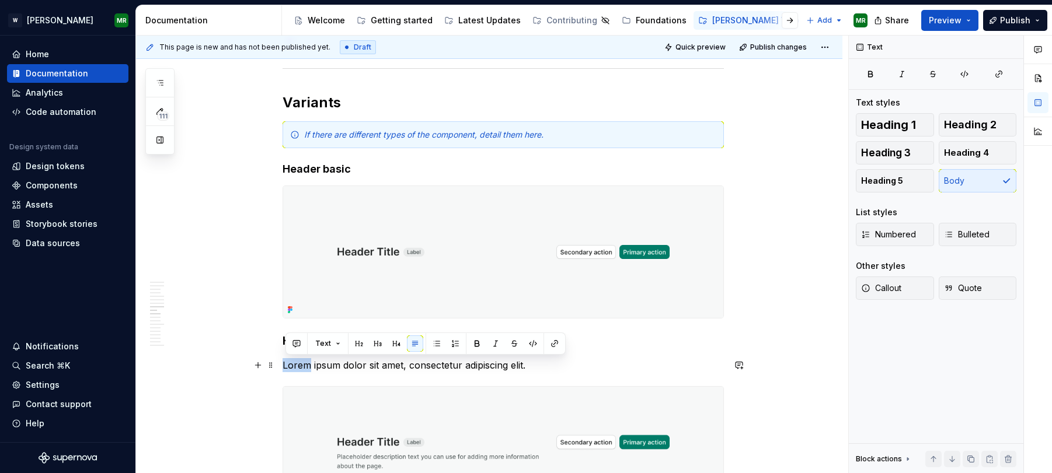
click at [299, 367] on p "Lorem ipsum dolor sit amet, consectetur adipiscing elit." at bounding box center [503, 365] width 441 height 14
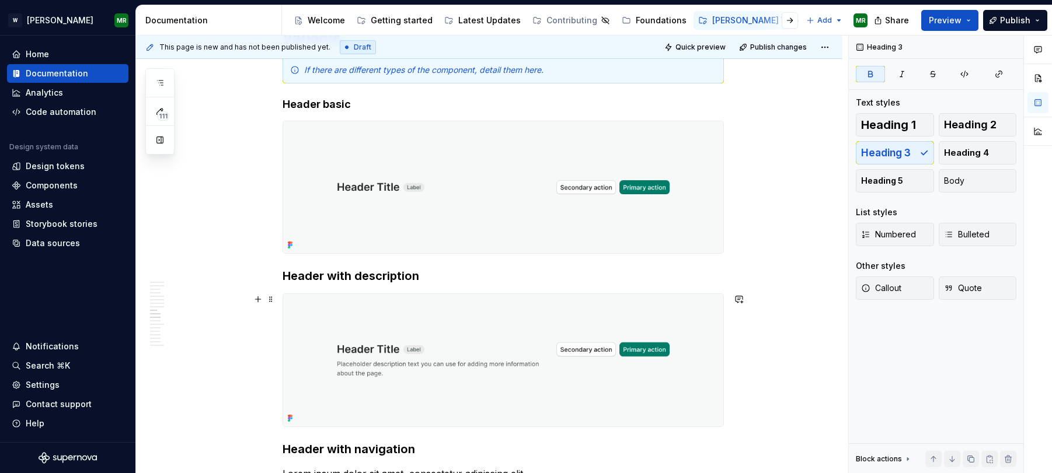
scroll to position [2847, 0]
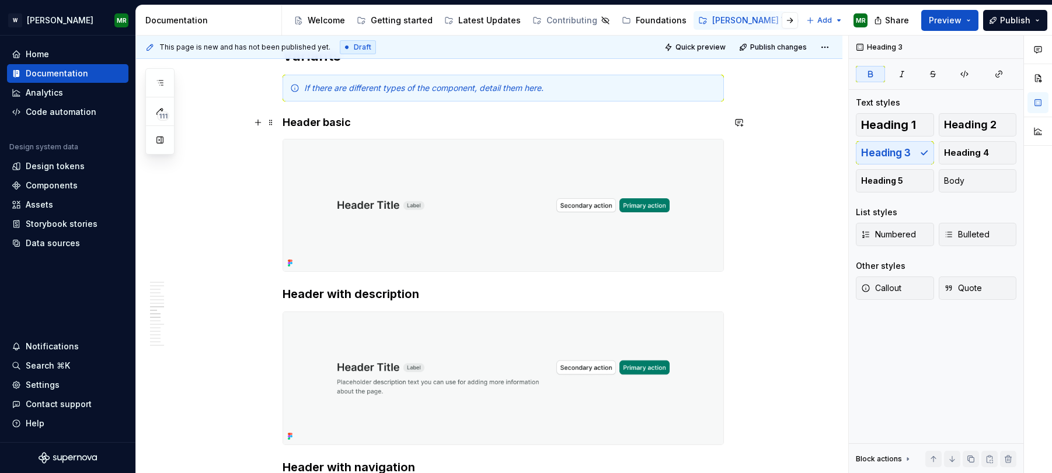
click at [322, 118] on strong "Header basic" at bounding box center [317, 122] width 68 height 12
click at [276, 121] on span at bounding box center [270, 122] width 9 height 16
click at [373, 289] on strong "Header with description" at bounding box center [351, 294] width 137 height 14
click at [373, 288] on strong "Header with description" at bounding box center [351, 294] width 137 height 14
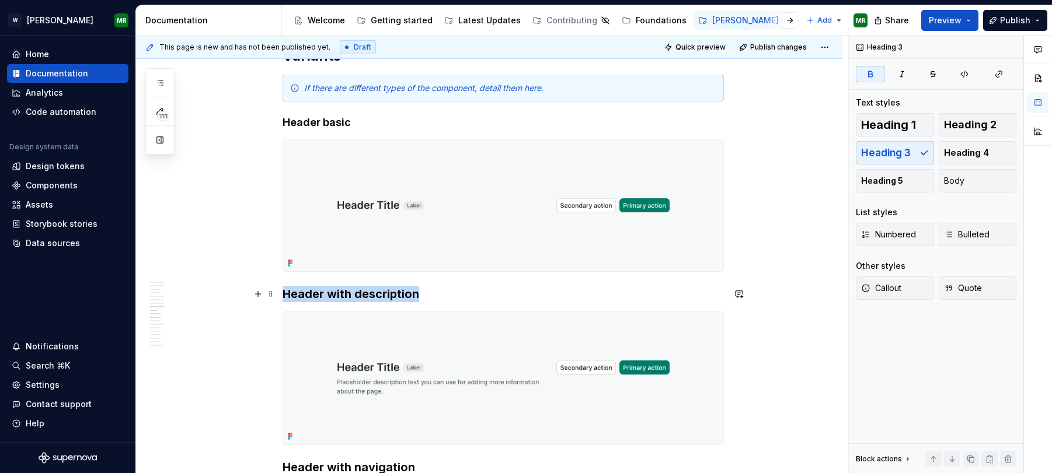
click at [373, 288] on strong "Header with description" at bounding box center [351, 294] width 137 height 14
click at [946, 160] on button "Heading 4" at bounding box center [978, 152] width 78 height 23
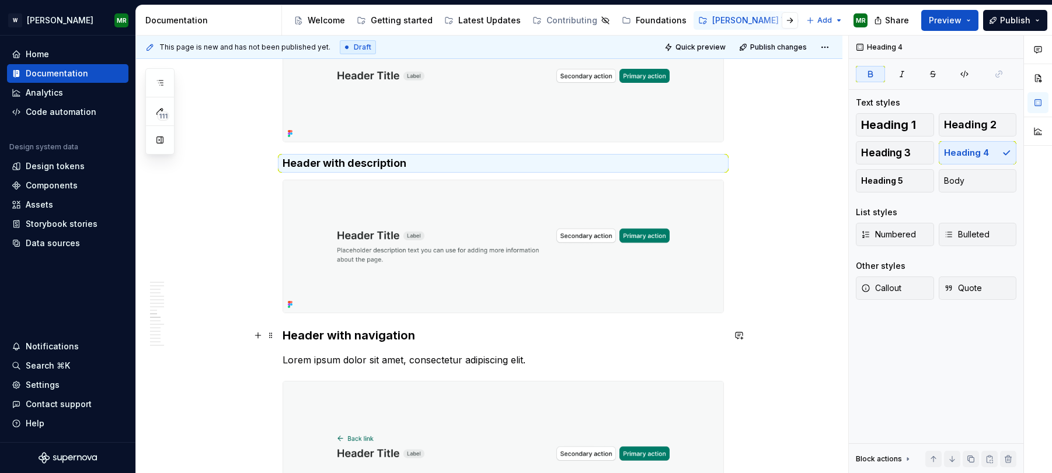
scroll to position [2988, 0]
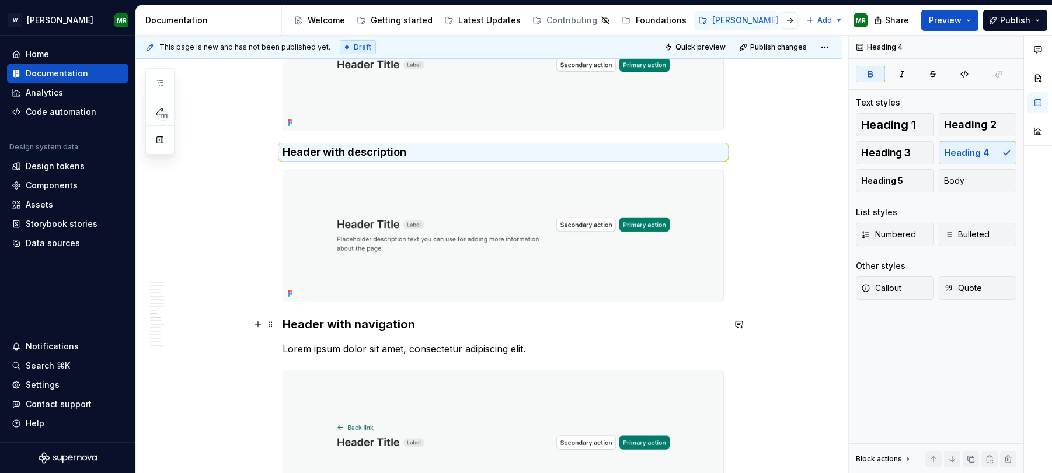
click at [364, 323] on strong "Header with navigation" at bounding box center [349, 325] width 133 height 14
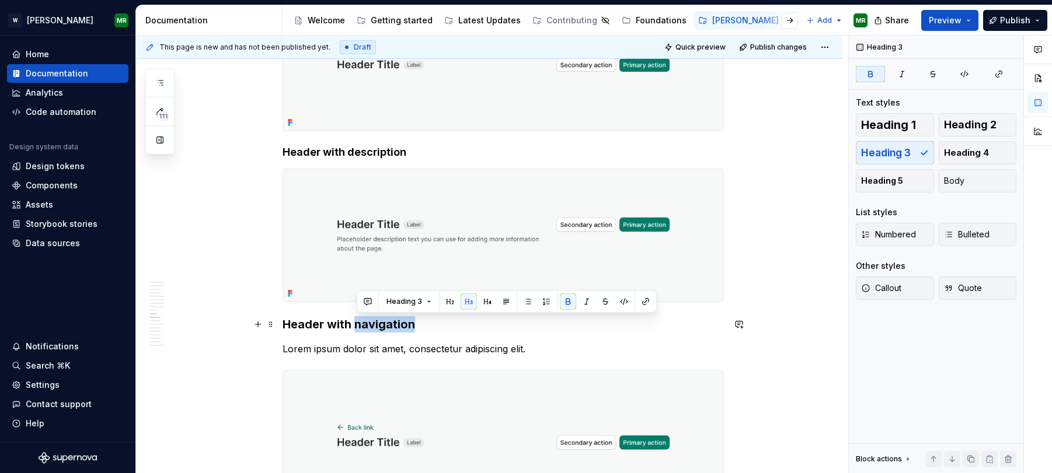
click at [364, 323] on strong "Header with navigation" at bounding box center [349, 325] width 133 height 14
click at [946, 145] on button "Heading 4" at bounding box center [978, 152] width 78 height 23
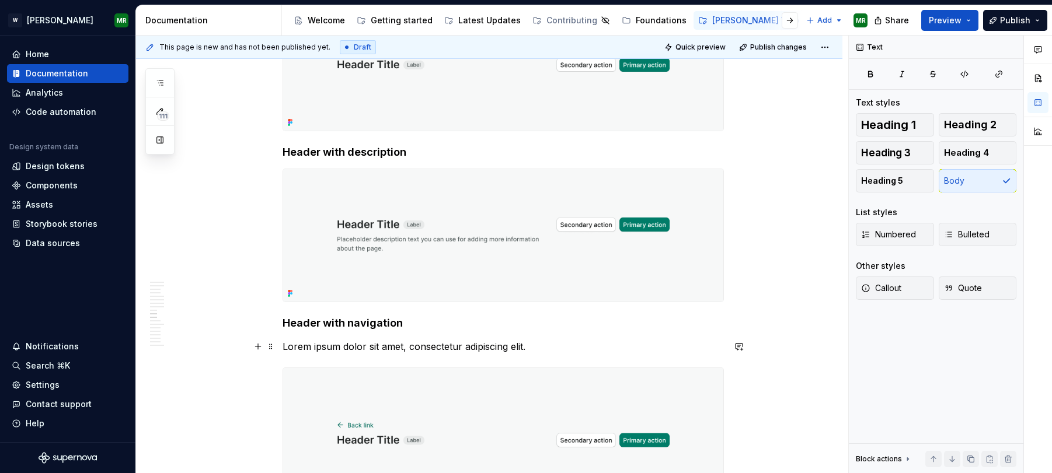
click at [468, 347] on p "Lorem ipsum dolor sit amet, consectetur adipiscing elit." at bounding box center [503, 347] width 441 height 14
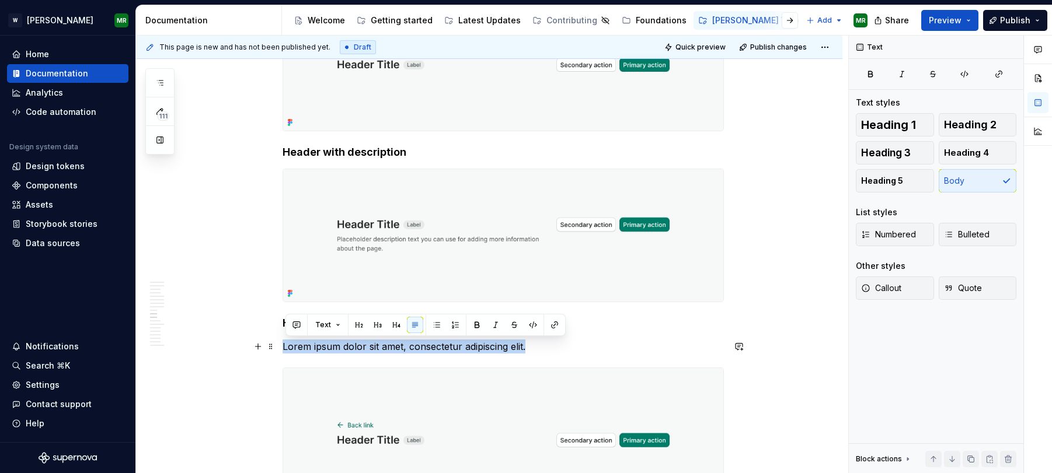
click at [468, 347] on p "Lorem ipsum dolor sit amet, consectetur adipiscing elit." at bounding box center [503, 347] width 441 height 14
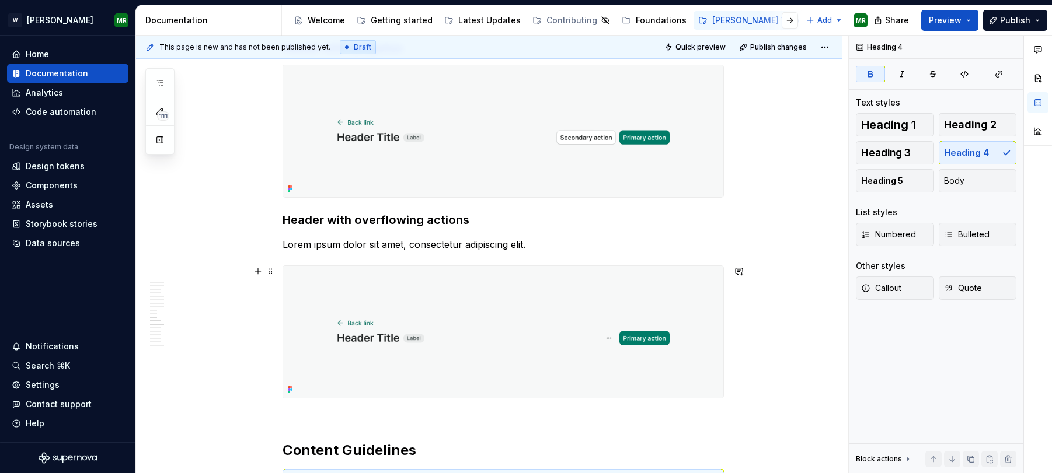
scroll to position [3276, 0]
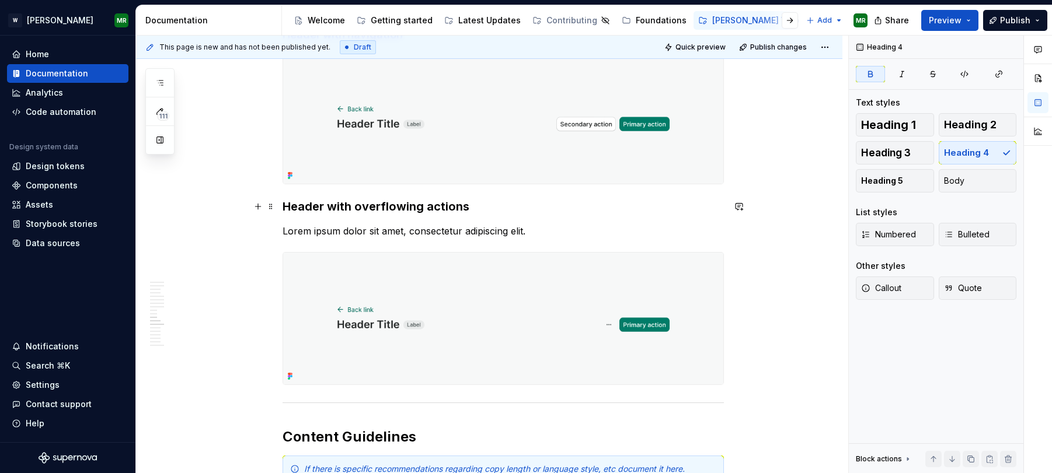
click at [368, 201] on strong "Header with overflowing actions" at bounding box center [376, 207] width 187 height 14
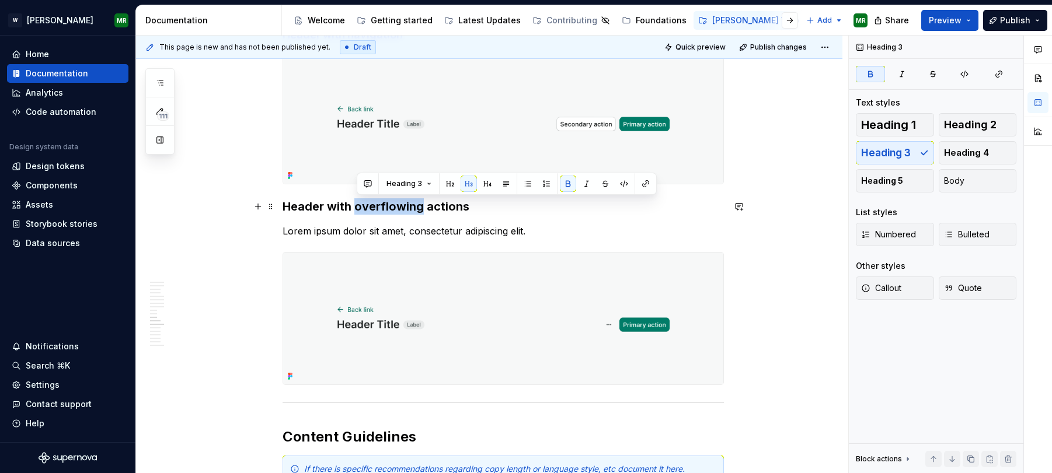
click at [368, 201] on strong "Header with overflowing actions" at bounding box center [376, 207] width 187 height 14
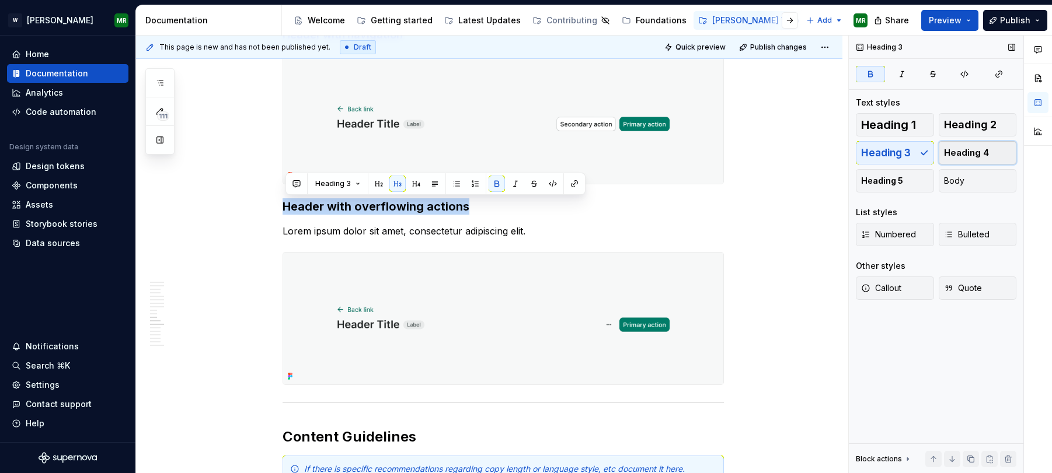
click at [946, 154] on span "Heading 4" at bounding box center [966, 153] width 45 height 12
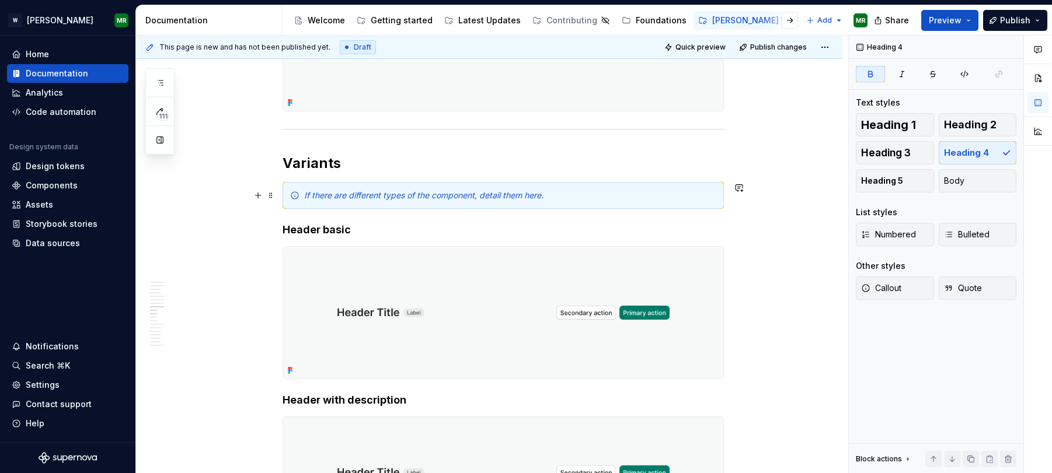
scroll to position [2725, 0]
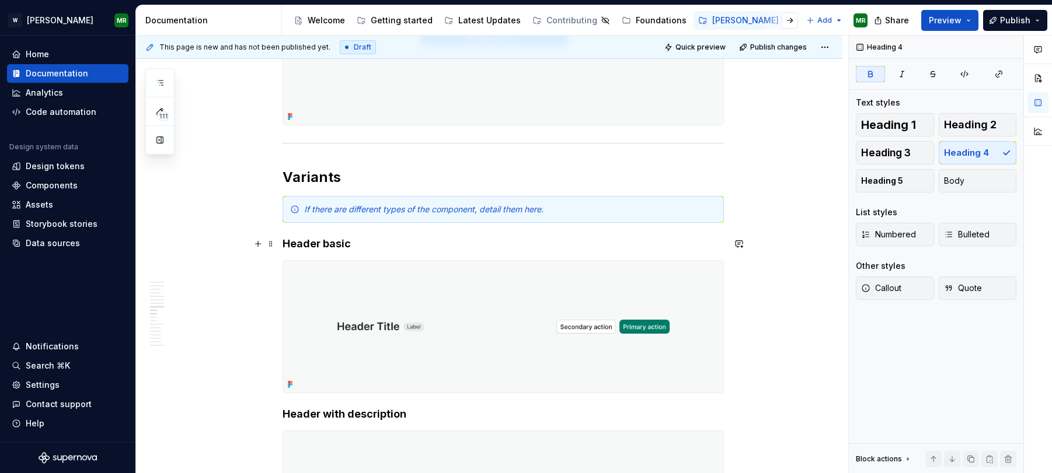
click at [326, 240] on strong "Header basic" at bounding box center [317, 244] width 68 height 12
click at [316, 171] on h2 "Variants" at bounding box center [503, 177] width 441 height 19
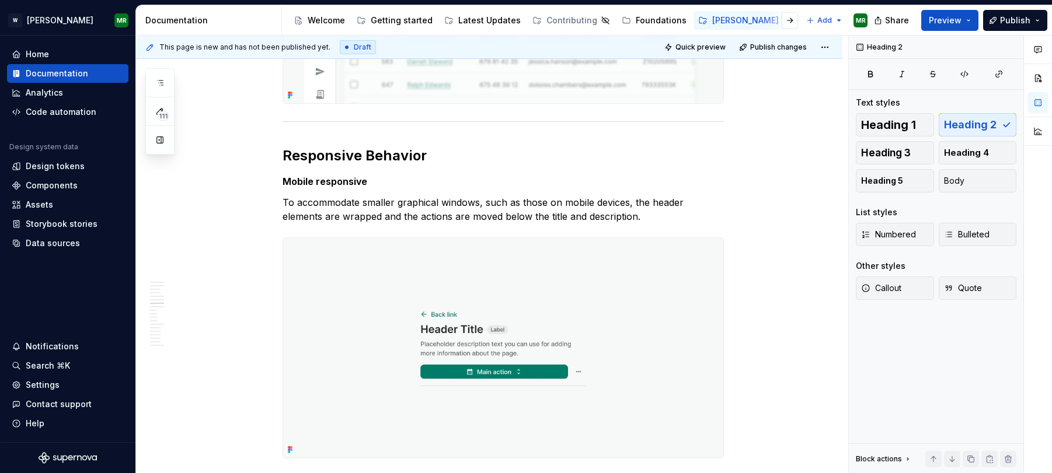
scroll to position [2295, 0]
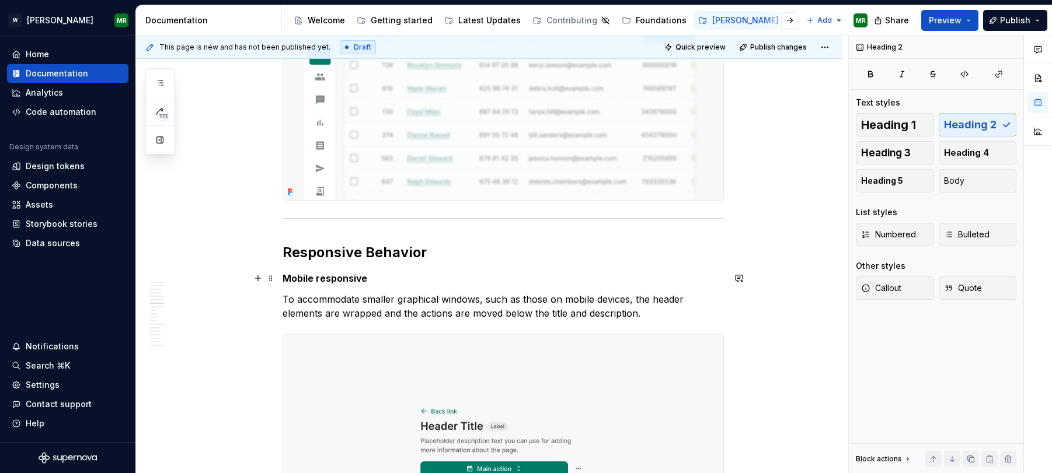
click at [306, 279] on strong "Mobile responsive" at bounding box center [325, 279] width 85 height 12
click at [320, 257] on h2 "Responsive Behavior" at bounding box center [503, 252] width 441 height 19
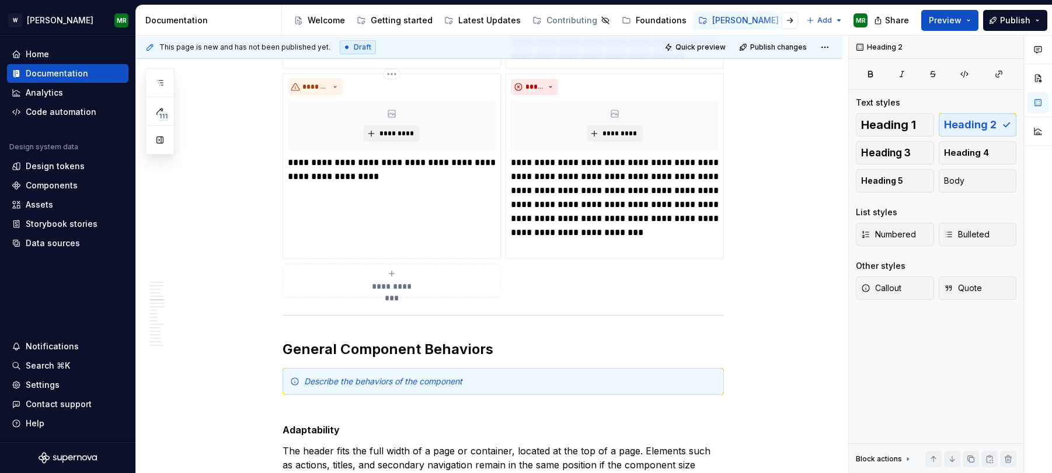
scroll to position [1448, 0]
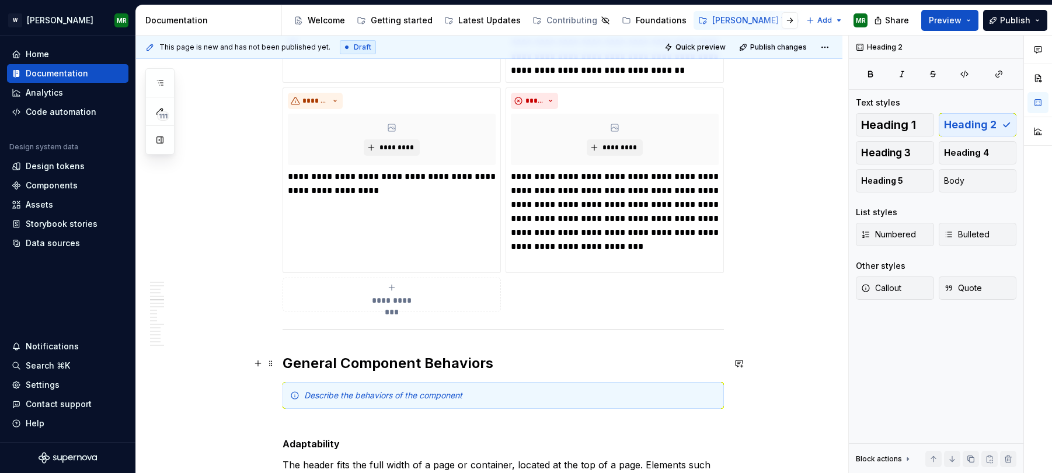
click at [320, 357] on h2 "General Component Behaviors" at bounding box center [503, 363] width 441 height 19
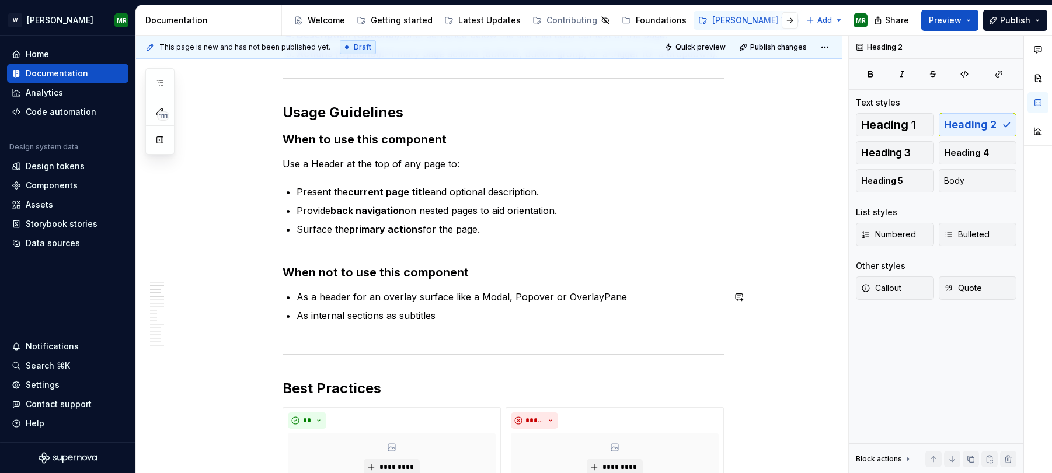
scroll to position [742, 0]
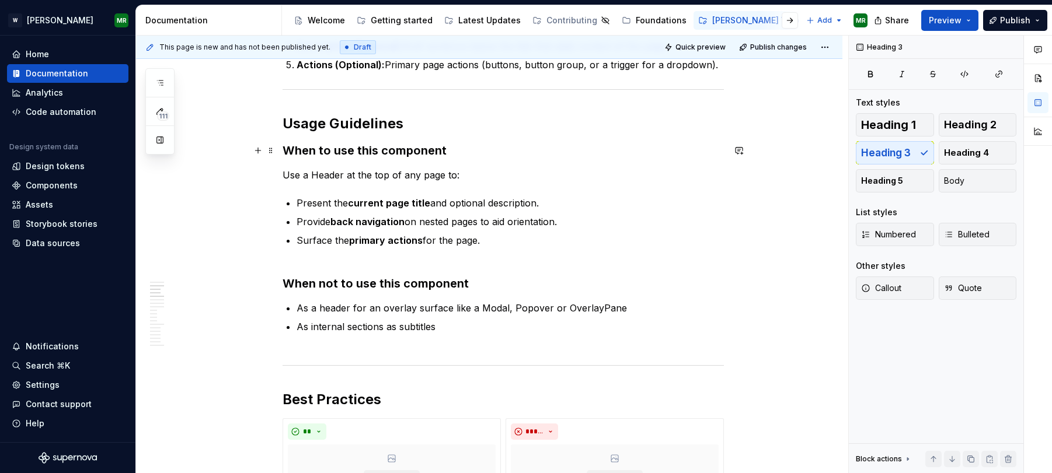
click at [340, 149] on h3 "When to use this component" at bounding box center [503, 150] width 441 height 16
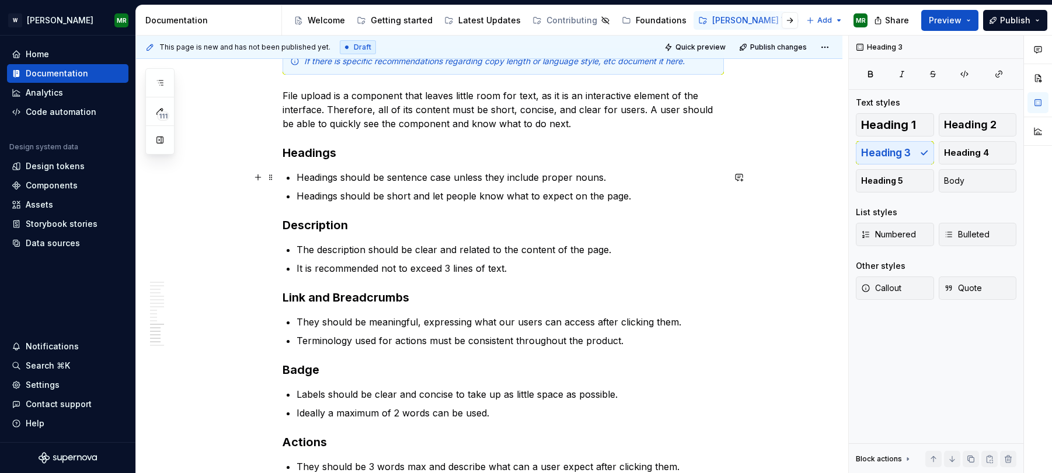
scroll to position [3770, 0]
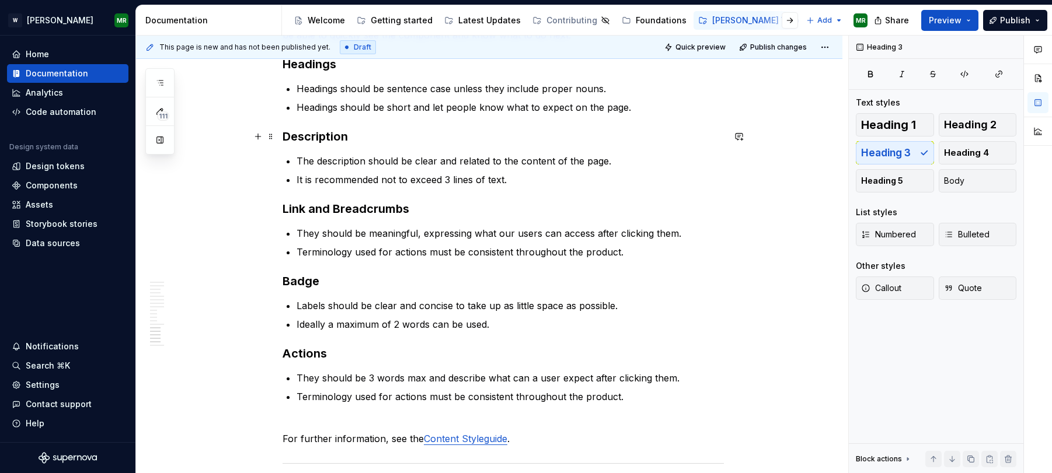
click at [311, 140] on h3 "Description" at bounding box center [503, 136] width 441 height 16
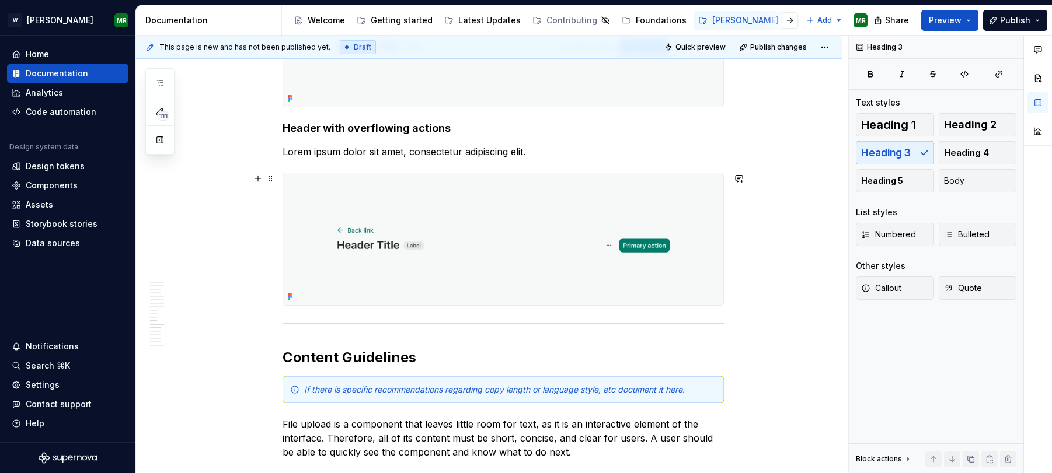
scroll to position [3246, 0]
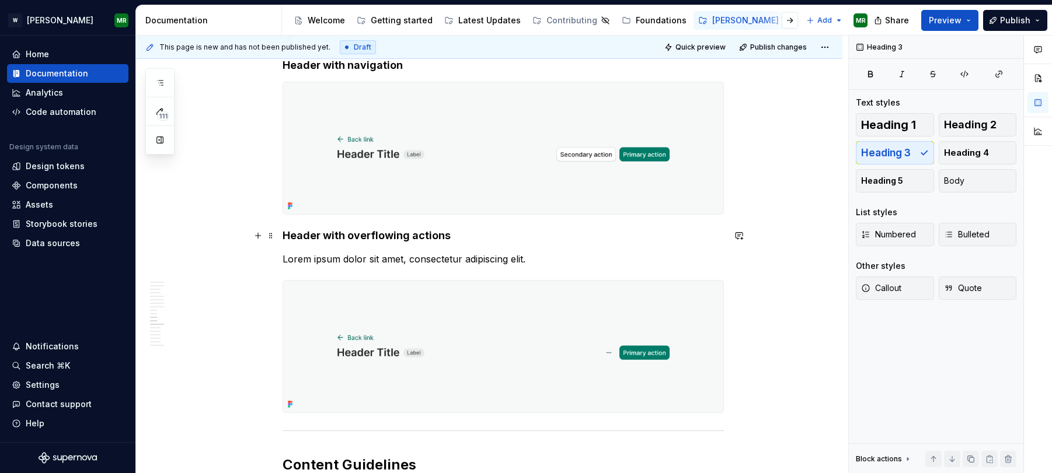
click at [325, 235] on strong "Header with overflowing actions" at bounding box center [367, 235] width 168 height 12
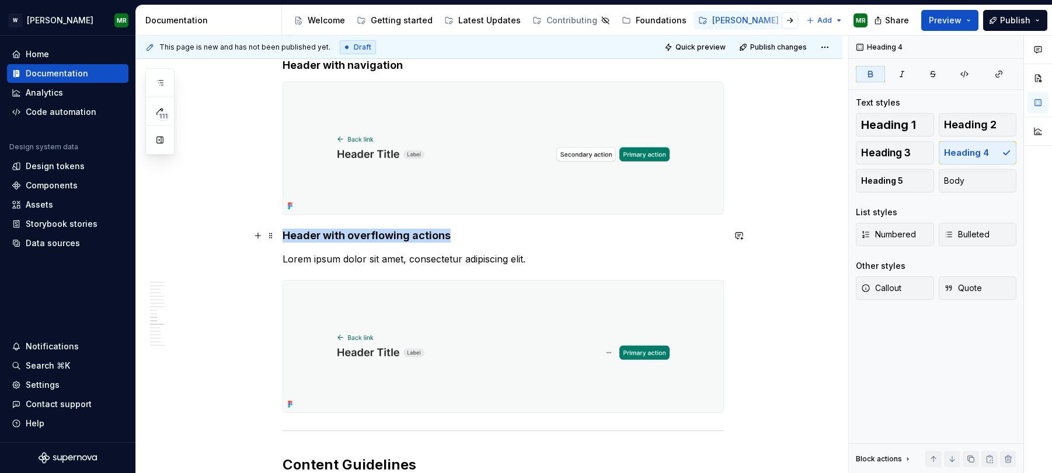
click at [325, 235] on strong "Header with overflowing actions" at bounding box center [367, 235] width 168 height 12
click at [880, 151] on span "Heading 3" at bounding box center [886, 153] width 50 height 12
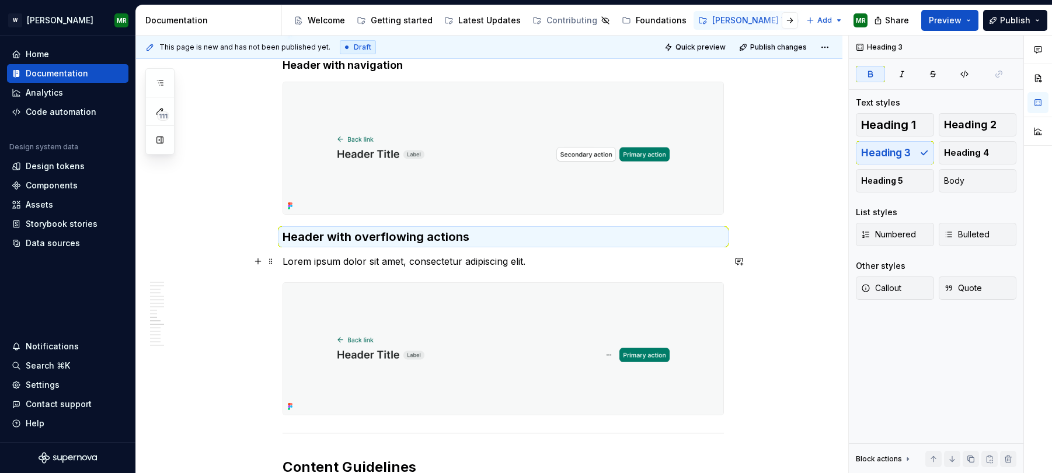
click at [483, 257] on p "Lorem ipsum dolor sit amet, consectetur adipiscing elit." at bounding box center [503, 262] width 441 height 14
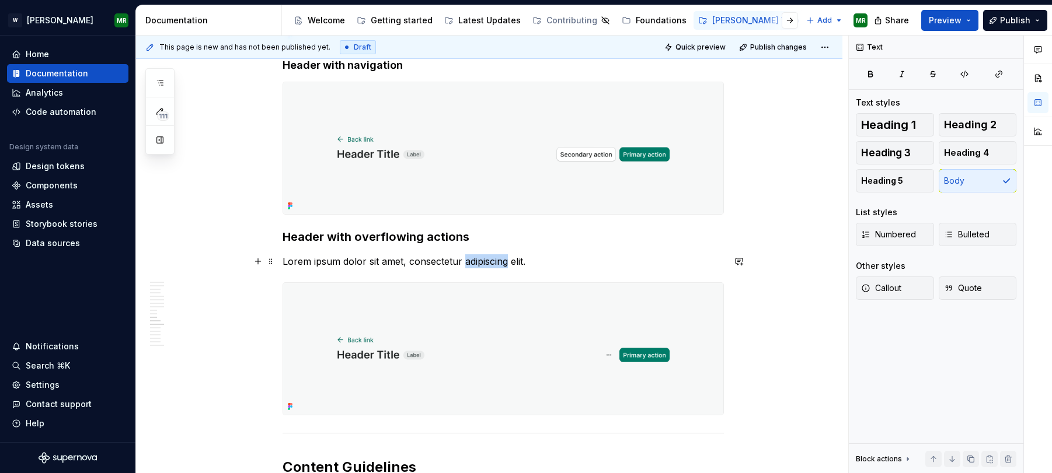
click at [483, 257] on p "Lorem ipsum dolor sit amet, consectetur adipiscing elit." at bounding box center [503, 262] width 441 height 14
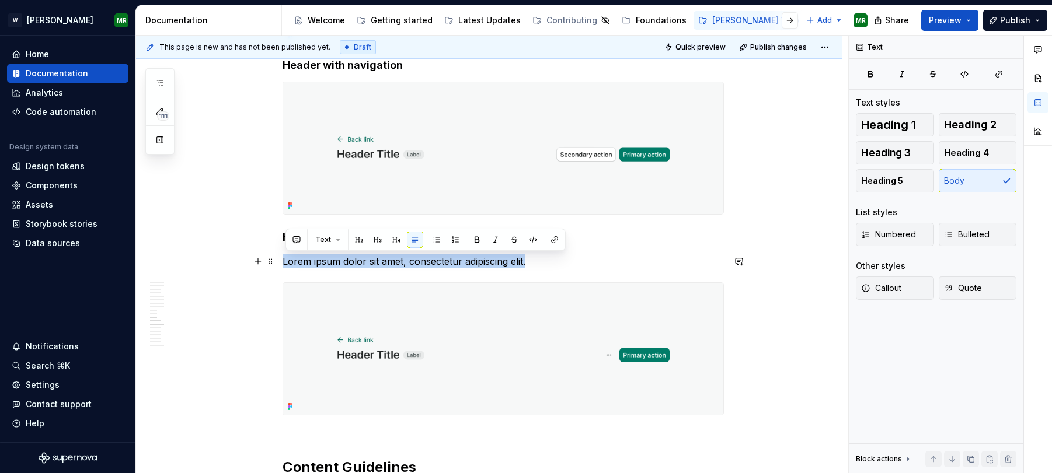
click at [483, 257] on p "Lorem ipsum dolor sit amet, consectetur adipiscing elit." at bounding box center [503, 262] width 441 height 14
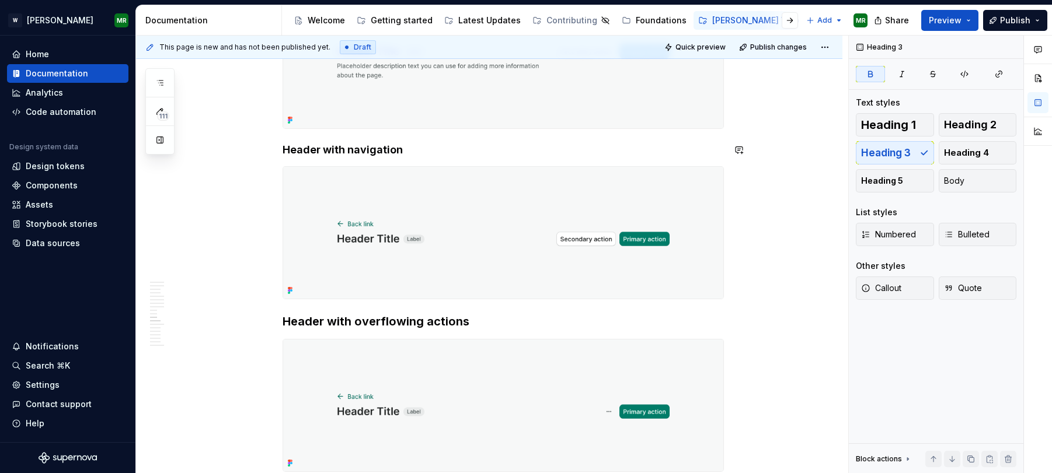
scroll to position [3131, 0]
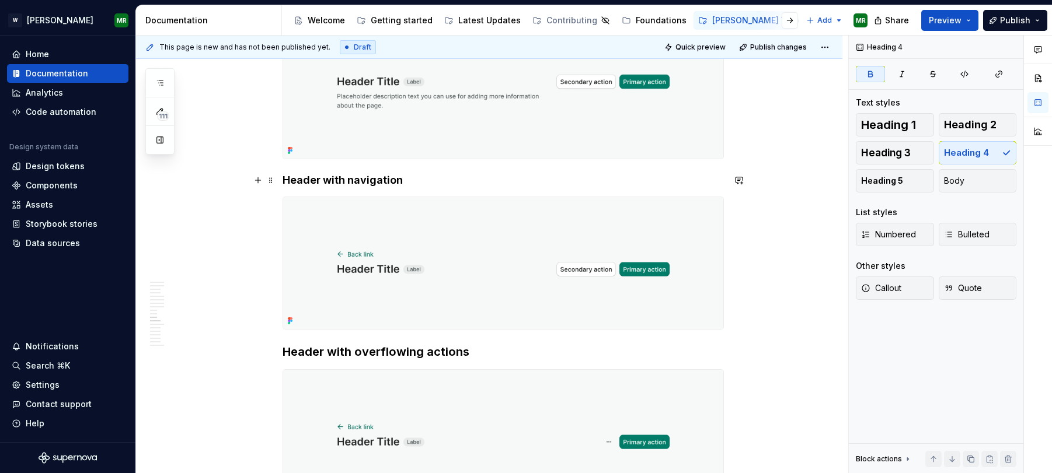
click at [328, 177] on strong "Header with navigation" at bounding box center [343, 180] width 120 height 12
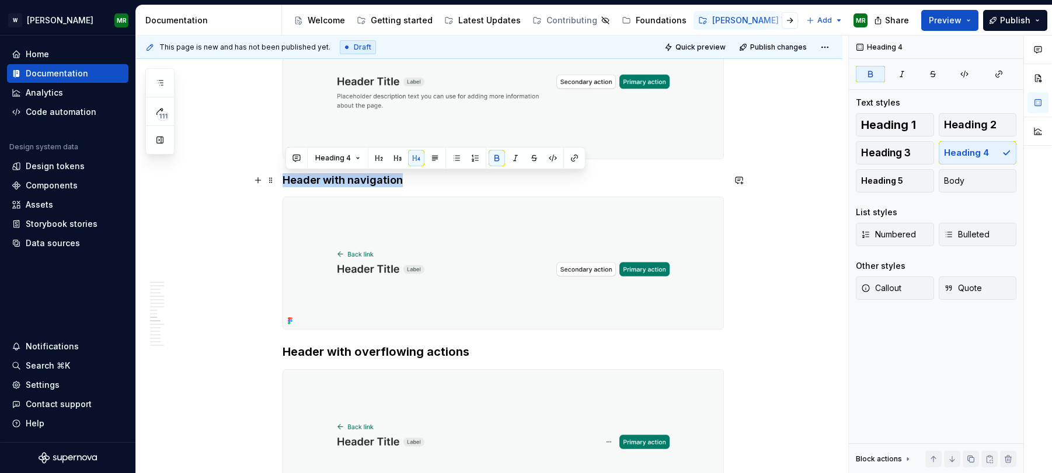
click at [328, 177] on strong "Header with navigation" at bounding box center [343, 180] width 120 height 12
click at [870, 152] on span "Heading 3" at bounding box center [886, 153] width 50 height 12
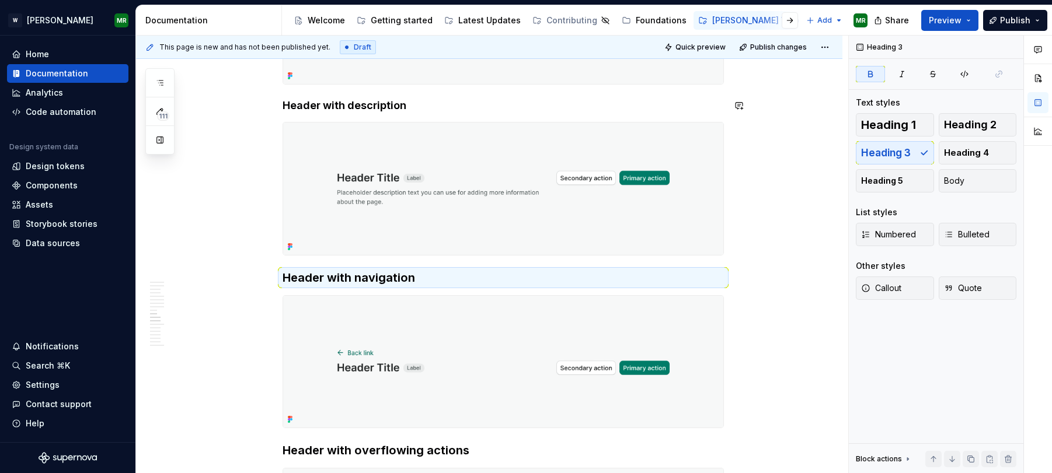
scroll to position [3013, 0]
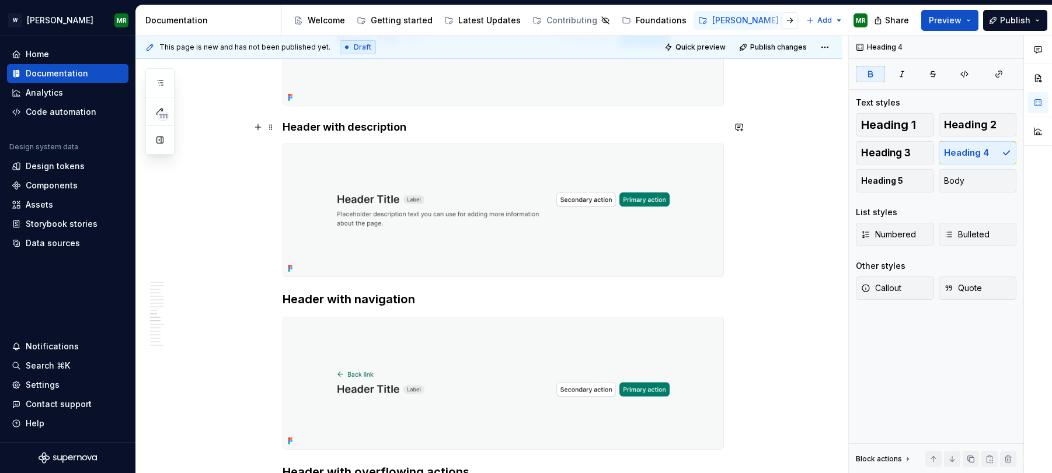
click at [342, 124] on strong "Header with description" at bounding box center [345, 127] width 124 height 12
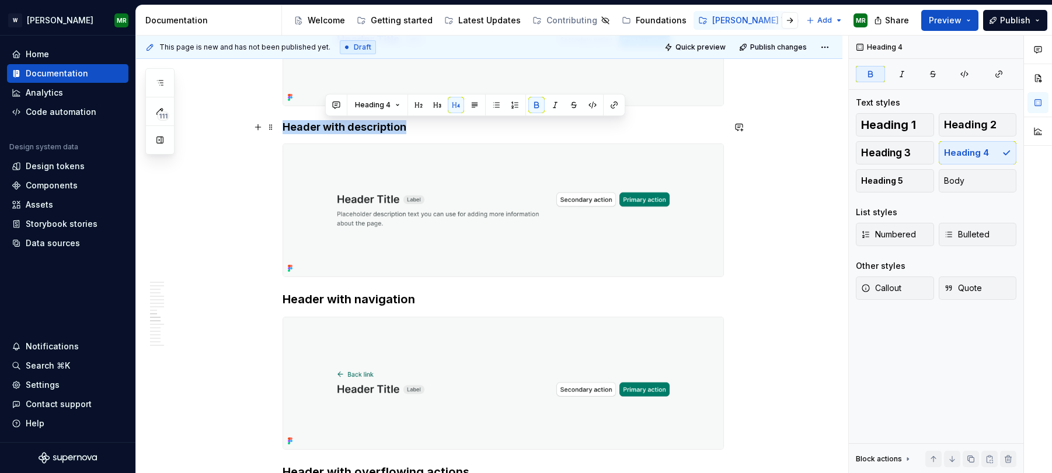
click at [342, 124] on strong "Header with description" at bounding box center [345, 127] width 124 height 12
click at [881, 148] on span "Heading 3" at bounding box center [886, 153] width 50 height 12
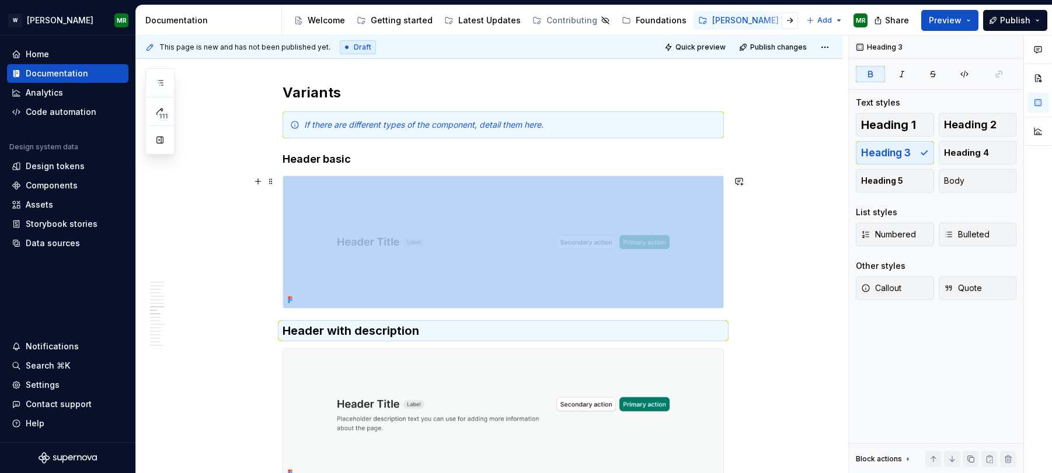
scroll to position [2802, 0]
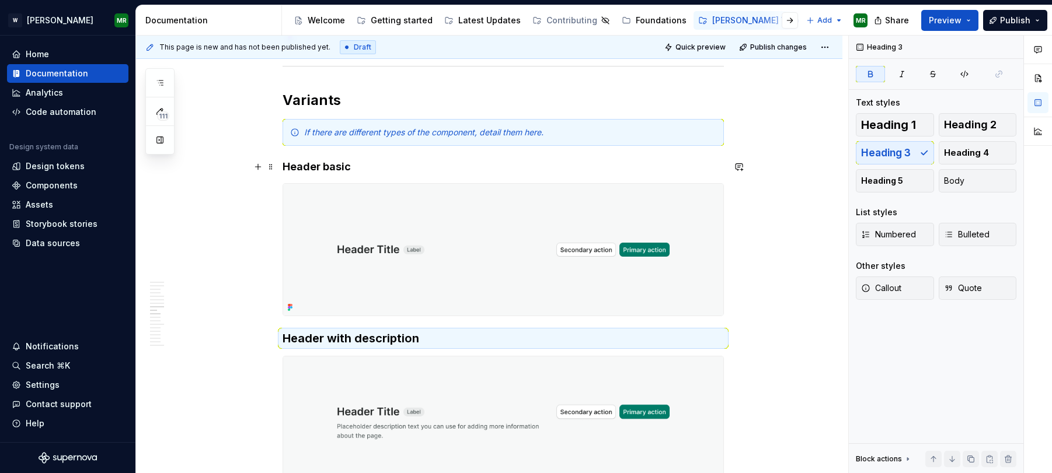
click at [328, 164] on strong "Header basic" at bounding box center [317, 167] width 68 height 12
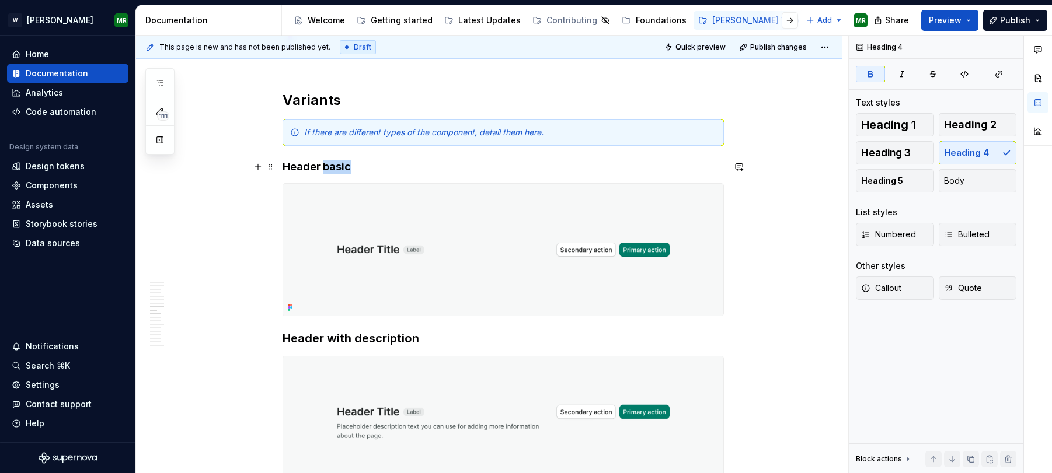
click at [328, 164] on strong "Header basic" at bounding box center [317, 167] width 68 height 12
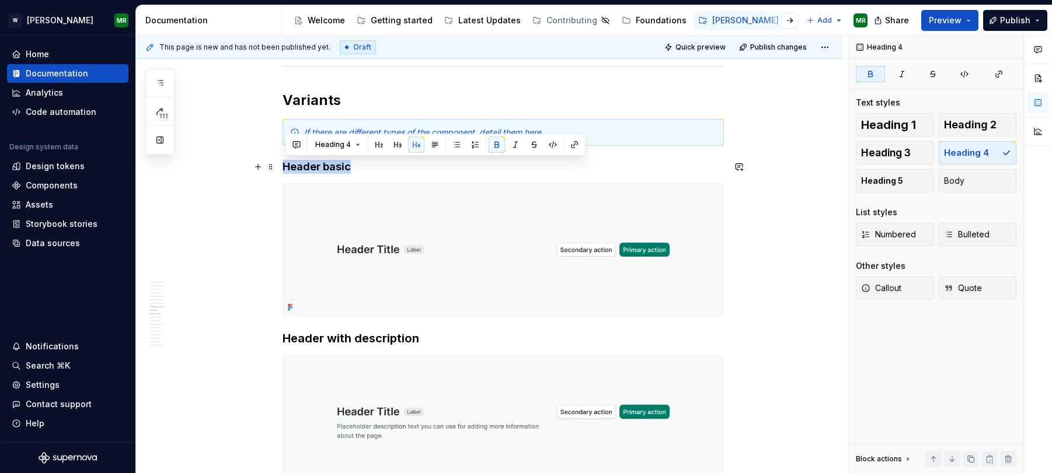
click at [328, 164] on strong "Header basic" at bounding box center [317, 167] width 68 height 12
click at [905, 149] on span "Heading 3" at bounding box center [886, 153] width 50 height 12
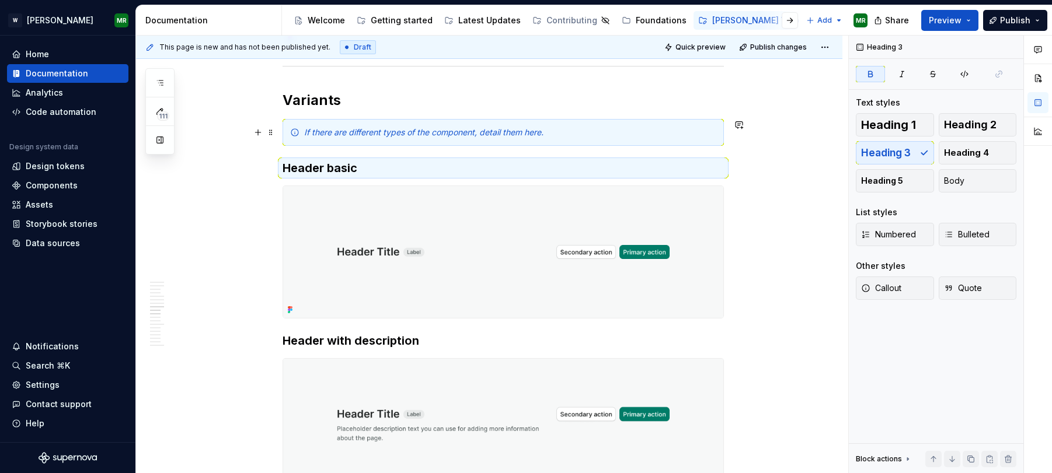
click at [491, 135] on em "If there are different types of the component, detail them here." at bounding box center [423, 132] width 239 height 10
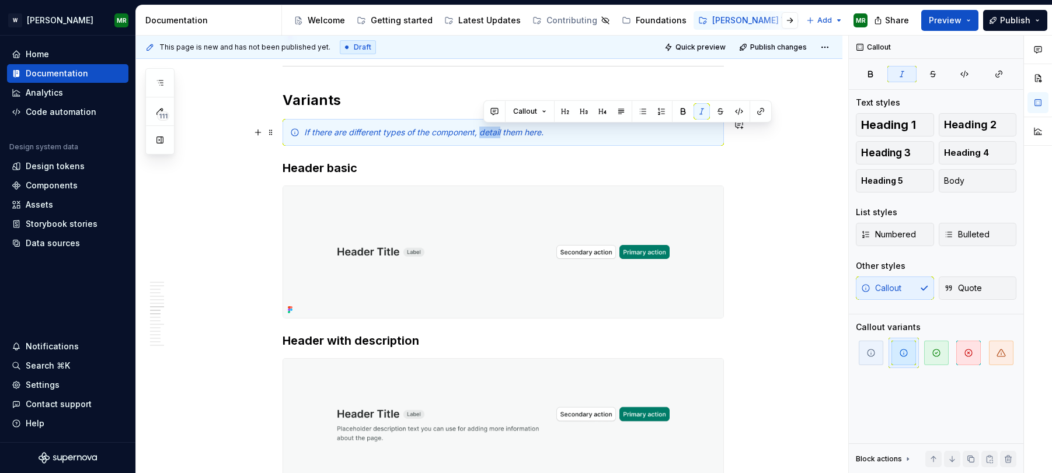
click at [491, 135] on em "If there are different types of the component, detail them here." at bounding box center [423, 132] width 239 height 10
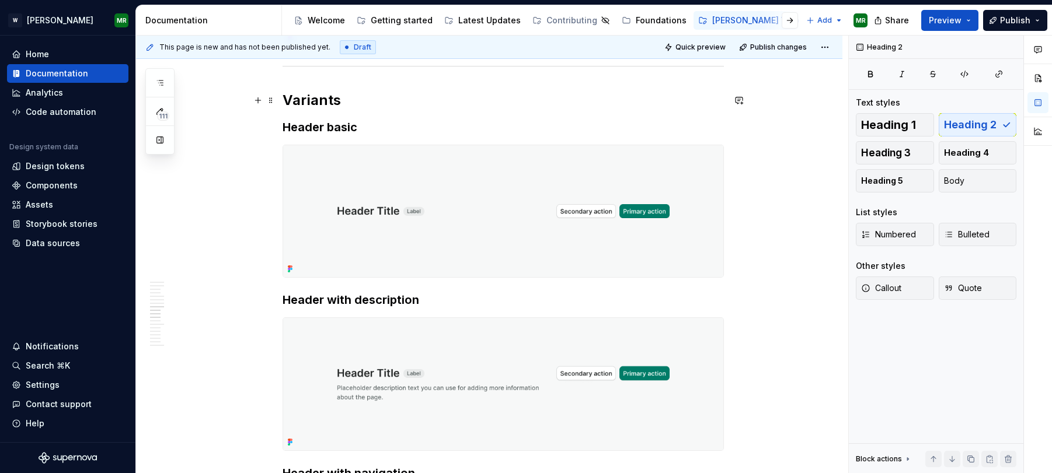
click at [313, 104] on h2 "Variants" at bounding box center [503, 100] width 441 height 19
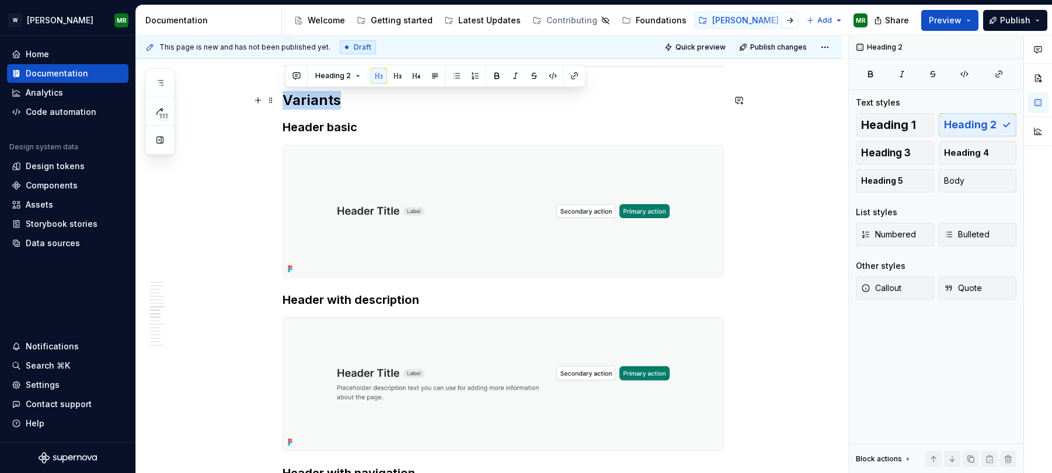
click at [313, 104] on h2 "Variants" at bounding box center [503, 100] width 441 height 19
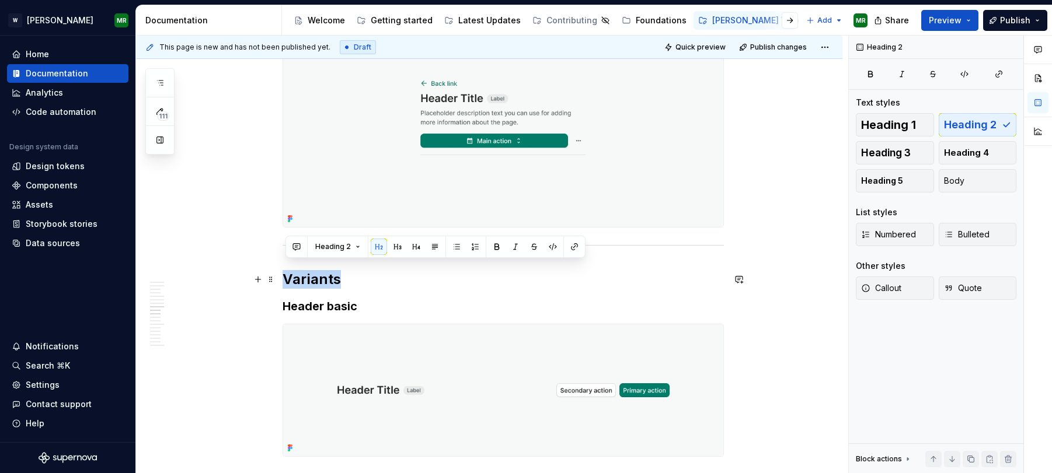
scroll to position [2606, 0]
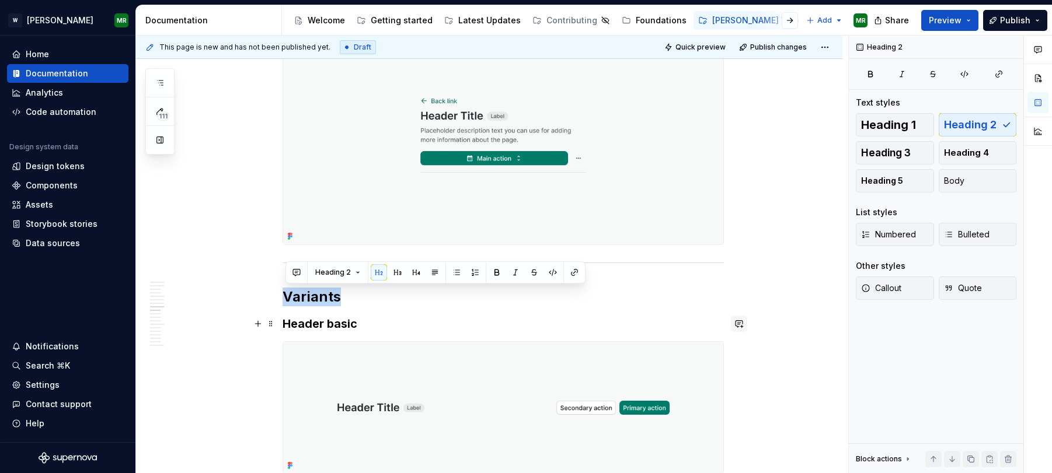
click at [747, 316] on button "button" at bounding box center [739, 324] width 16 height 16
click at [649, 303] on h2 "Variants" at bounding box center [503, 297] width 441 height 19
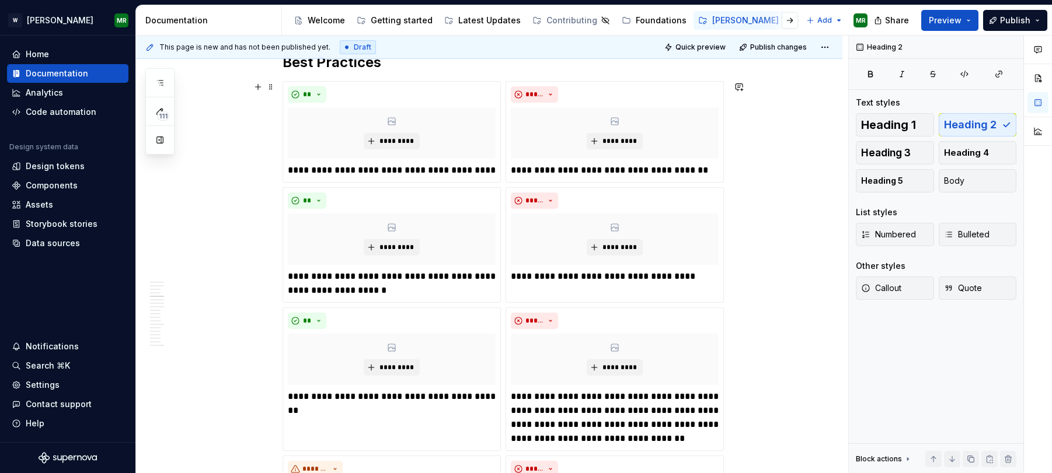
scroll to position [1073, 0]
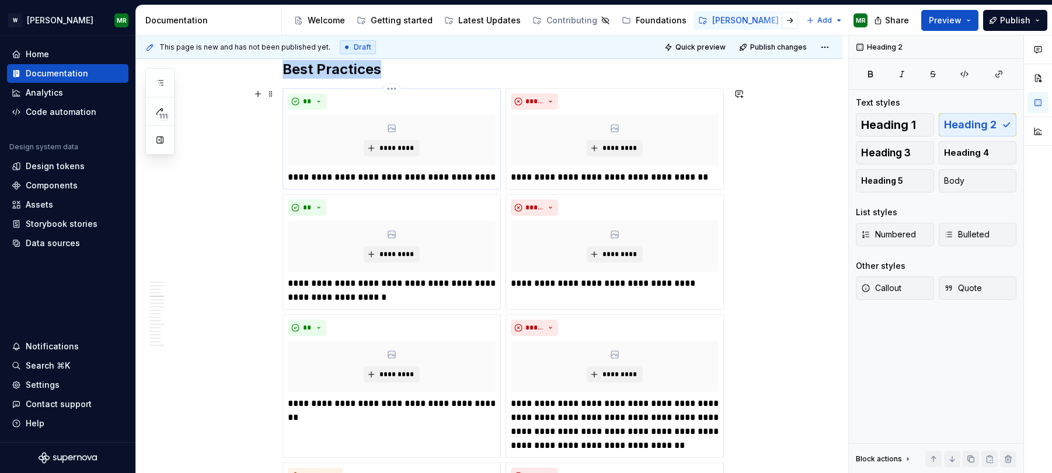
click at [396, 138] on div "*********" at bounding box center [392, 139] width 208 height 51
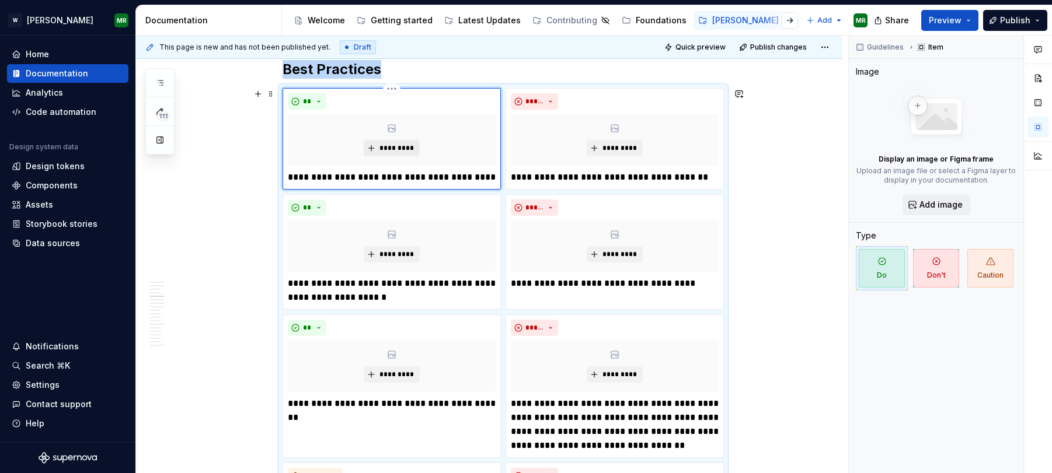
click at [396, 144] on span "*********" at bounding box center [396, 148] width 36 height 9
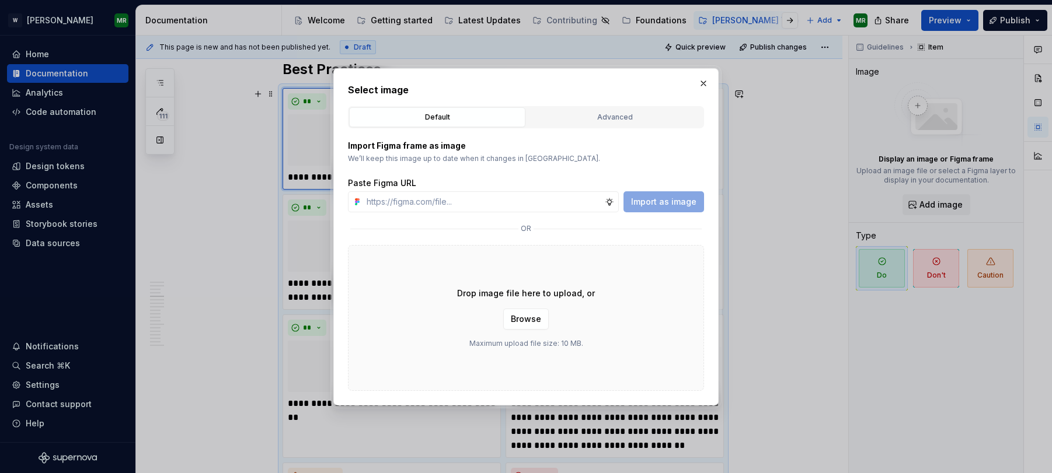
type textarea "*"
type input "[URL][DOMAIN_NAME]"
click at [649, 198] on span "Import as image" at bounding box center [663, 202] width 65 height 12
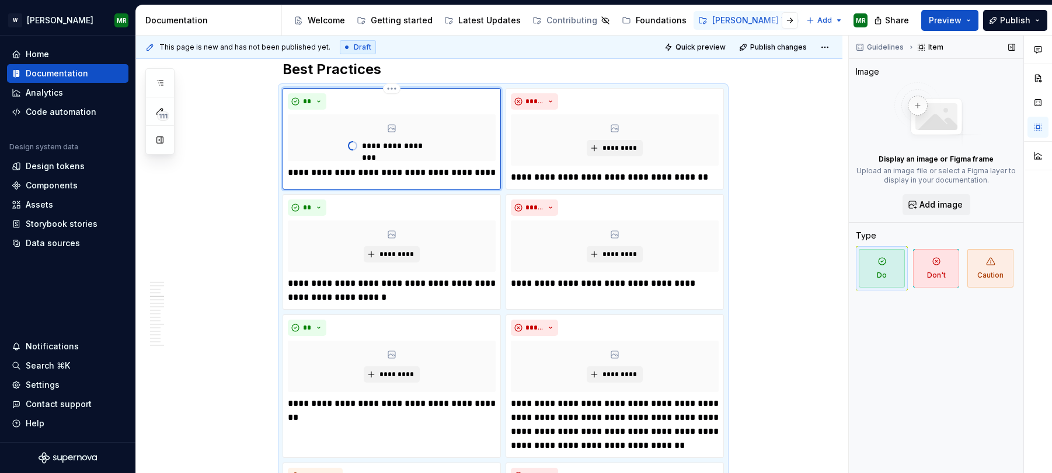
type textarea "*"
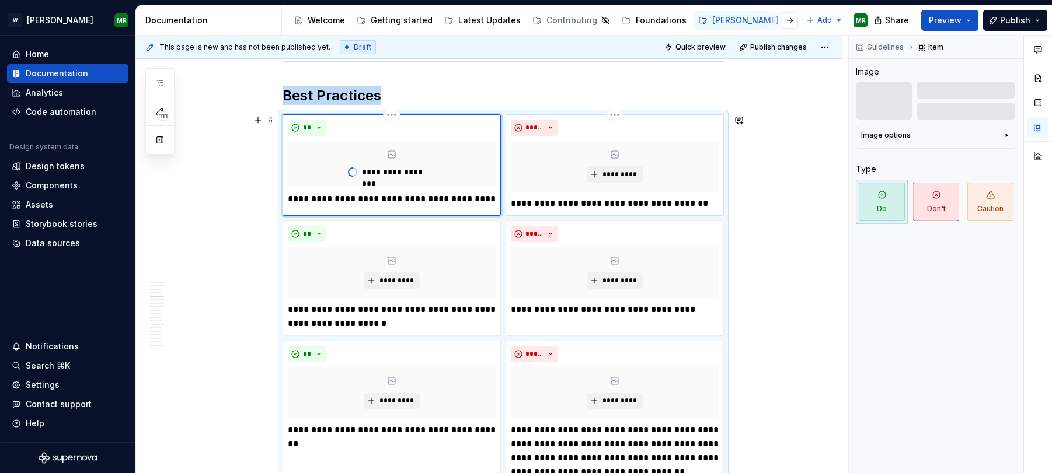
scroll to position [1050, 0]
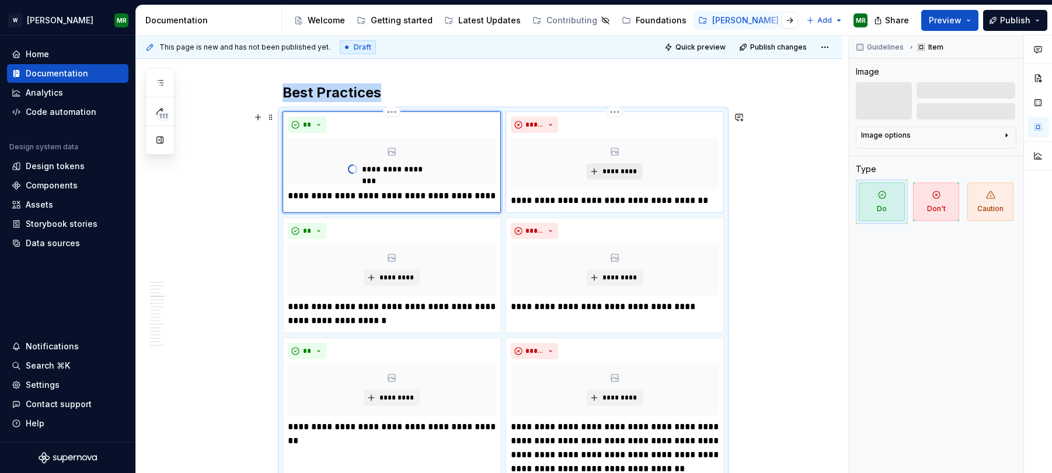
click at [620, 172] on span "*********" at bounding box center [619, 171] width 36 height 9
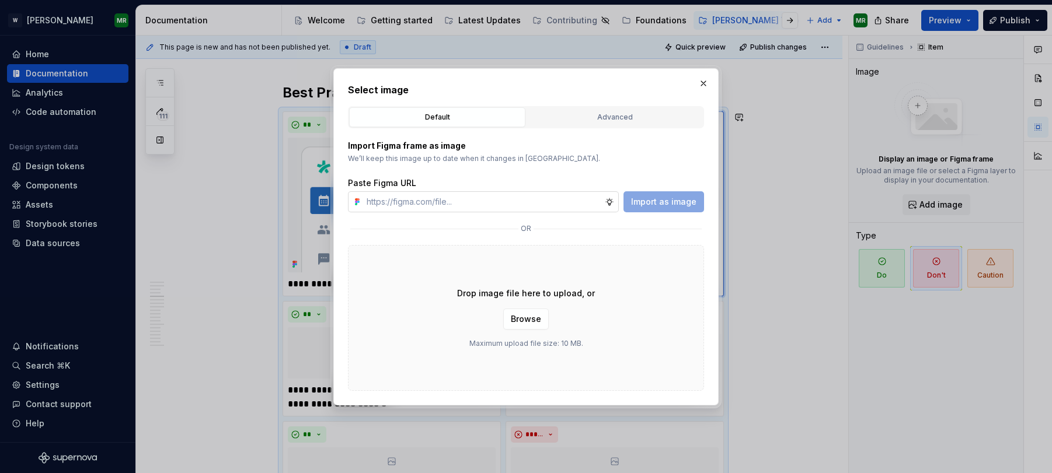
click at [491, 199] on input "text" at bounding box center [483, 201] width 243 height 21
click at [702, 79] on button "button" at bounding box center [703, 83] width 16 height 16
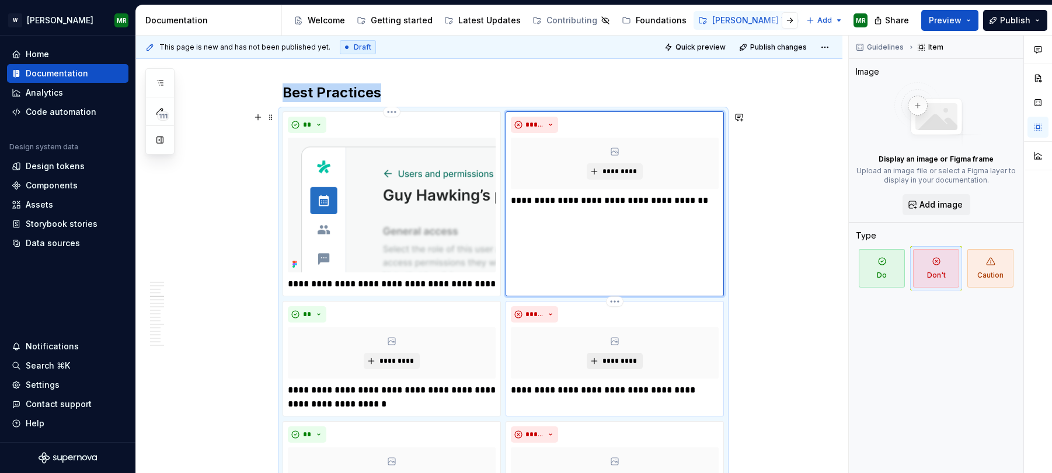
click at [604, 360] on span "*********" at bounding box center [619, 361] width 36 height 9
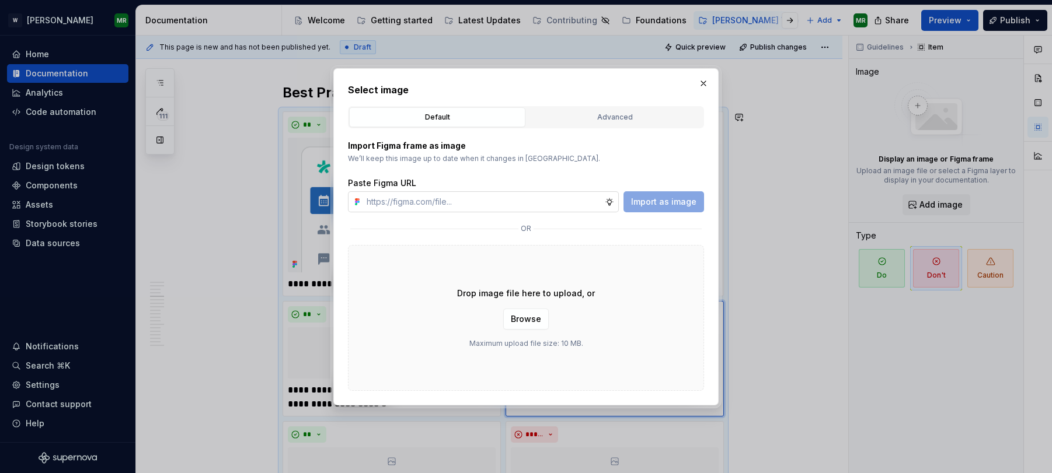
click at [517, 201] on input "text" at bounding box center [483, 201] width 243 height 21
type input "[URL][DOMAIN_NAME]"
click at [646, 202] on span "Import as image" at bounding box center [663, 202] width 65 height 12
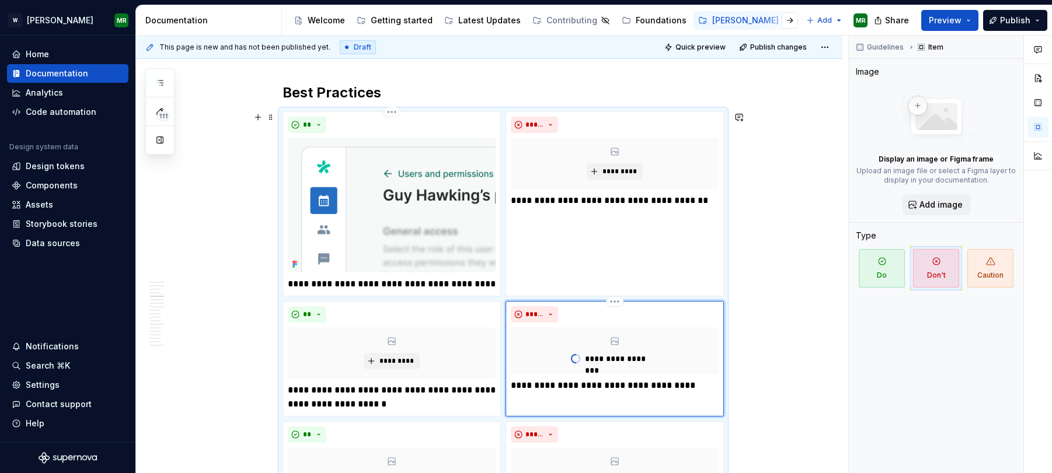
scroll to position [1050, 0]
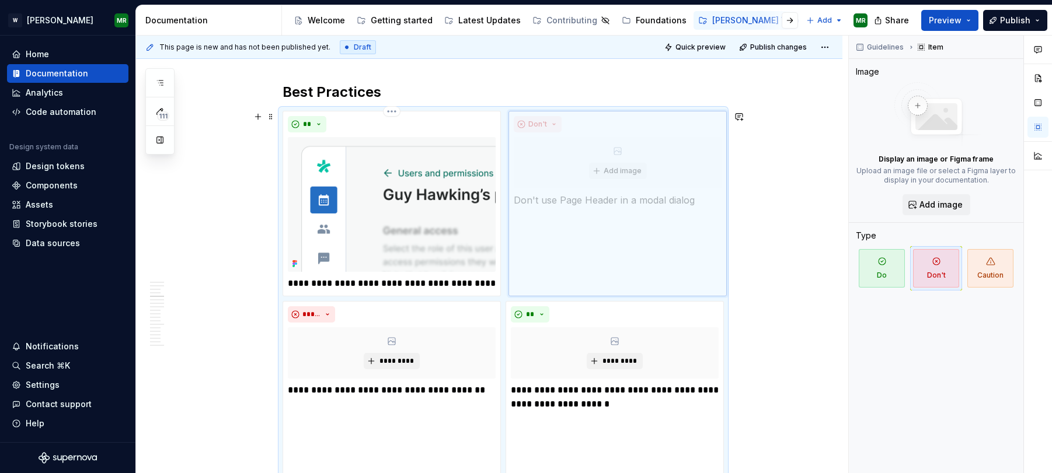
drag, startPoint x: 596, startPoint y: 321, endPoint x: 594, endPoint y: 189, distance: 132.5
click at [594, 189] on body "[PERSON_NAME] MR Home Documentation Analytics Code automation Design system dat…" at bounding box center [526, 236] width 1052 height 473
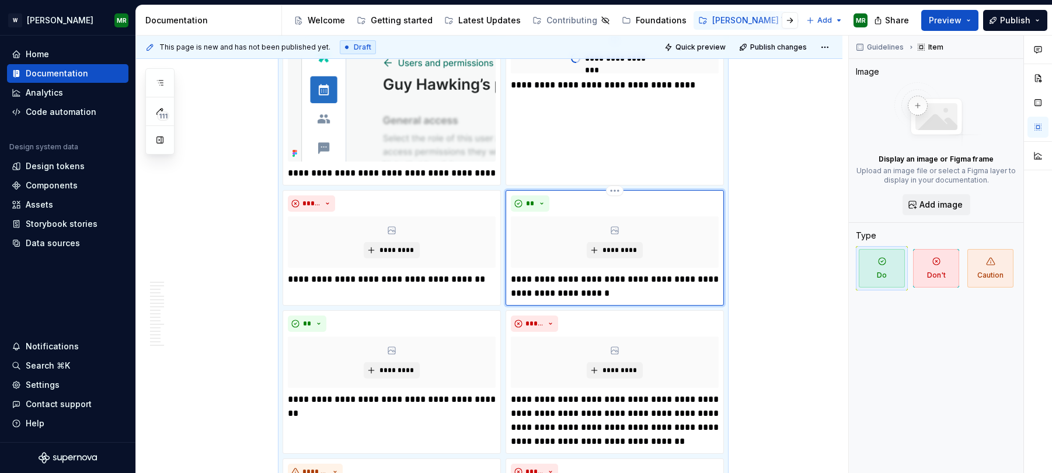
scroll to position [1161, 0]
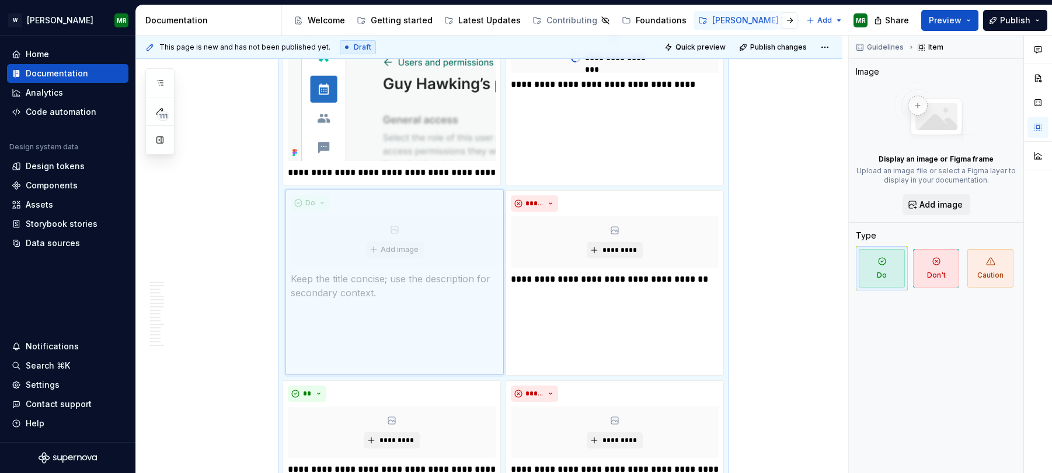
drag, startPoint x: 570, startPoint y: 200, endPoint x: 391, endPoint y: 200, distance: 178.6
click at [391, 200] on body "[PERSON_NAME] MR Home Documentation Analytics Code automation Design system dat…" at bounding box center [526, 236] width 1052 height 473
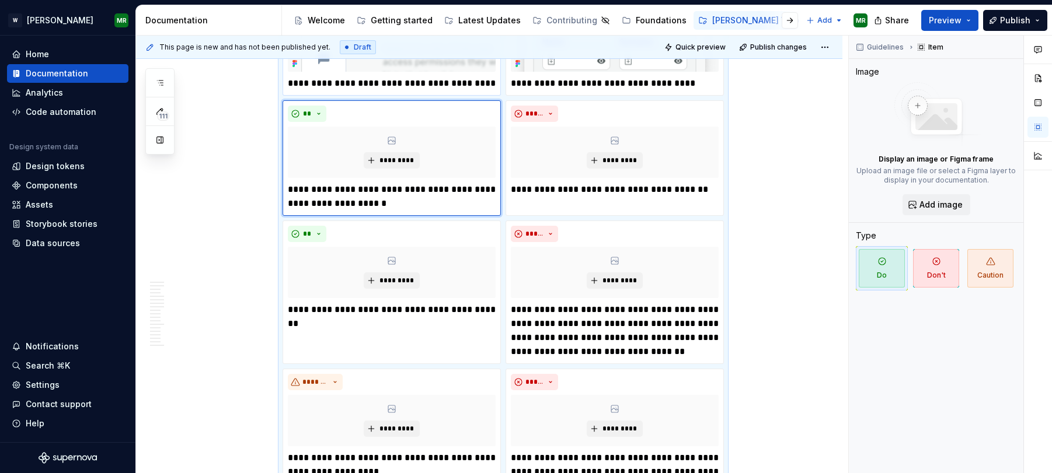
scroll to position [1268, 0]
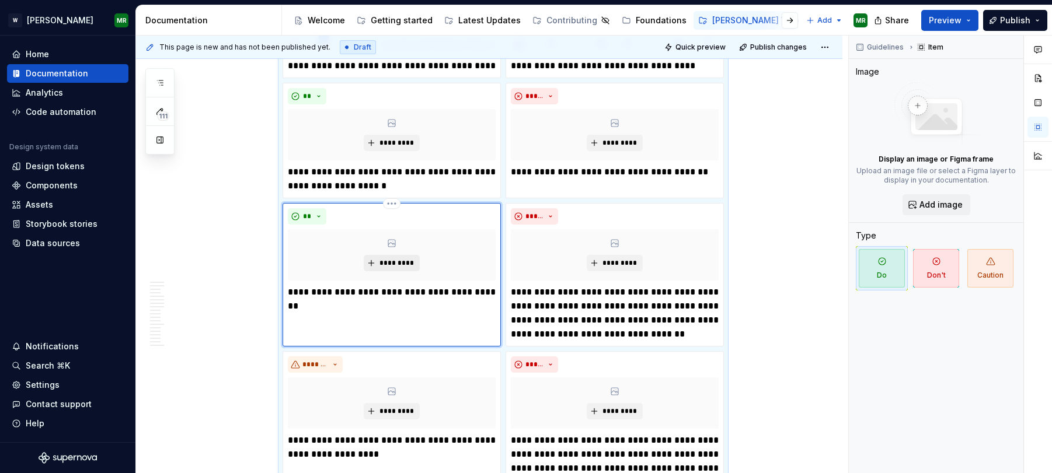
click at [381, 260] on span "*********" at bounding box center [396, 263] width 36 height 9
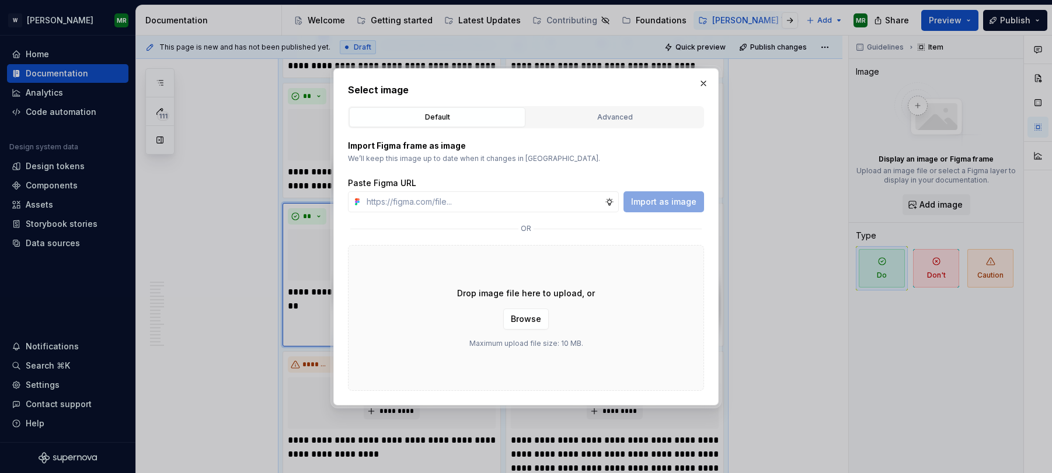
type textarea "*"
type input "[URL][DOMAIN_NAME]"
type textarea "*"
type input "[URL][DOMAIN_NAME]"
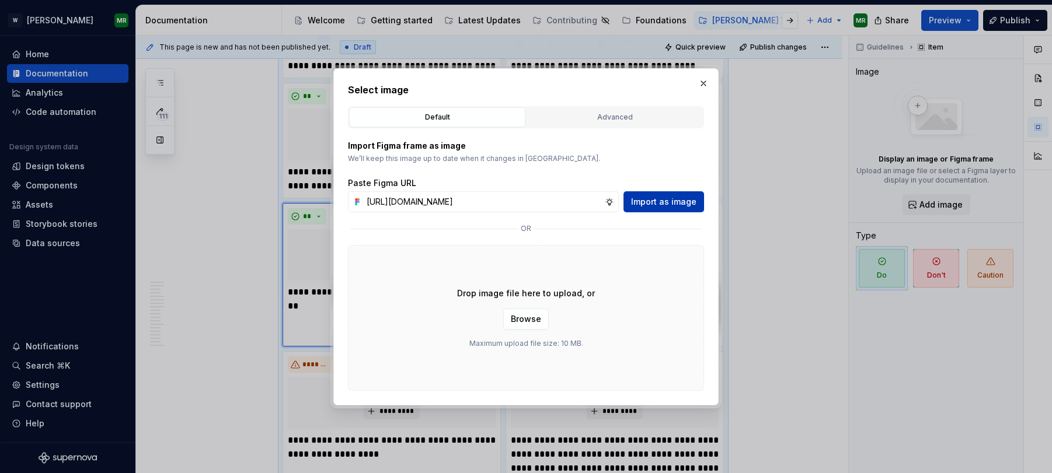
click at [639, 205] on span "Import as image" at bounding box center [663, 202] width 65 height 12
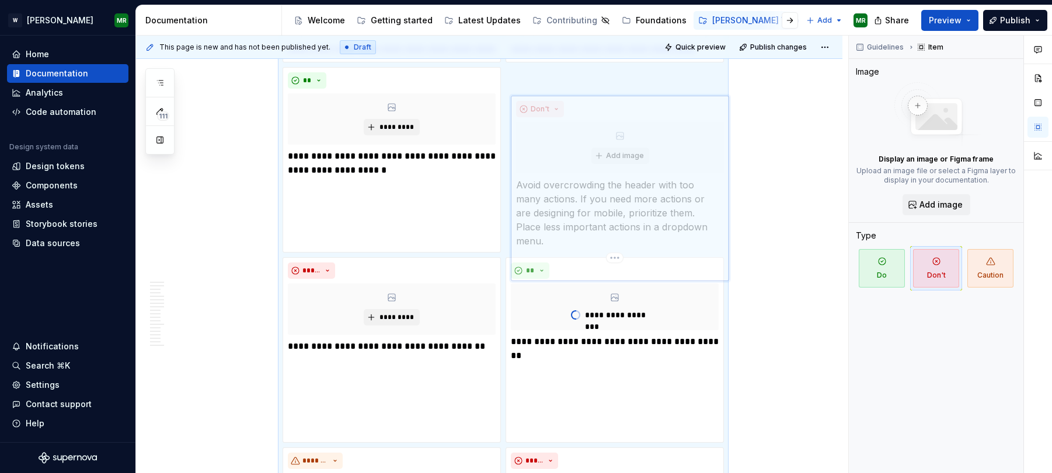
scroll to position [1246, 0]
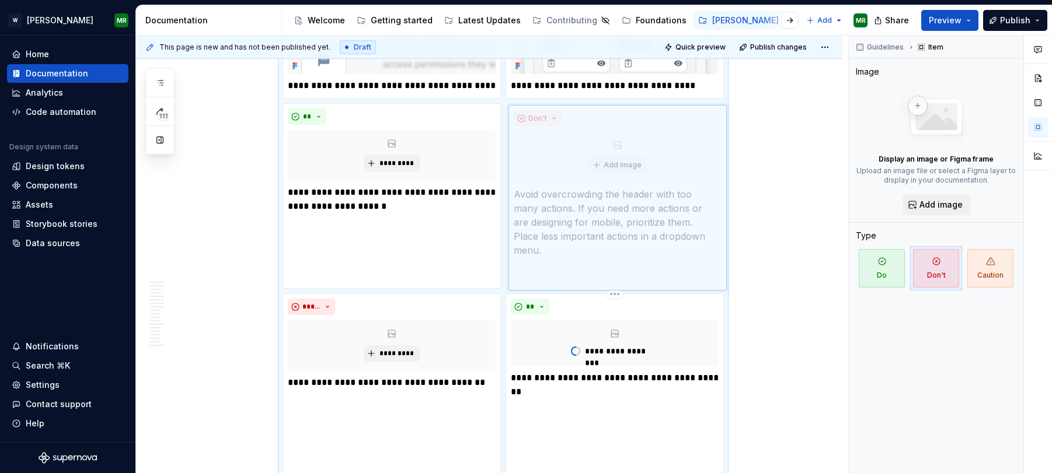
drag, startPoint x: 577, startPoint y: 250, endPoint x: 580, endPoint y: 106, distance: 144.2
click at [580, 106] on body "[PERSON_NAME] MR Home Documentation Analytics Code automation Design system dat…" at bounding box center [526, 236] width 1052 height 473
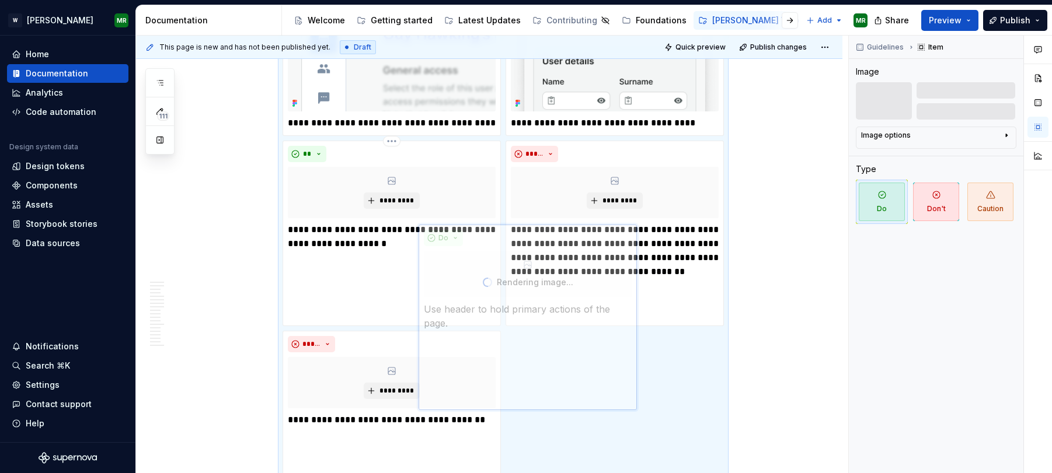
scroll to position [1253, 0]
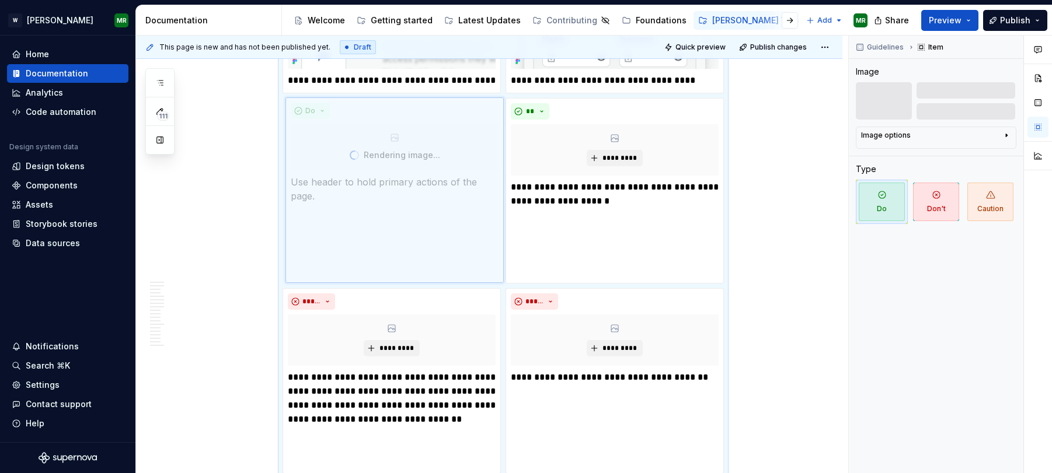
drag, startPoint x: 566, startPoint y: 293, endPoint x: 356, endPoint y: 130, distance: 265.4
click at [358, 130] on body "[PERSON_NAME] MR Home Documentation Analytics Code automation Design system dat…" at bounding box center [526, 236] width 1052 height 473
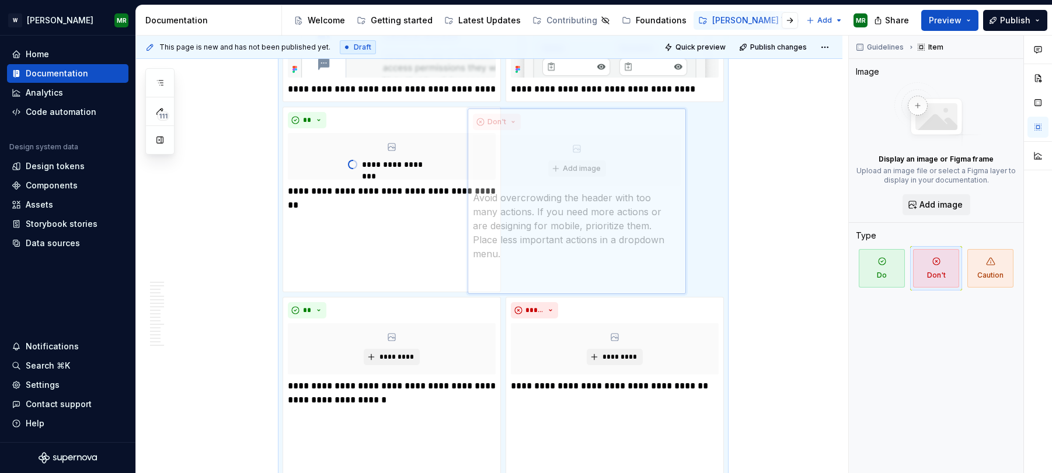
scroll to position [1236, 0]
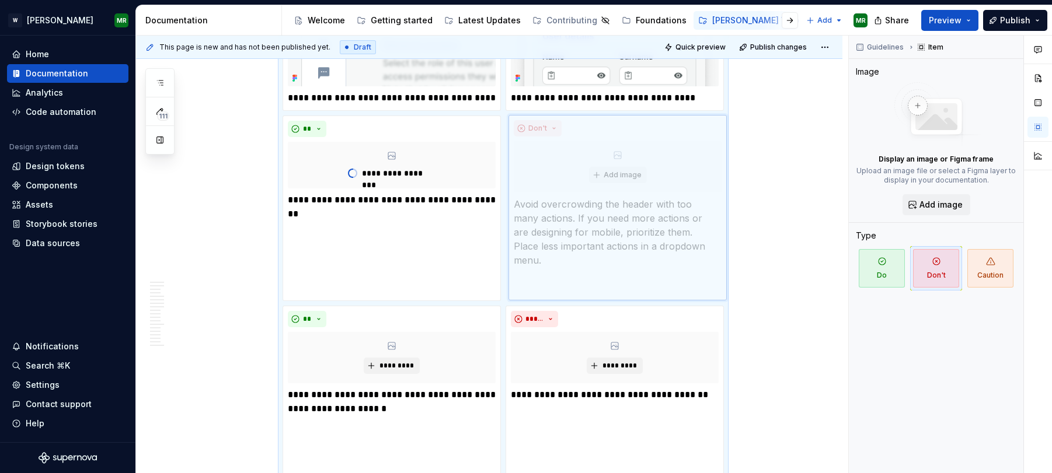
drag, startPoint x: 435, startPoint y: 232, endPoint x: 661, endPoint y: 137, distance: 245.1
click at [661, 137] on body "[PERSON_NAME] MR Home Documentation Analytics Code automation Design system dat…" at bounding box center [526, 236] width 1052 height 473
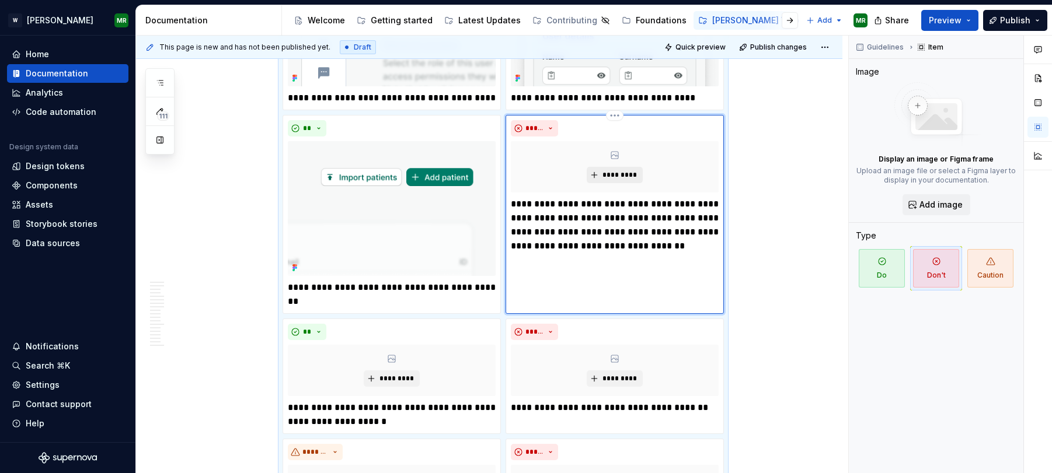
click at [609, 167] on button "*********" at bounding box center [614, 175] width 55 height 16
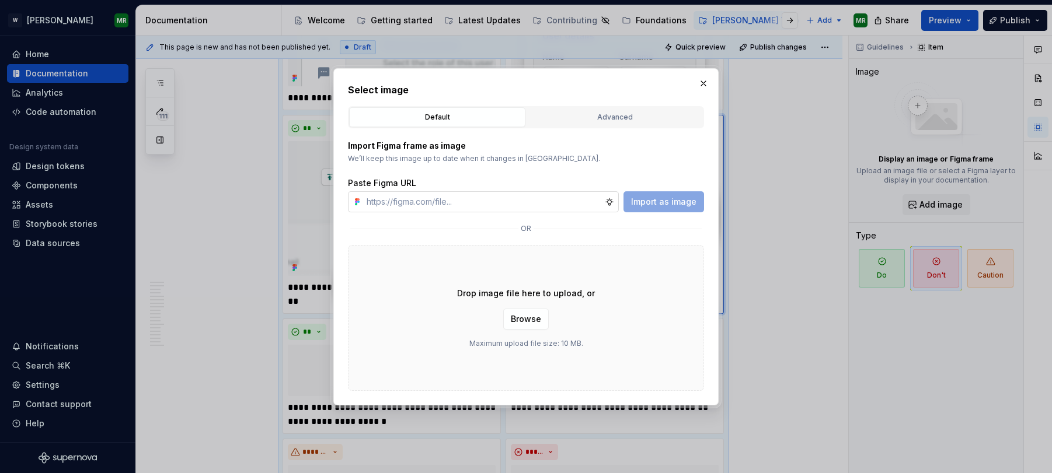
type textarea "*"
type input "[URL][DOMAIN_NAME]"
click at [646, 196] on span "Import as image" at bounding box center [663, 202] width 65 height 12
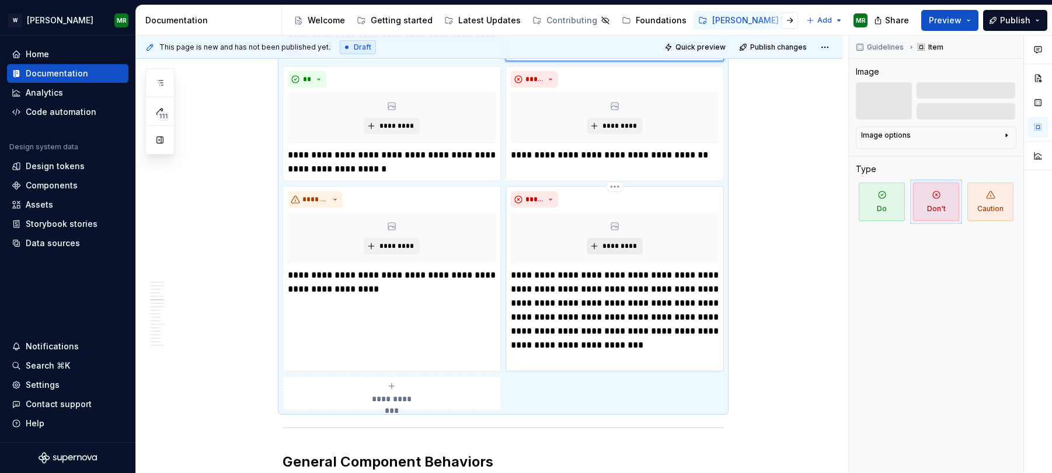
scroll to position [1521, 0]
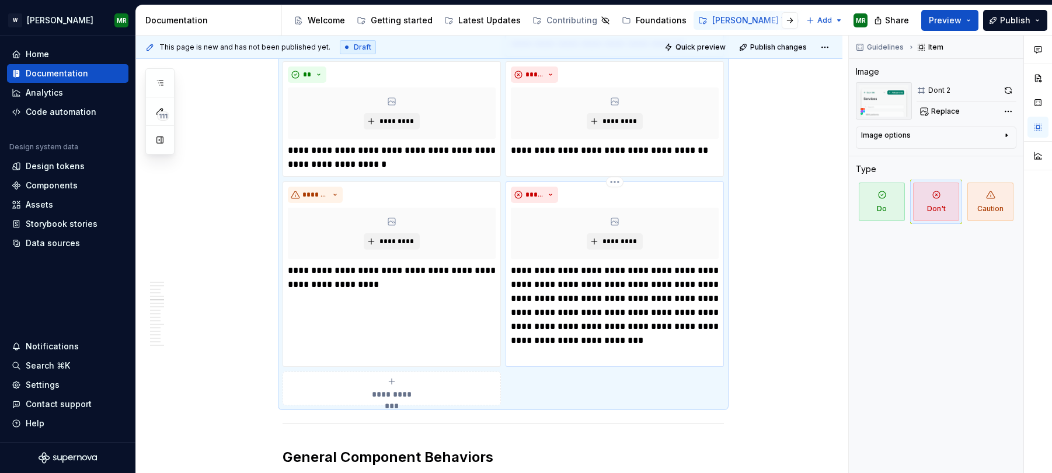
click at [622, 329] on p "**********" at bounding box center [615, 313] width 208 height 98
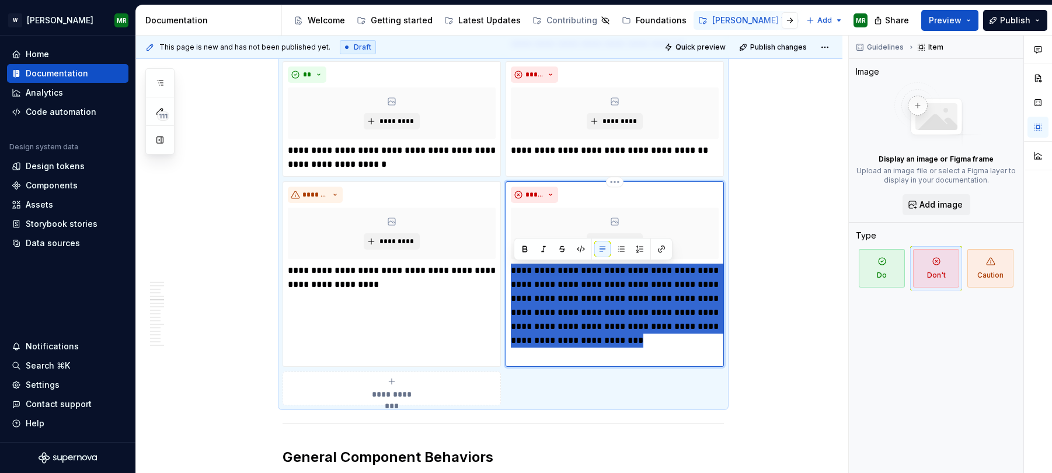
click at [622, 329] on p "**********" at bounding box center [615, 313] width 208 height 98
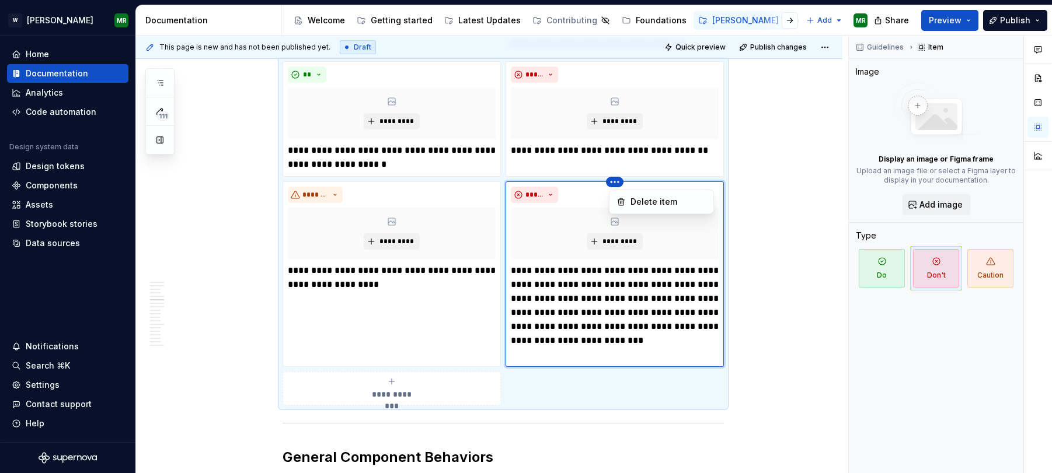
click at [616, 182] on html "[PERSON_NAME] MR Home Documentation Analytics Code automation Design system dat…" at bounding box center [526, 236] width 1052 height 473
click at [629, 198] on div "Delete item" at bounding box center [661, 202] width 99 height 19
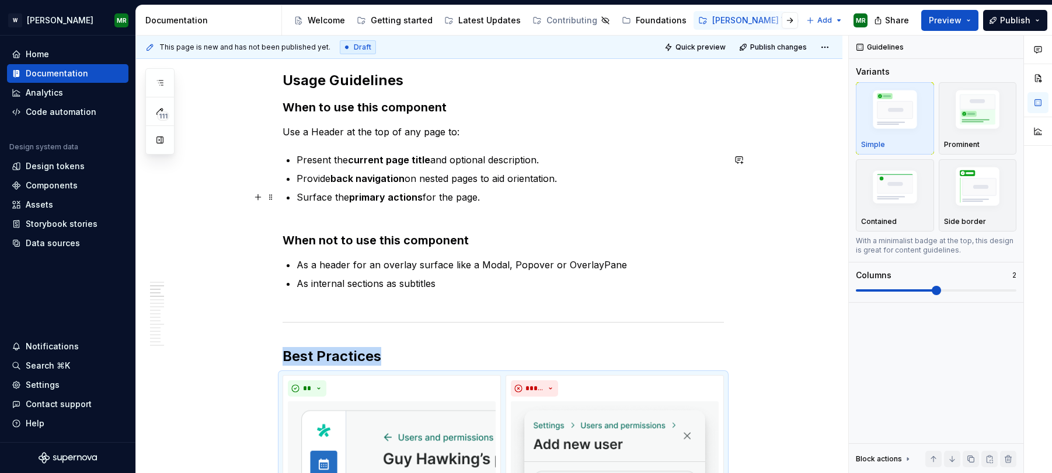
scroll to position [118, 0]
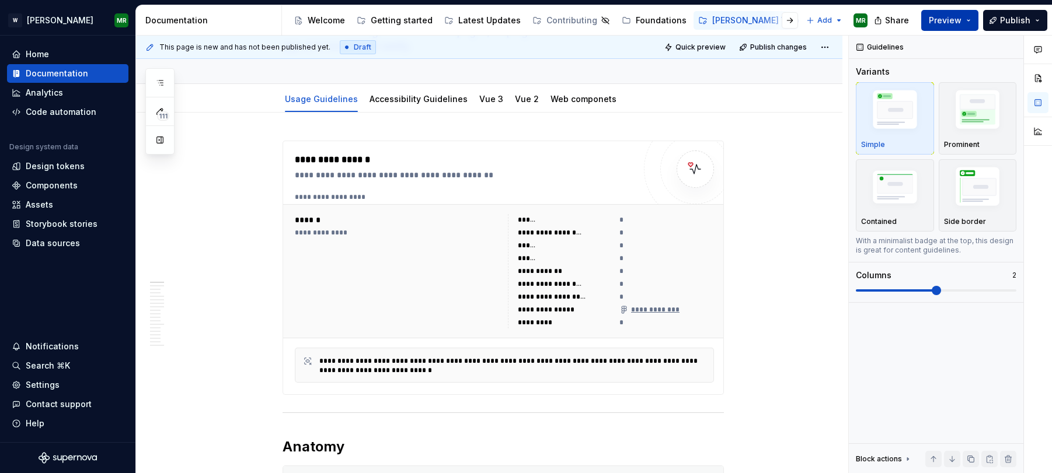
click at [946, 22] on span "Preview" at bounding box center [945, 21] width 33 height 12
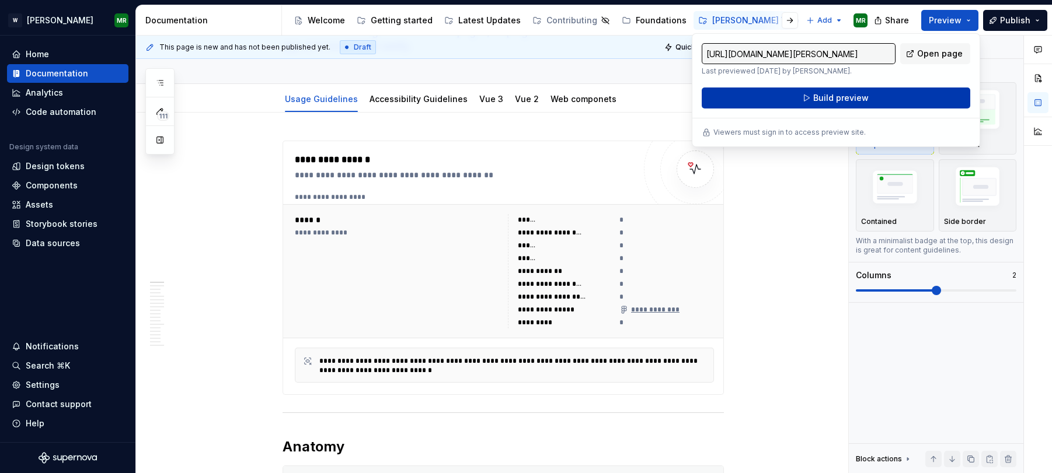
click at [842, 94] on span "Build preview" at bounding box center [840, 98] width 55 height 12
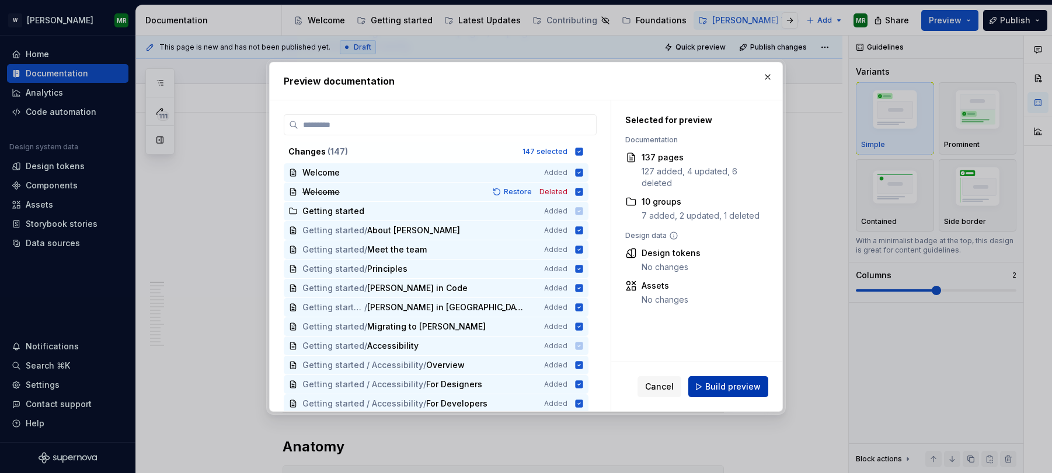
click at [705, 385] on button "Build preview" at bounding box center [728, 387] width 80 height 21
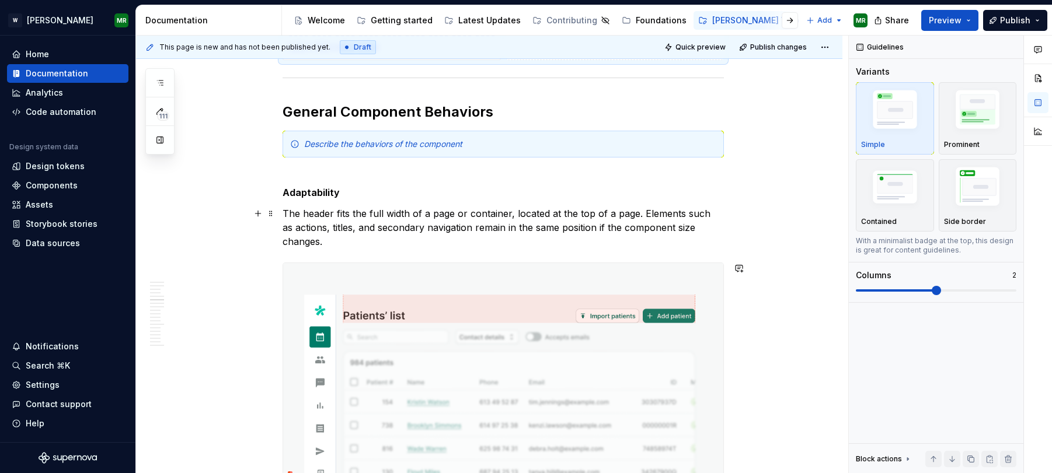
scroll to position [1661, 0]
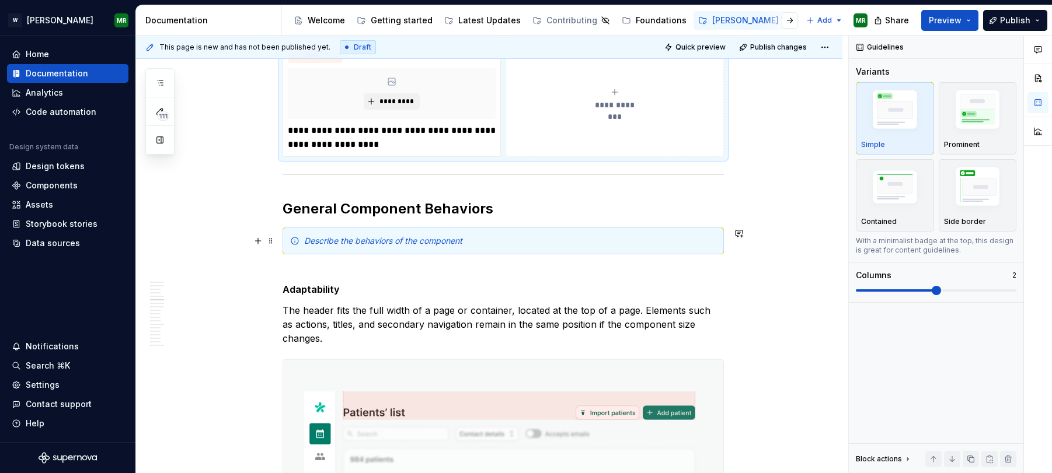
click at [490, 237] on div "Describe the behaviors of the component" at bounding box center [510, 241] width 412 height 12
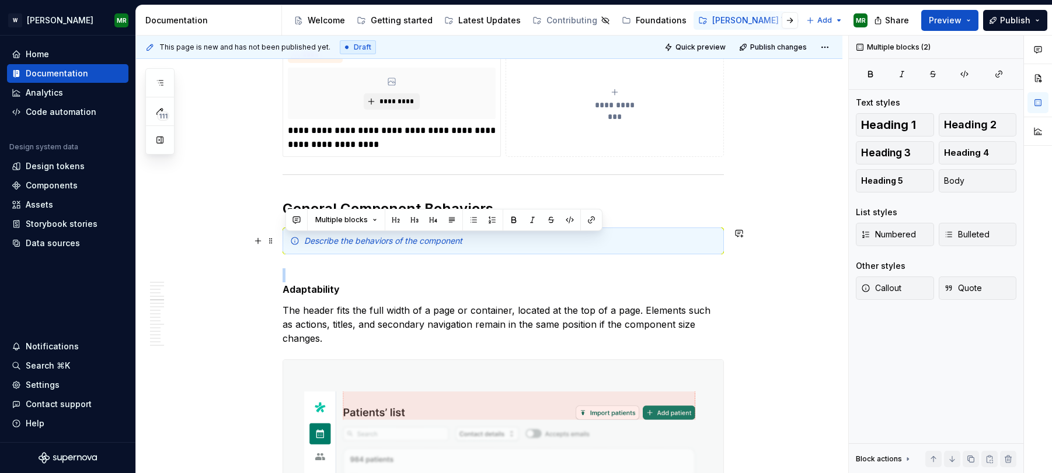
click at [490, 237] on div "Describe the behaviors of the component" at bounding box center [510, 241] width 412 height 12
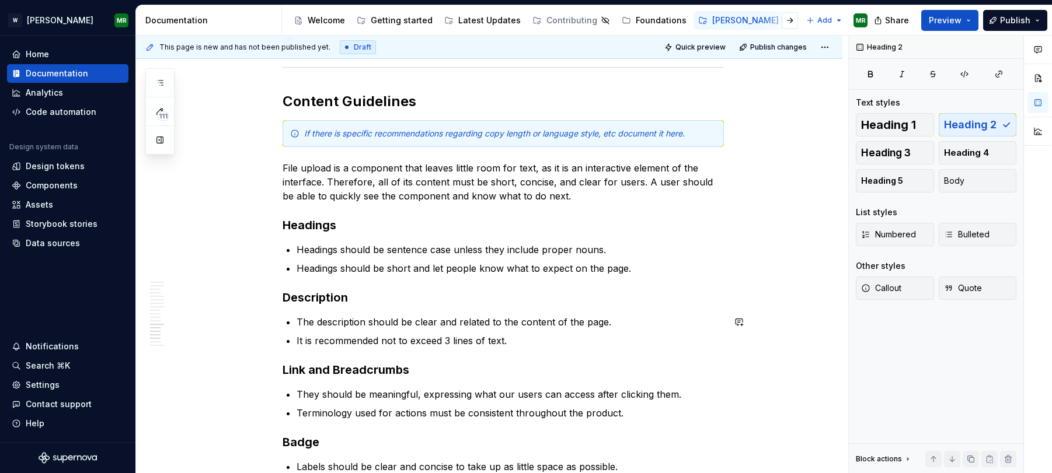
scroll to position [3565, 0]
click at [501, 140] on em "If there is specific recommendations regarding copy length or language style, e…" at bounding box center [494, 135] width 381 height 10
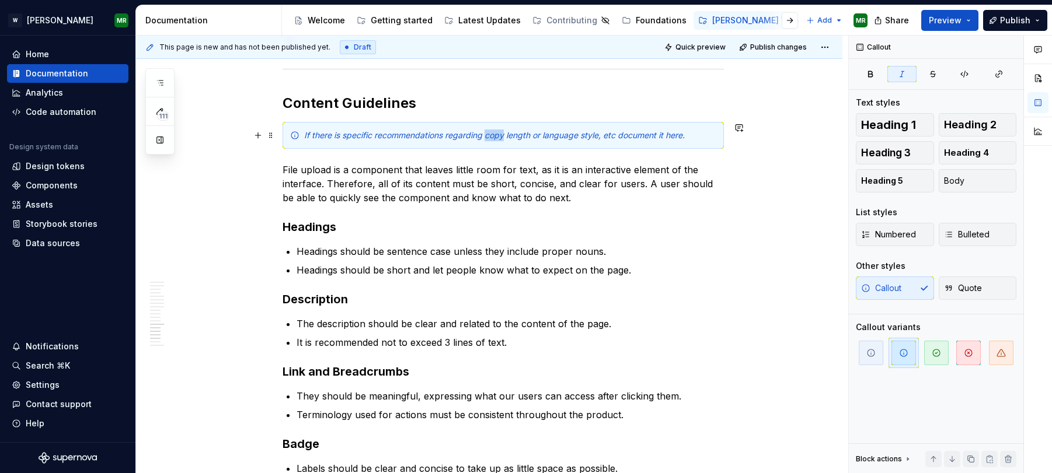
click at [501, 140] on em "If there is specific recommendations regarding copy length or language style, e…" at bounding box center [494, 135] width 381 height 10
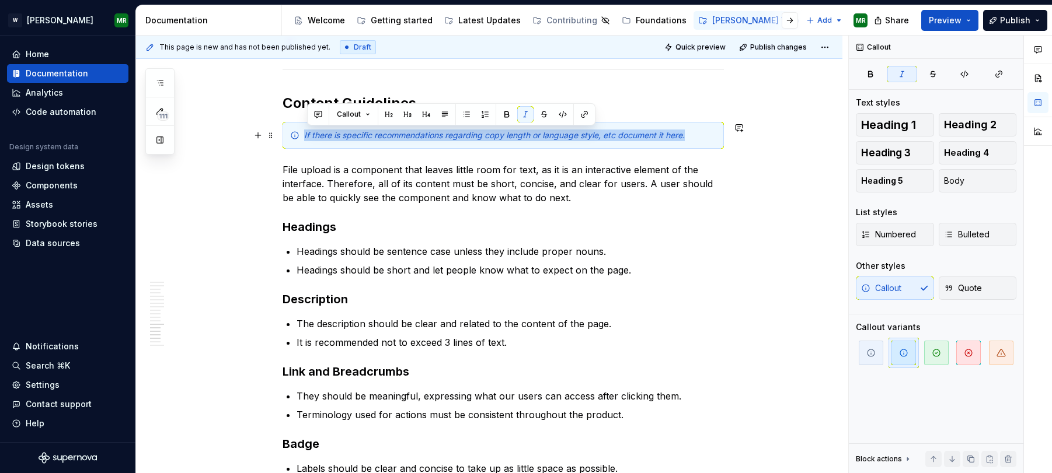
click at [501, 140] on em "If there is specific recommendations regarding copy length or language style, e…" at bounding box center [494, 135] width 381 height 10
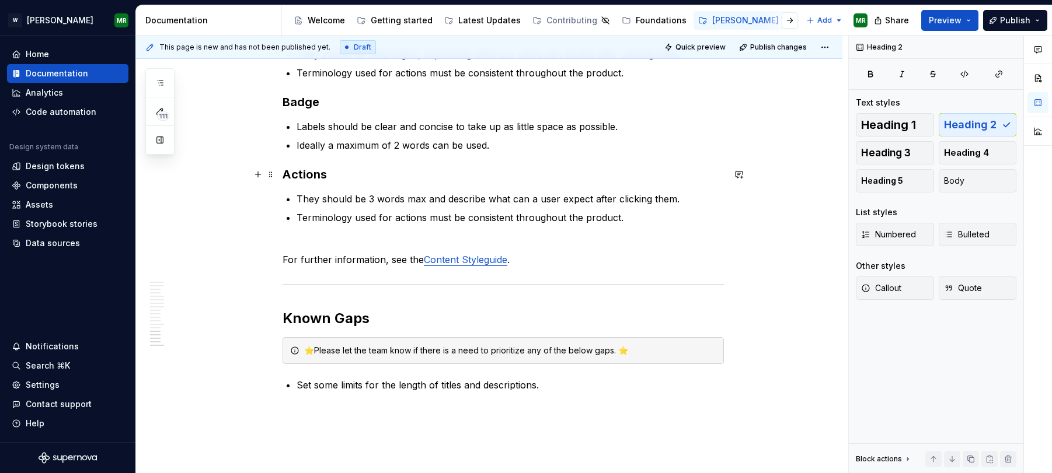
scroll to position [3941, 0]
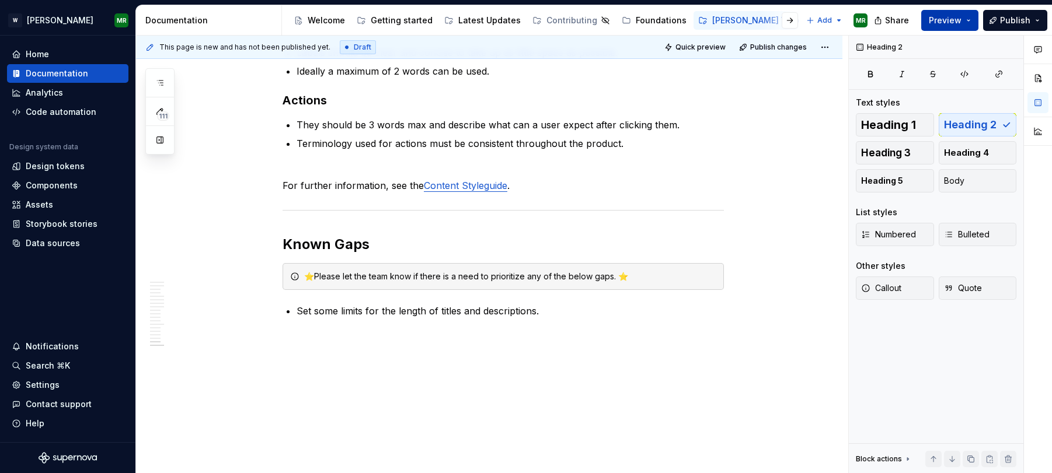
click at [946, 25] on span "Preview" at bounding box center [945, 21] width 33 height 12
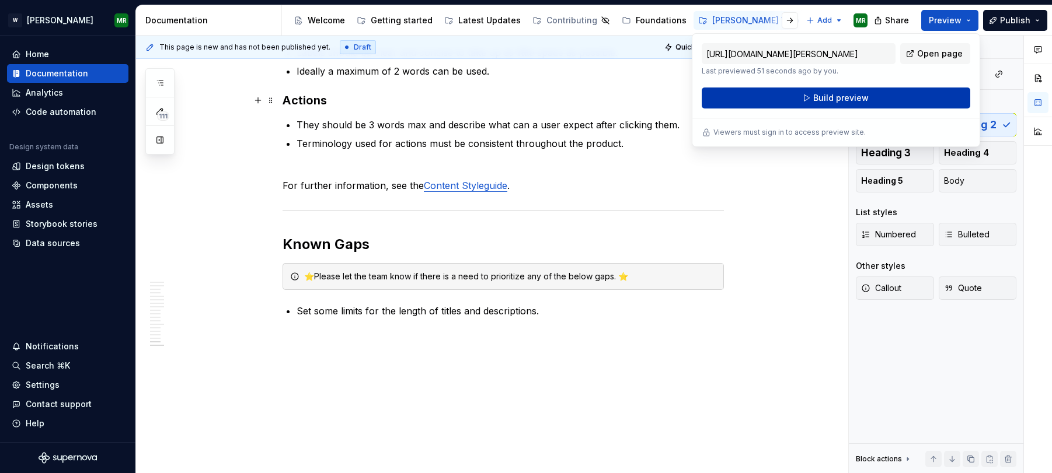
click at [837, 97] on span "Build preview" at bounding box center [840, 98] width 55 height 12
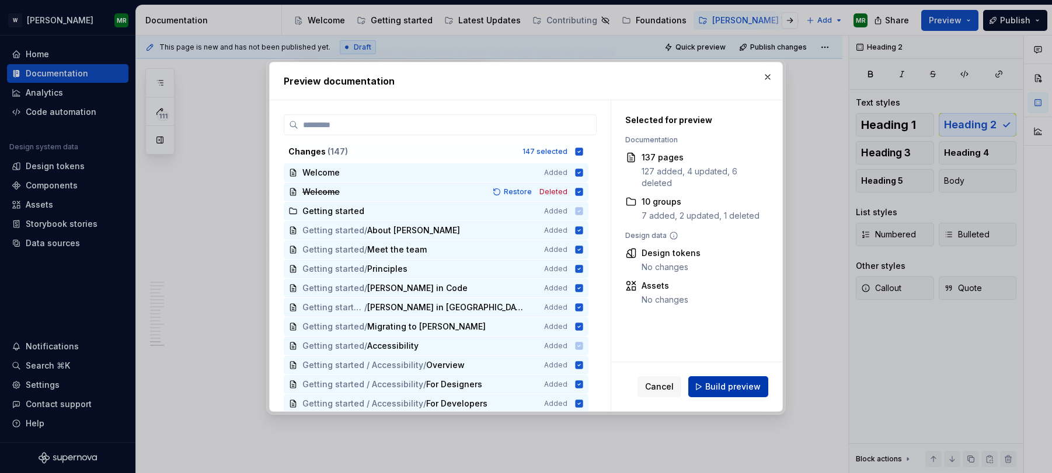
click at [702, 391] on button "Build preview" at bounding box center [728, 387] width 80 height 21
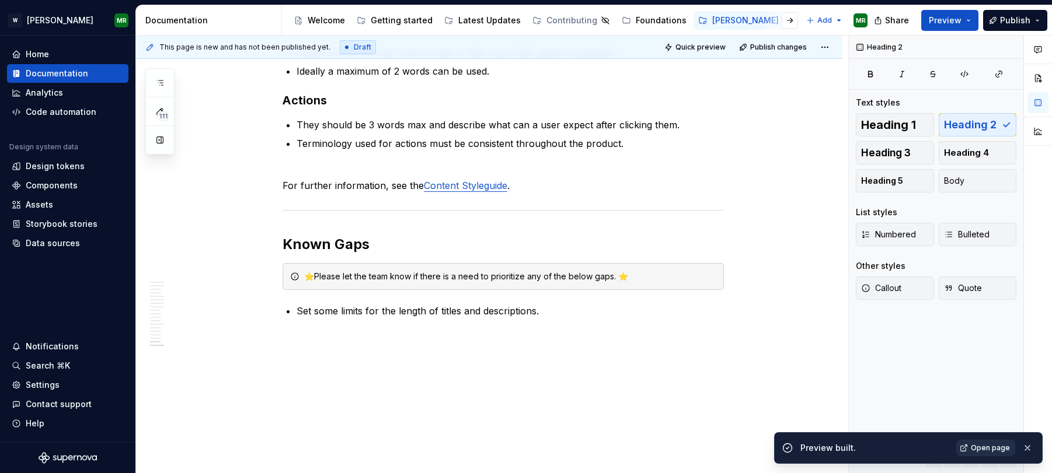
click at [946, 447] on span "Open page" at bounding box center [990, 448] width 39 height 9
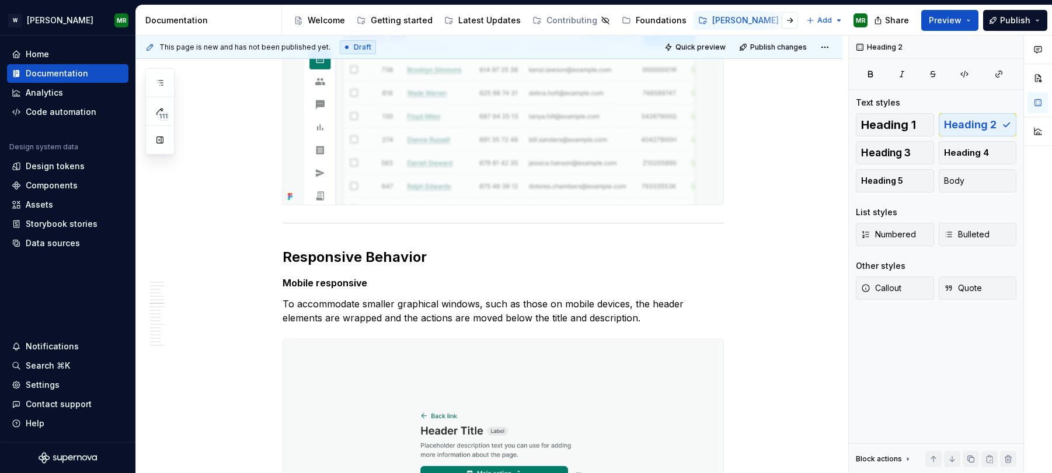
scroll to position [2231, 0]
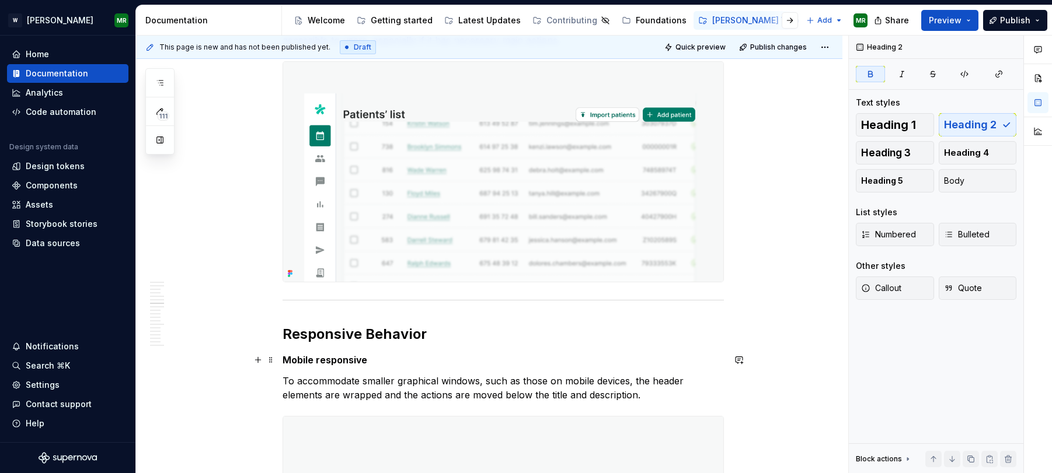
click at [325, 360] on strong "Mobile responsive" at bounding box center [325, 360] width 85 height 12
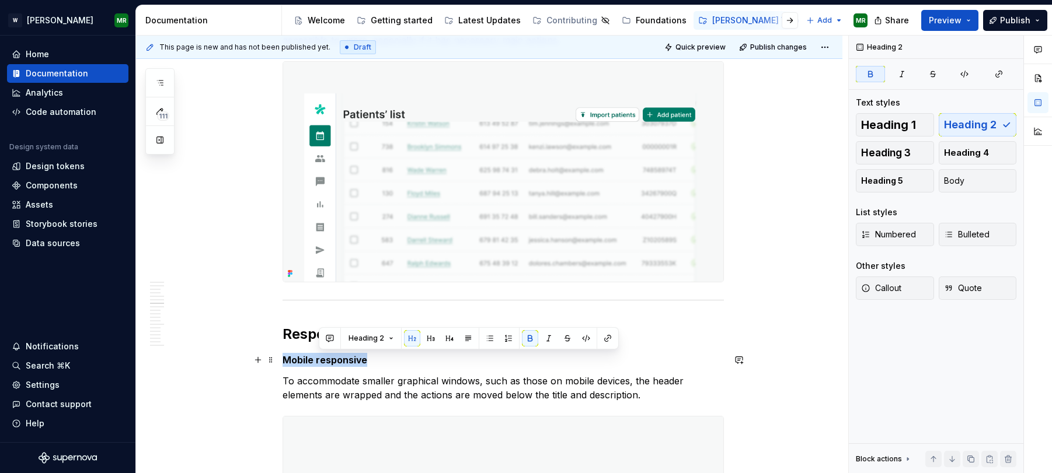
click at [325, 360] on strong "Mobile responsive" at bounding box center [325, 360] width 85 height 12
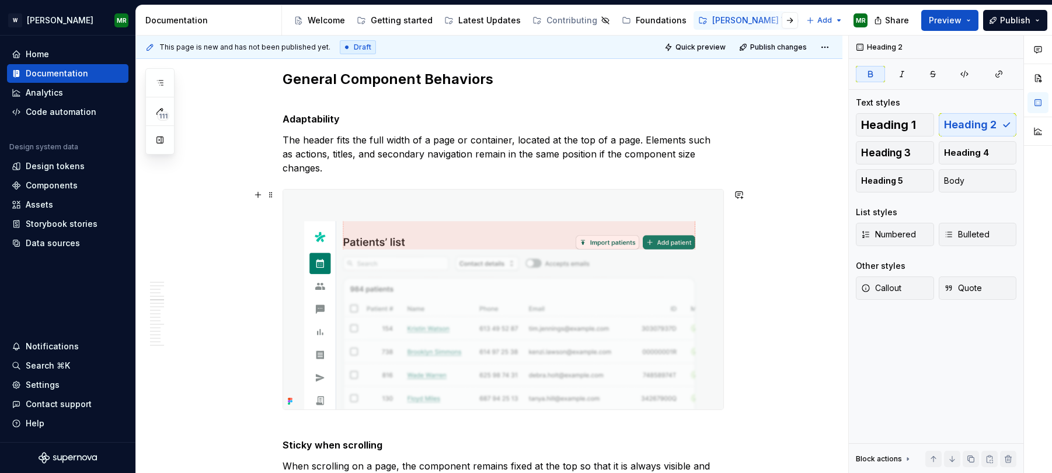
scroll to position [1810, 0]
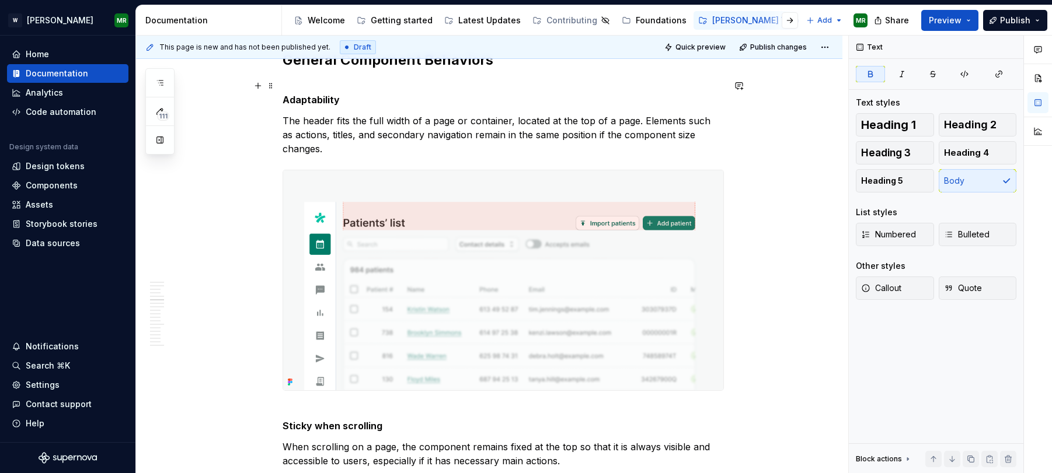
click at [329, 100] on strong "Adaptability" at bounding box center [311, 100] width 57 height 12
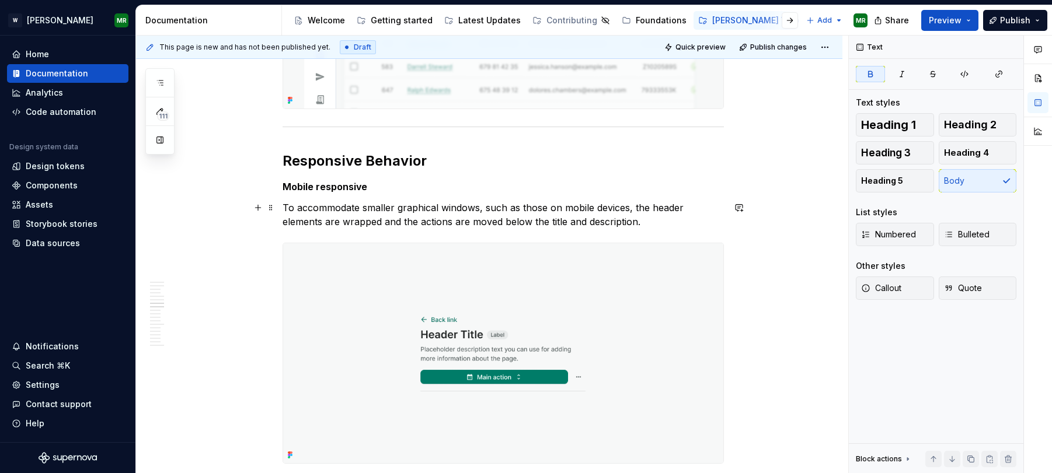
scroll to position [2372, 0]
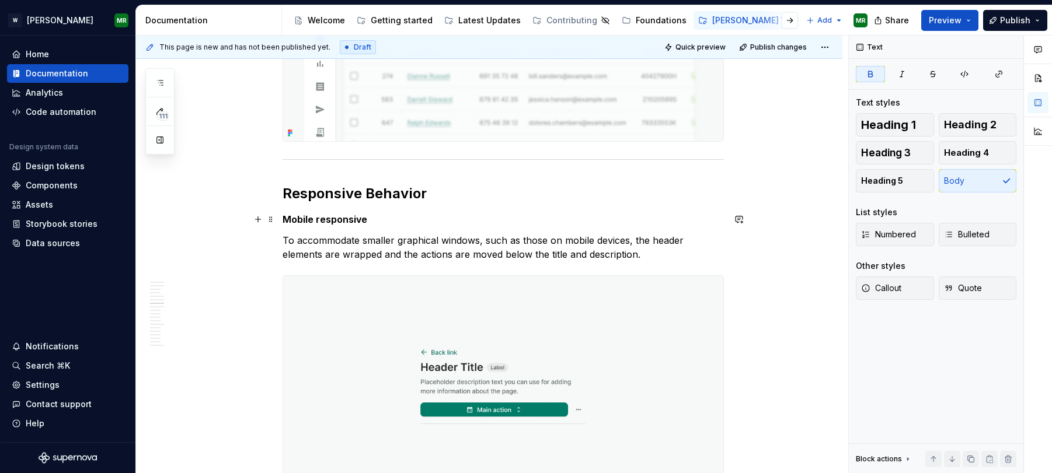
click at [306, 222] on strong "Mobile responsive" at bounding box center [325, 220] width 85 height 12
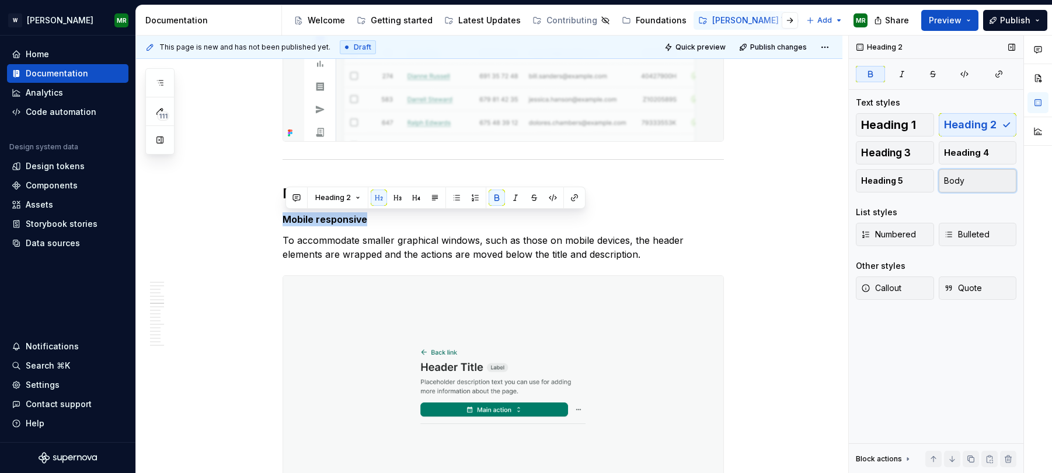
click at [946, 182] on button "Body" at bounding box center [978, 180] width 78 height 23
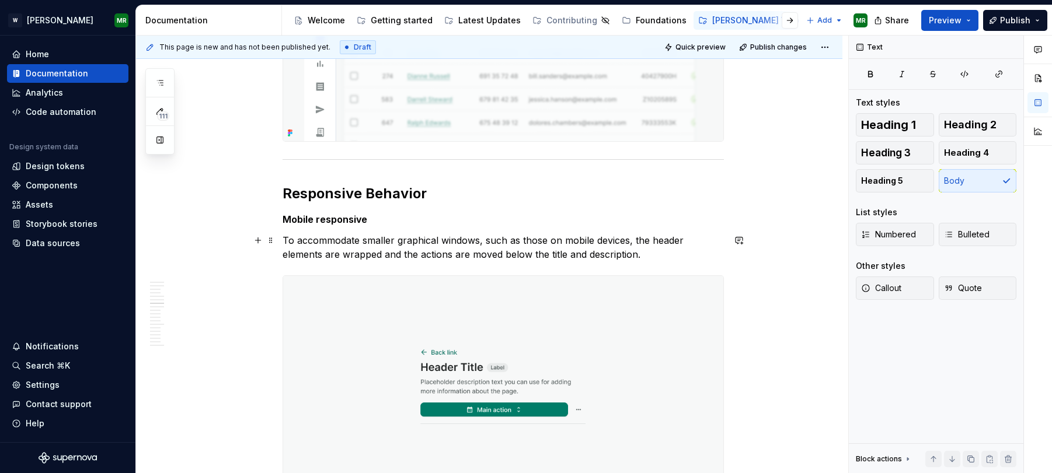
click at [322, 243] on p "To accommodate smaller graphical windows, such as those on mobile devices, the …" at bounding box center [503, 247] width 441 height 28
click at [940, 17] on span "Preview" at bounding box center [945, 21] width 33 height 12
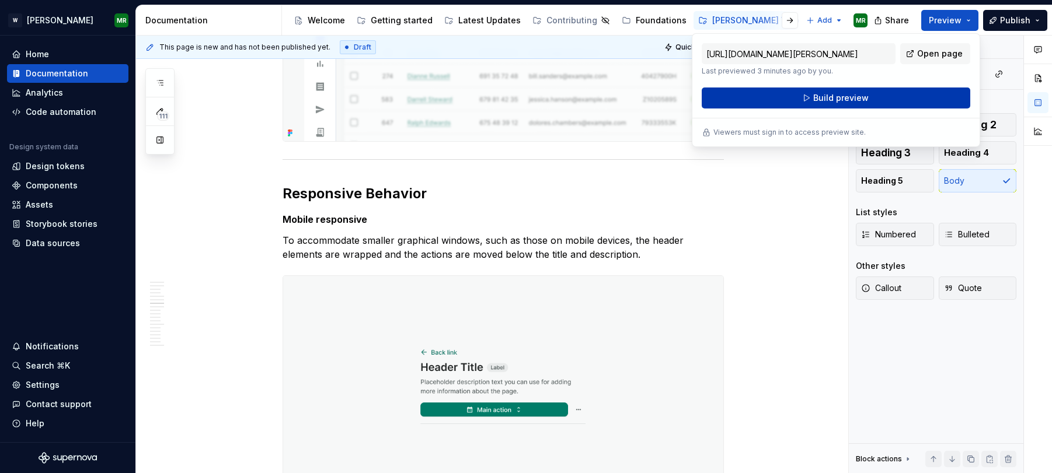
click at [850, 93] on span "Build preview" at bounding box center [840, 98] width 55 height 12
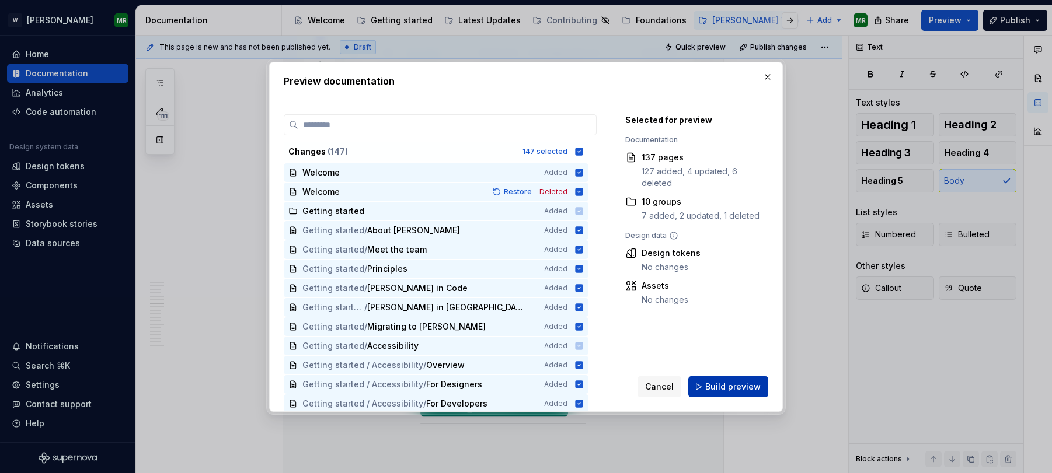
click at [713, 378] on button "Build preview" at bounding box center [728, 387] width 80 height 21
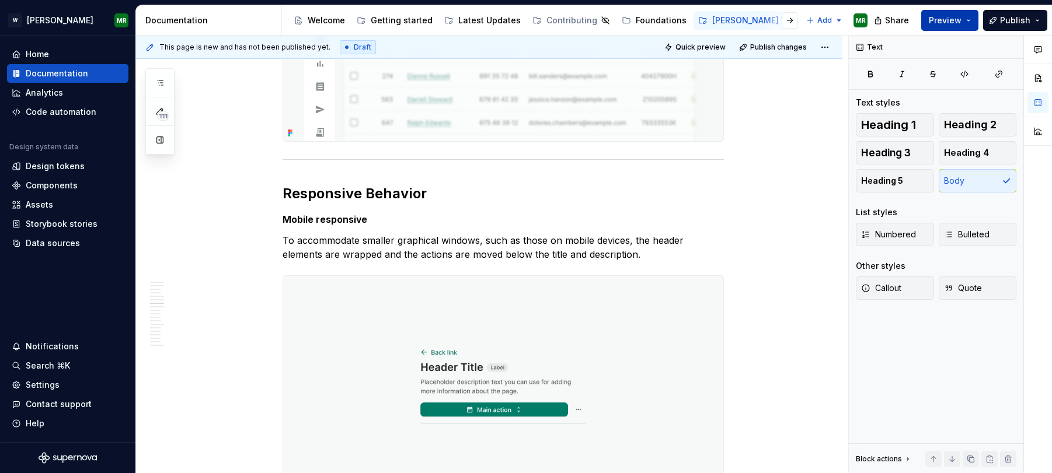
click at [946, 23] on span "Preview" at bounding box center [945, 21] width 33 height 12
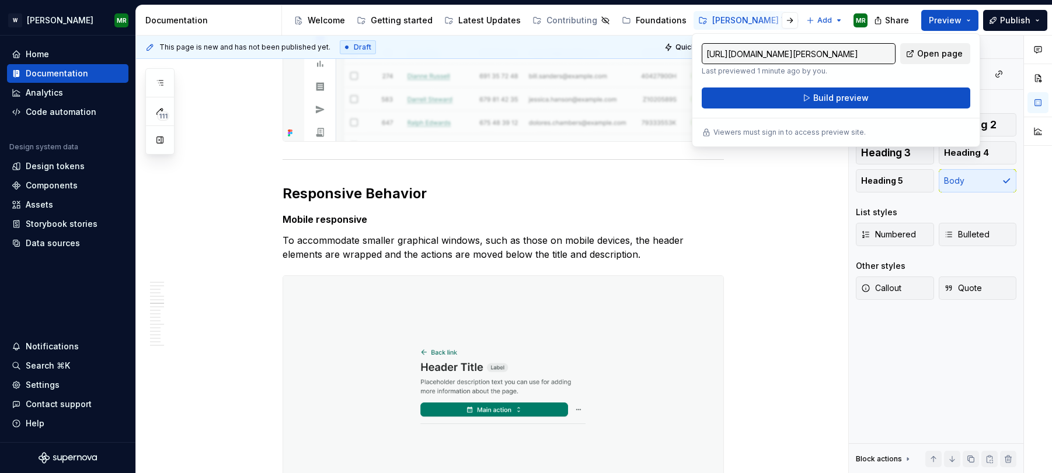
click at [932, 54] on span "Open page" at bounding box center [940, 54] width 46 height 12
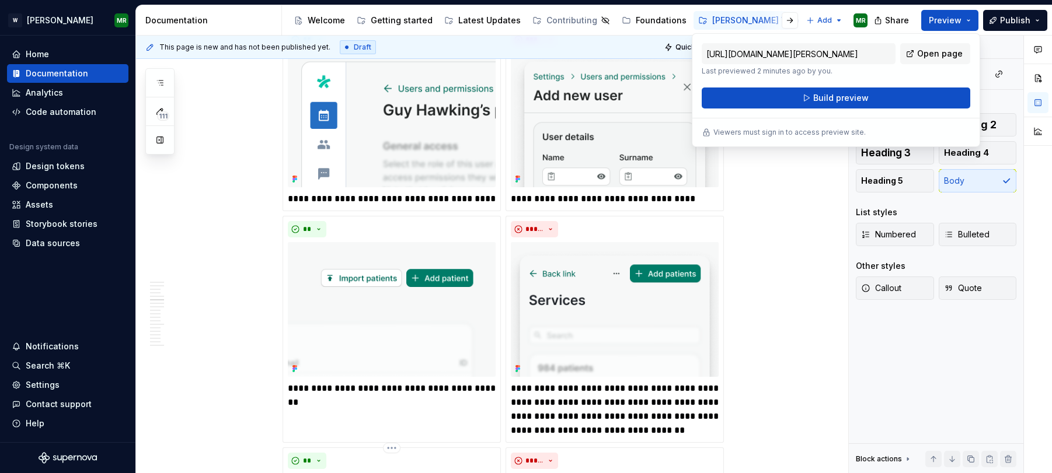
scroll to position [0, 0]
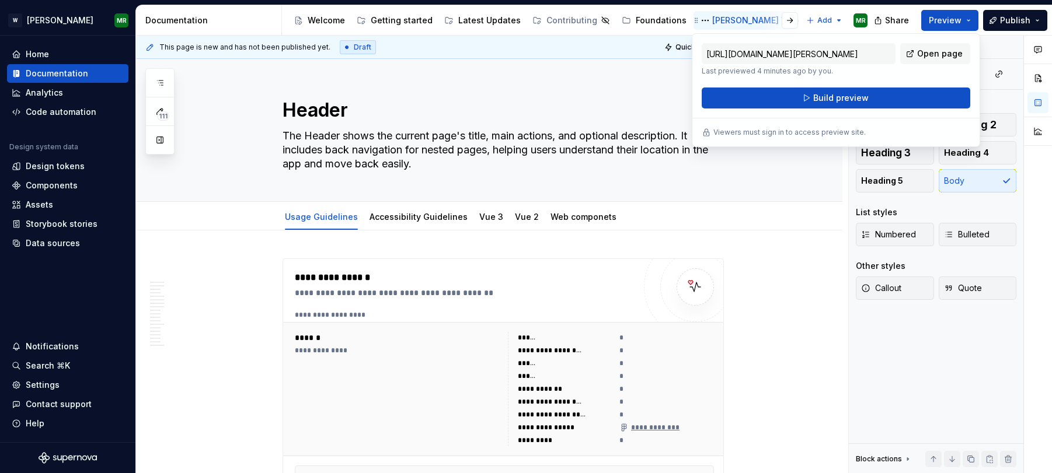
type textarea "*"
